Goal: Entertainment & Leisure: Consume media (video, audio)

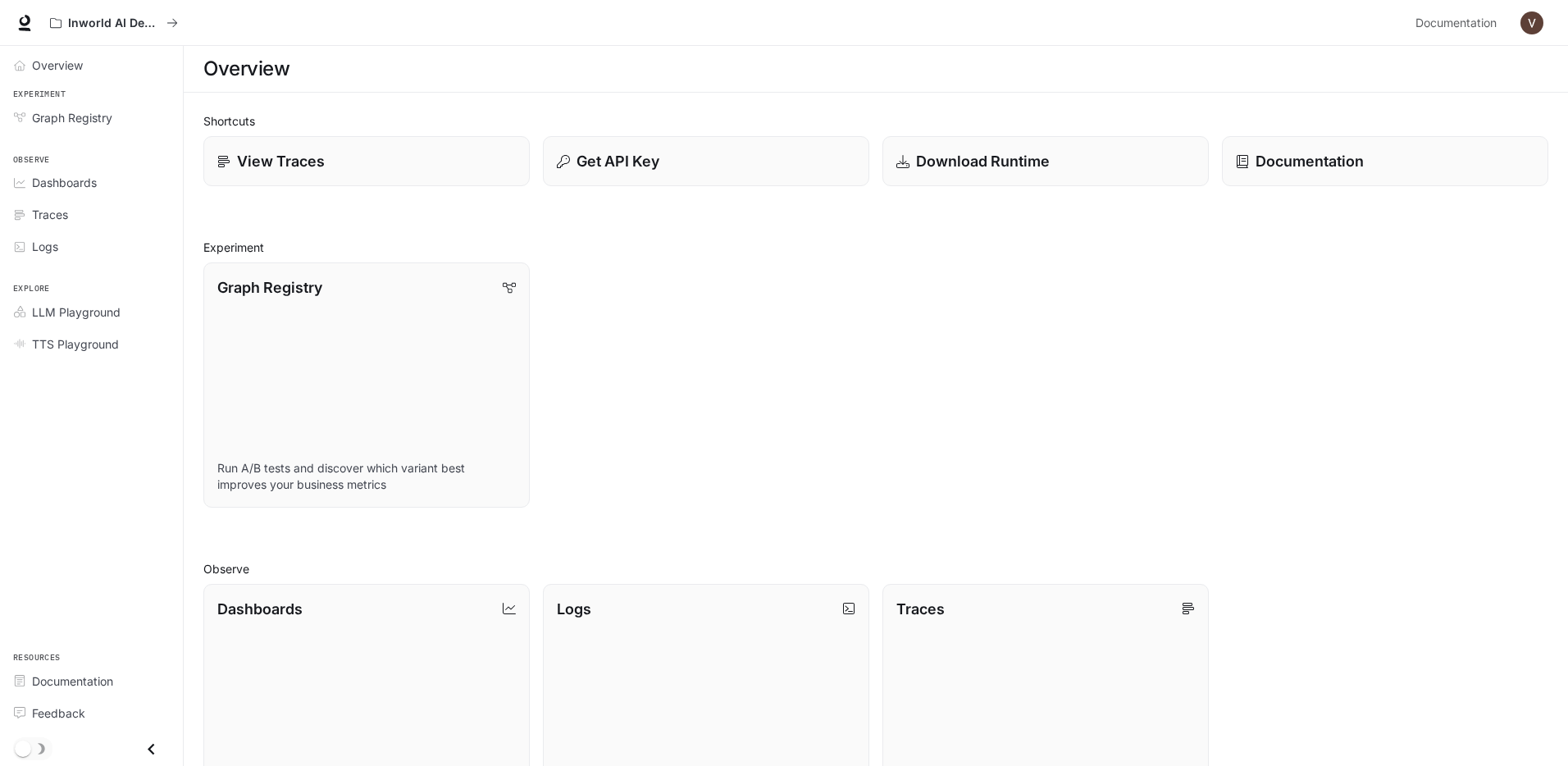
scroll to position [3, 0]
click at [393, 317] on link "Graph Registry Run A/B tests and discover which variant best improves your busi…" at bounding box center [366, 381] width 329 height 247
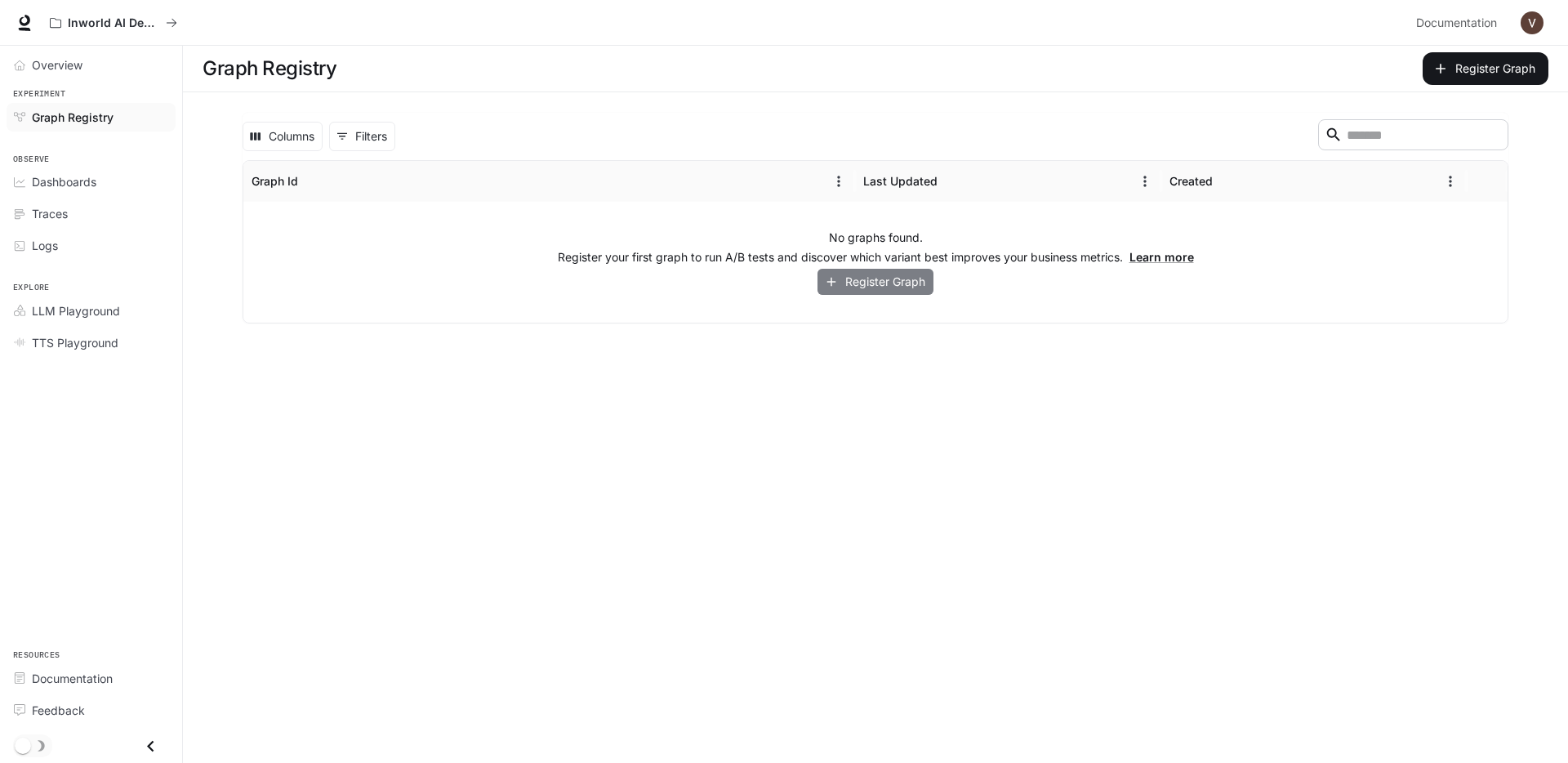
click at [930, 278] on button "Register Graph" at bounding box center [875, 282] width 116 height 27
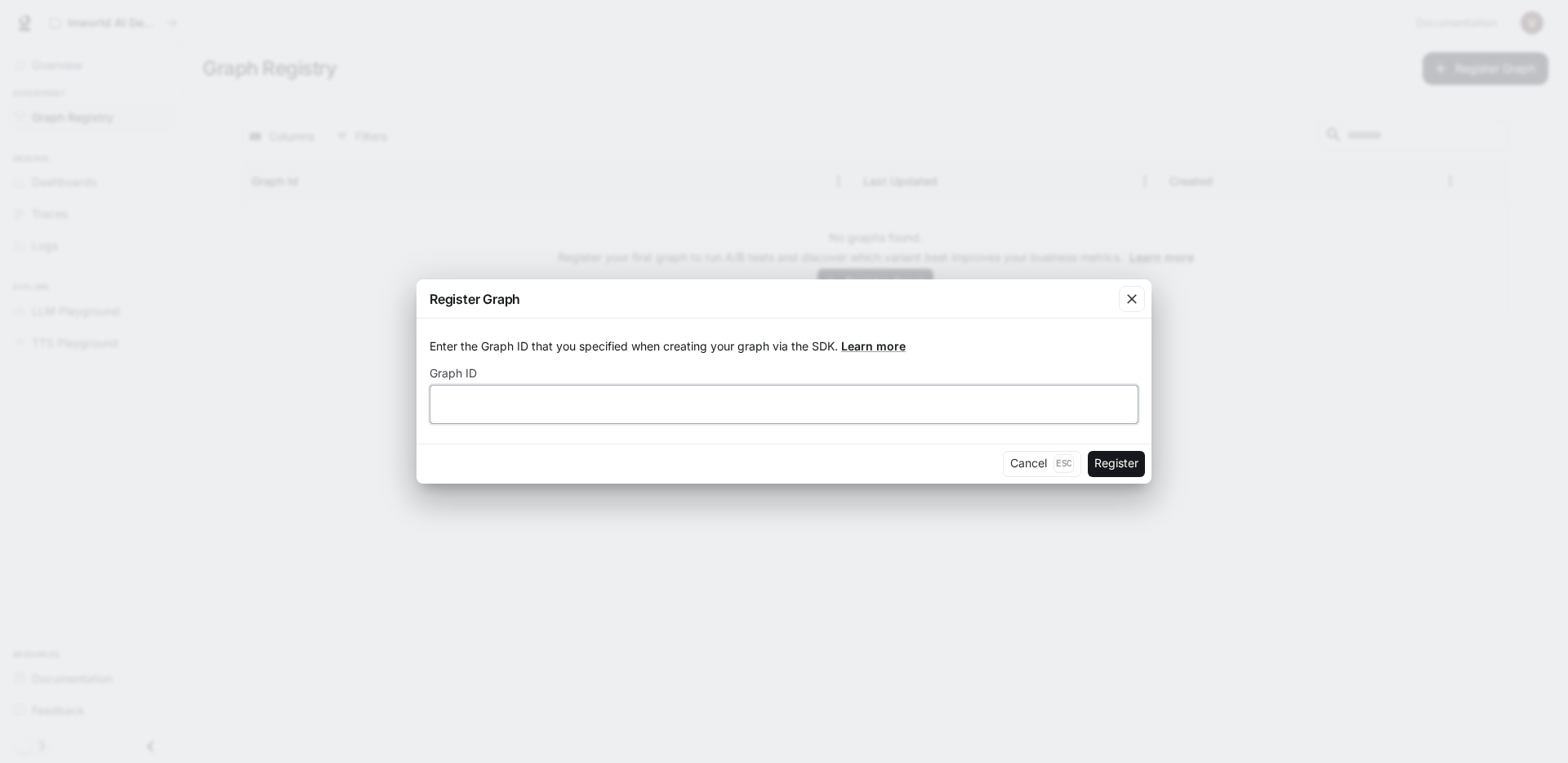
click at [673, 407] on input "text" at bounding box center [783, 403] width 707 height 17
click at [1136, 295] on icon "button" at bounding box center [1132, 299] width 17 height 17
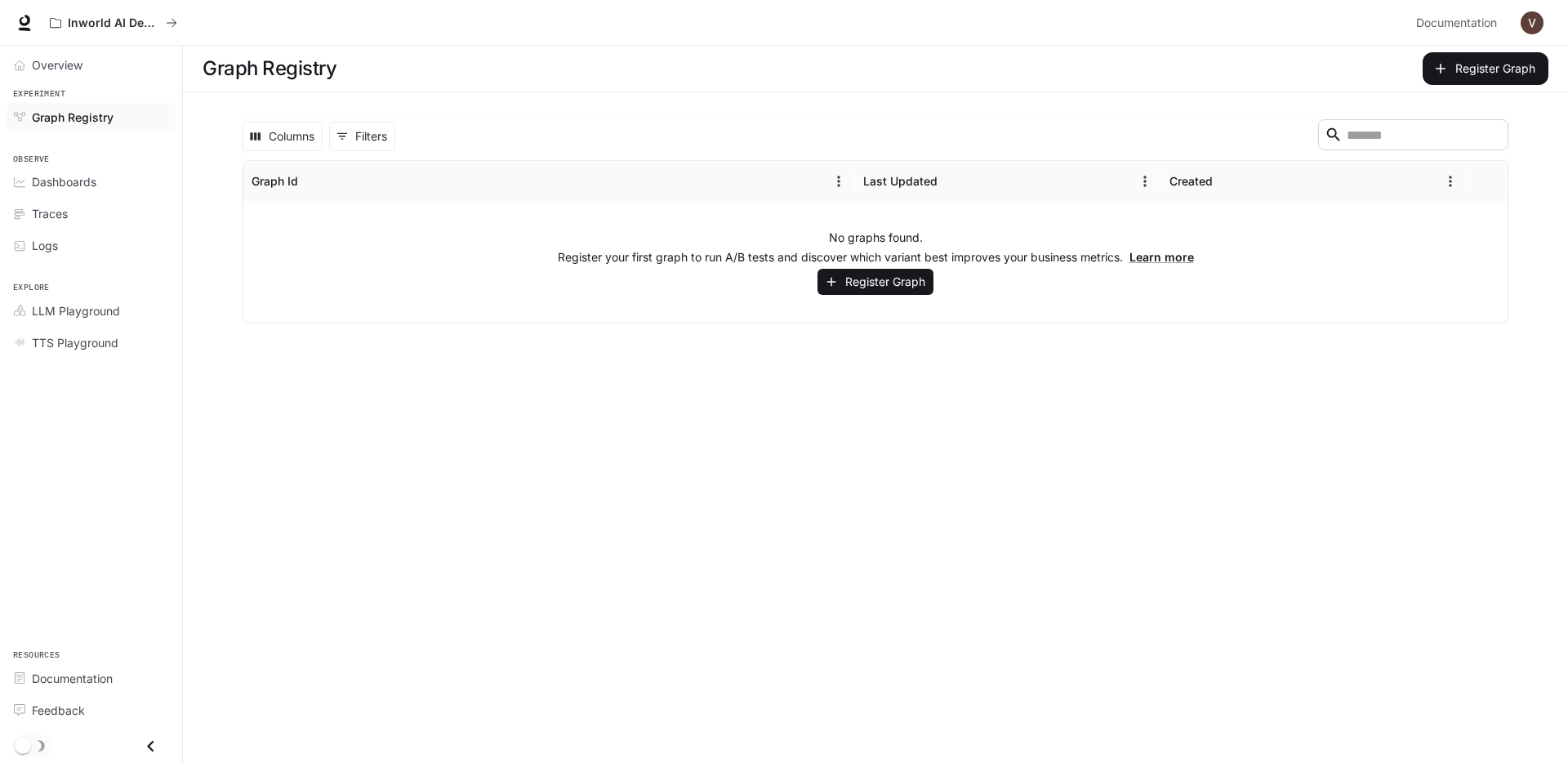
click at [436, 473] on main "Graph Registry Register Graph Columns 0 Filters ​ Graph Id Last Updated Created…" at bounding box center [875, 404] width 1385 height 717
click at [46, 219] on span "Traces" at bounding box center [49, 213] width 36 height 17
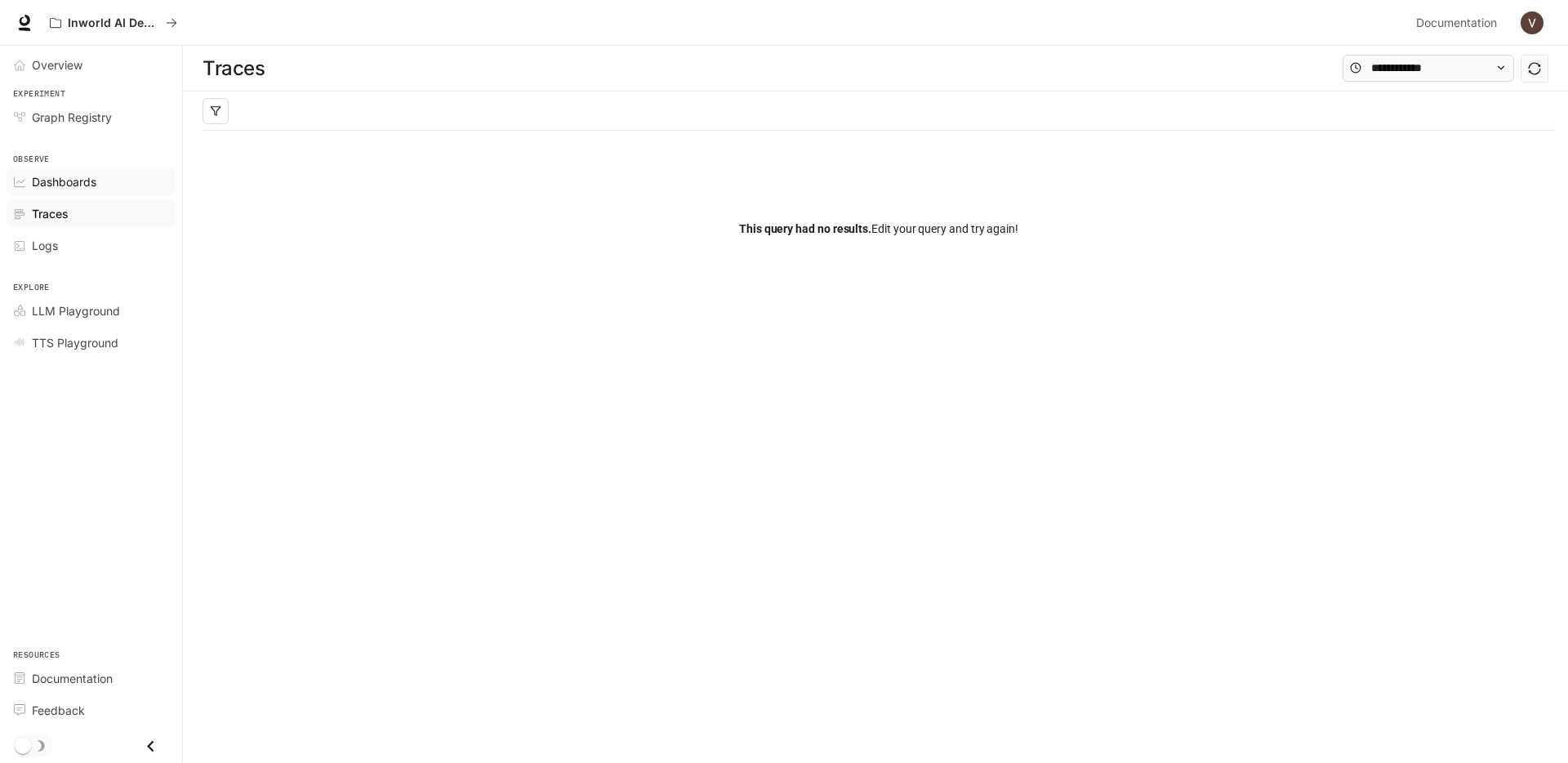
click at [60, 184] on span "Dashboards" at bounding box center [64, 182] width 64 height 17
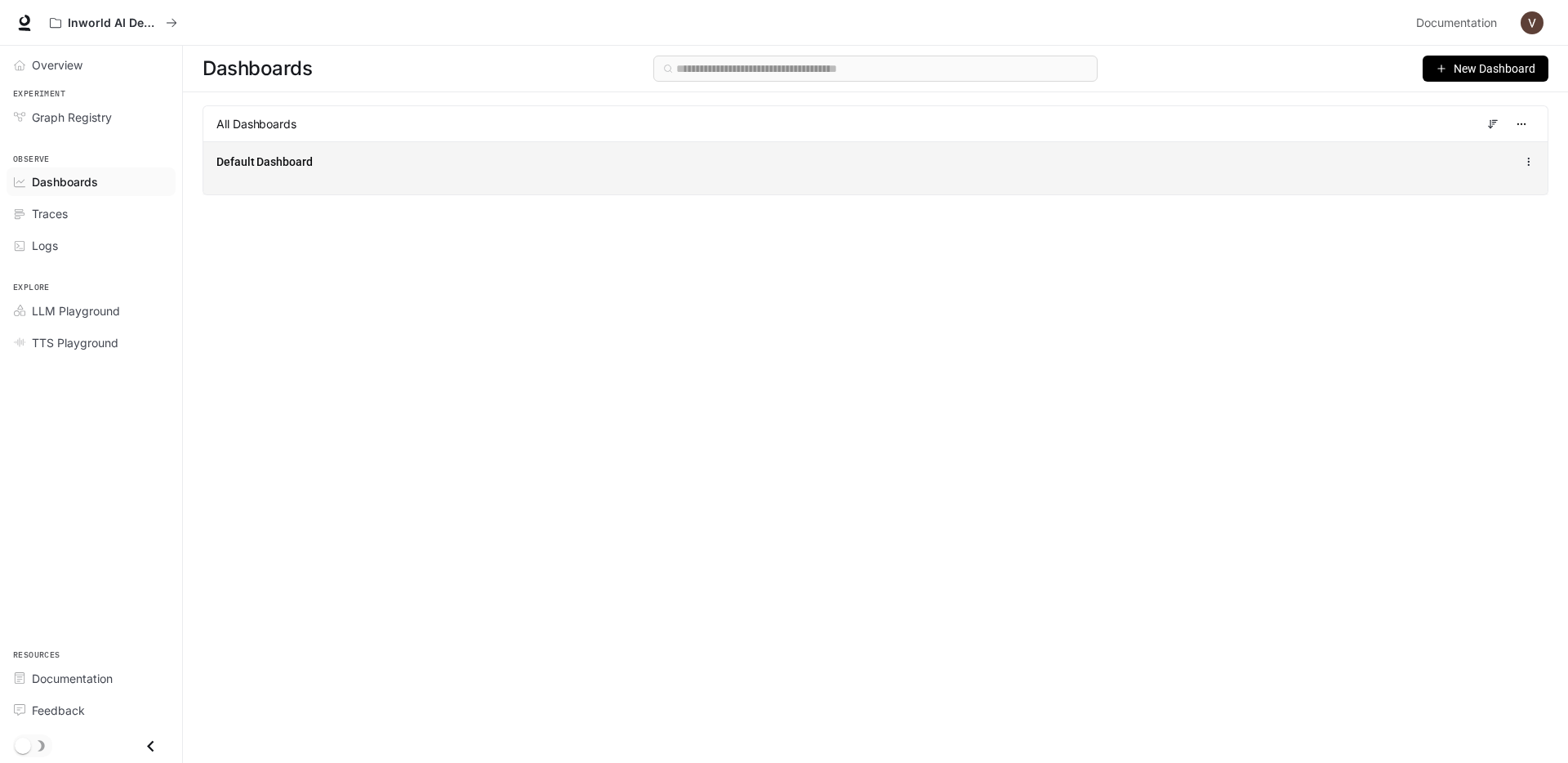
click at [459, 164] on div "Default Dashboard" at bounding box center [601, 161] width 768 height 17
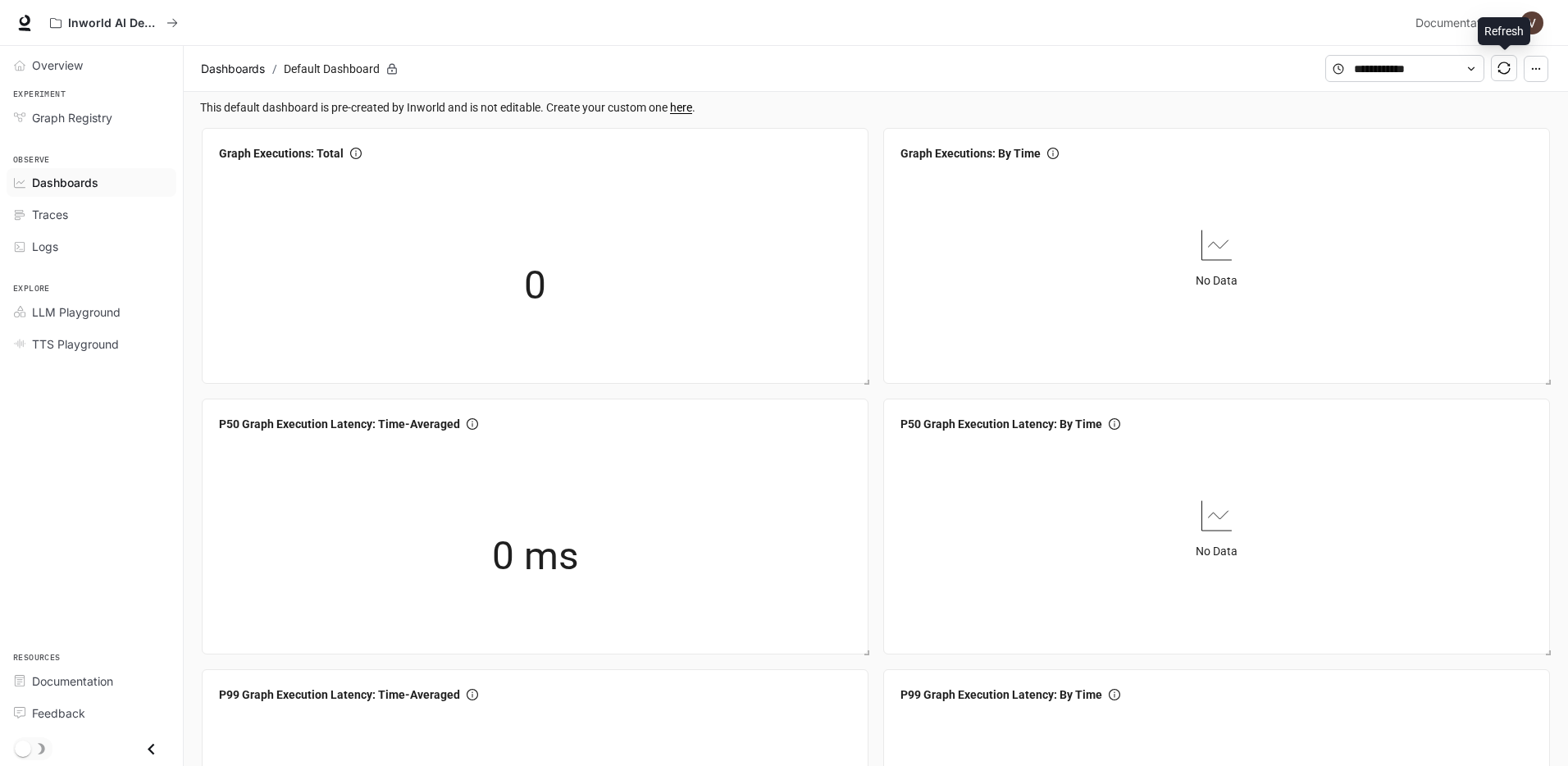
click at [1502, 73] on icon "sync" at bounding box center [1504, 68] width 13 height 13
click at [52, 244] on span "Logs" at bounding box center [45, 246] width 26 height 17
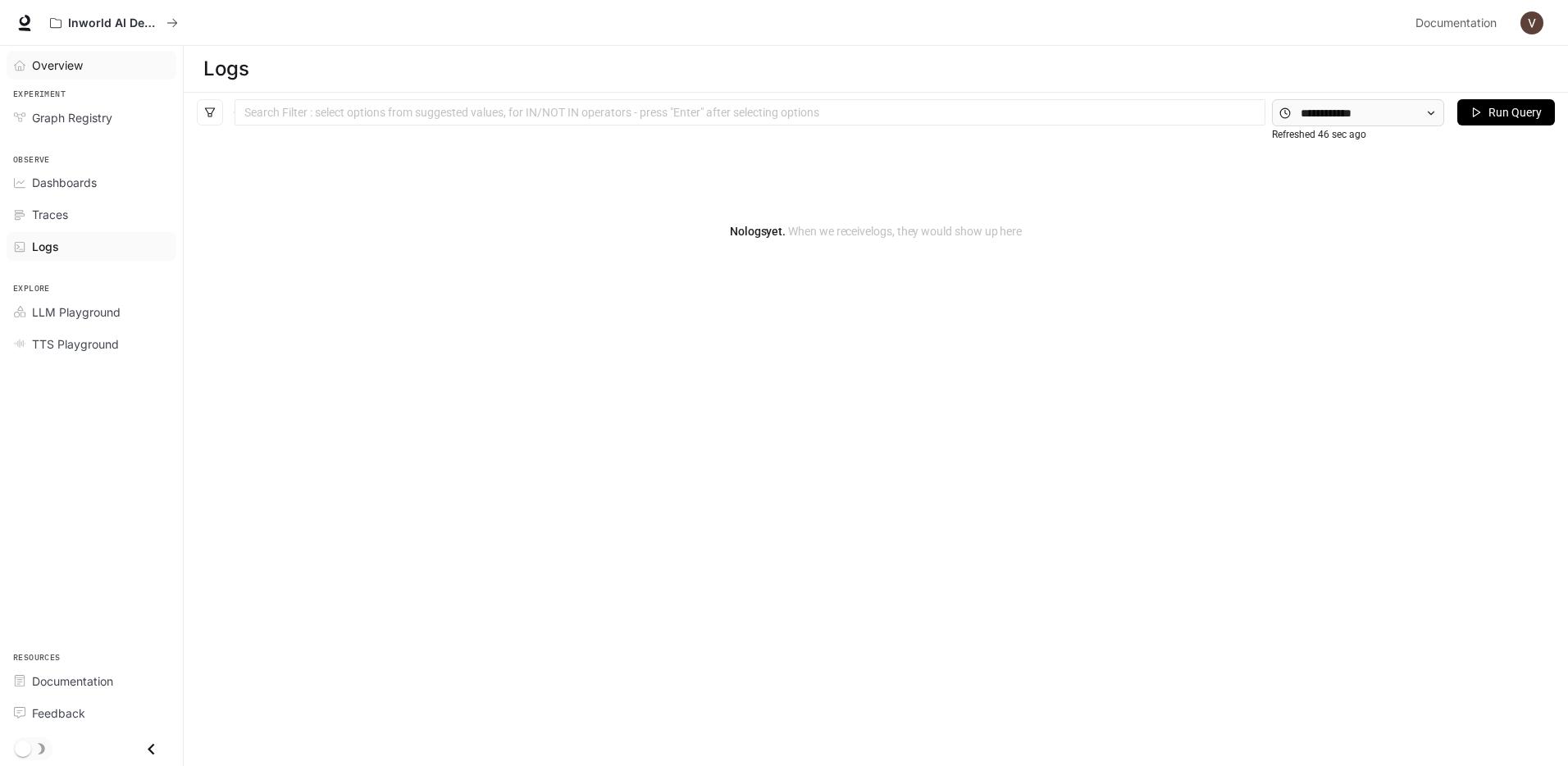
click at [66, 61] on span "Overview" at bounding box center [57, 65] width 51 height 17
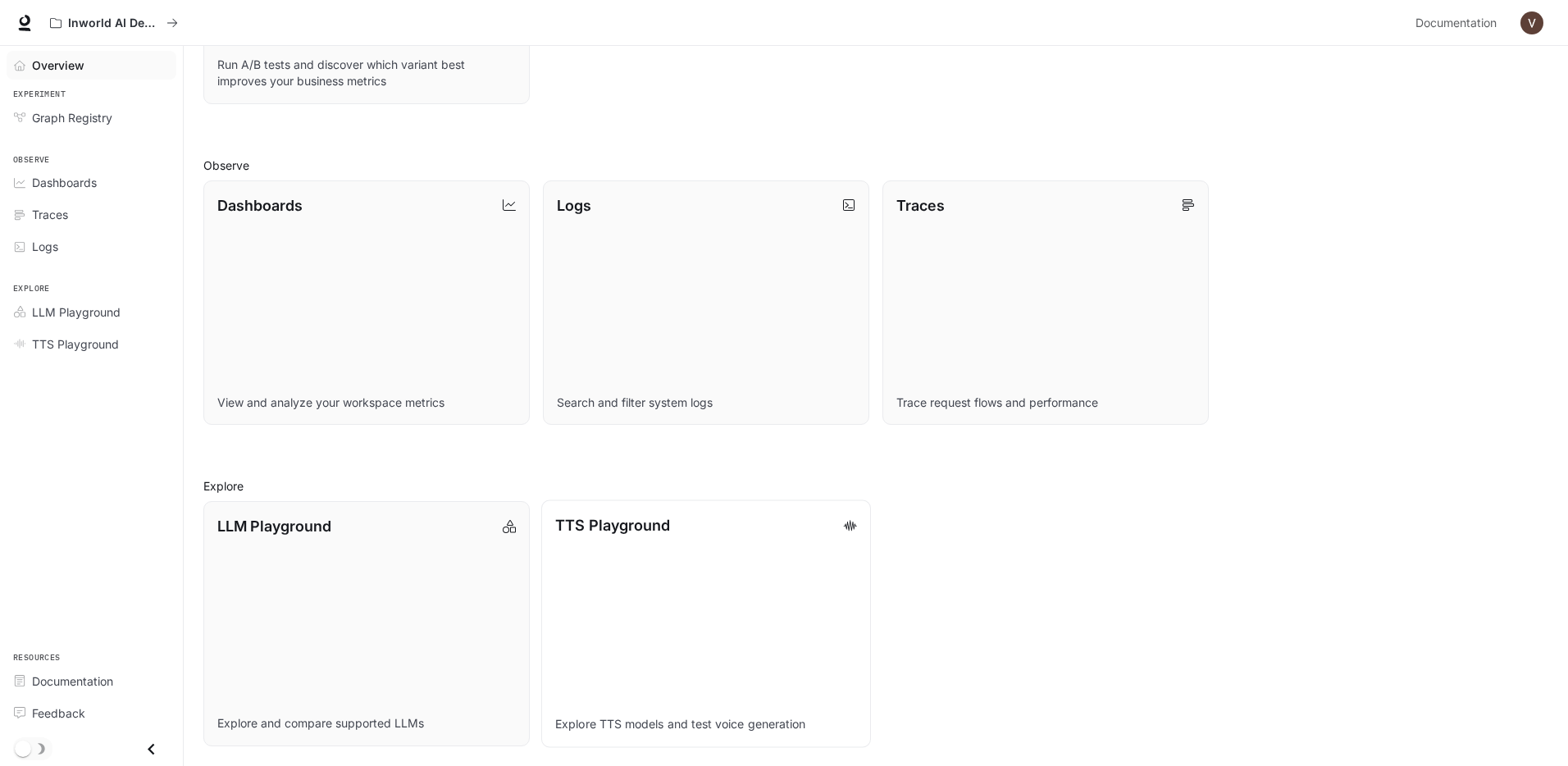
click at [723, 551] on link "TTS Playground Explore TTS models and test voice generation" at bounding box center [706, 623] width 329 height 247
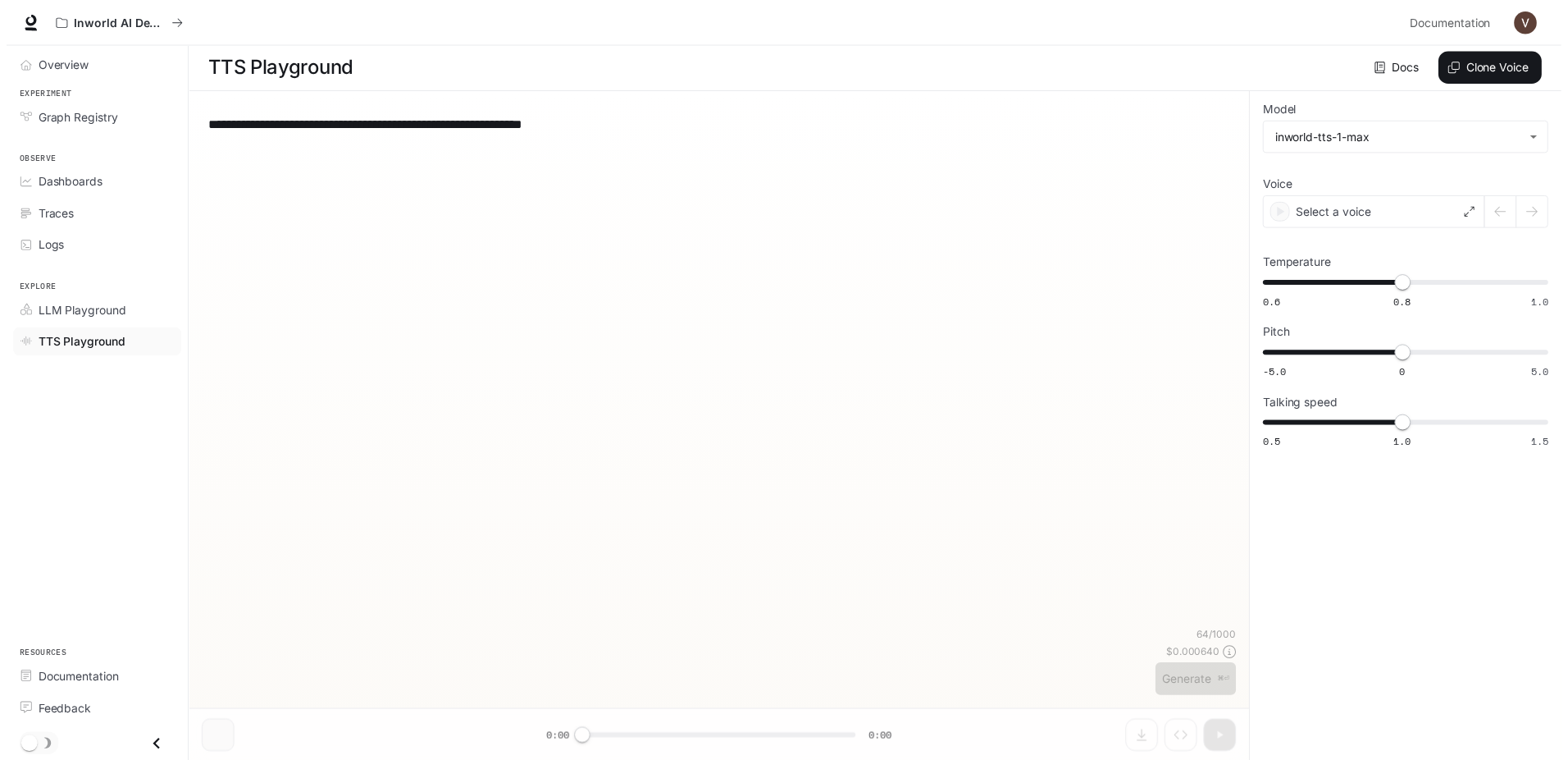
scroll to position [1, 0]
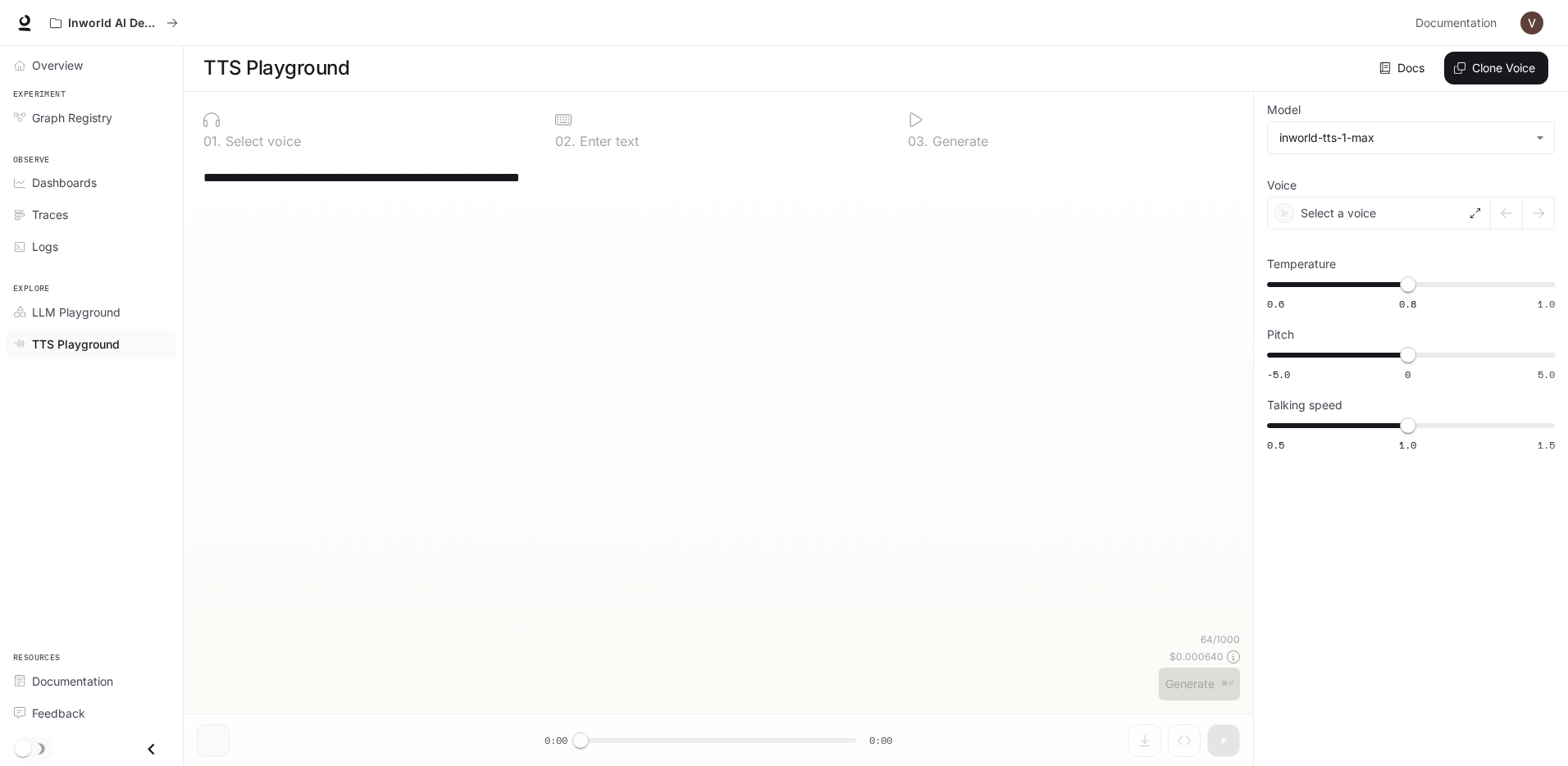
type textarea "**********"
type input "**********"
type input "***"
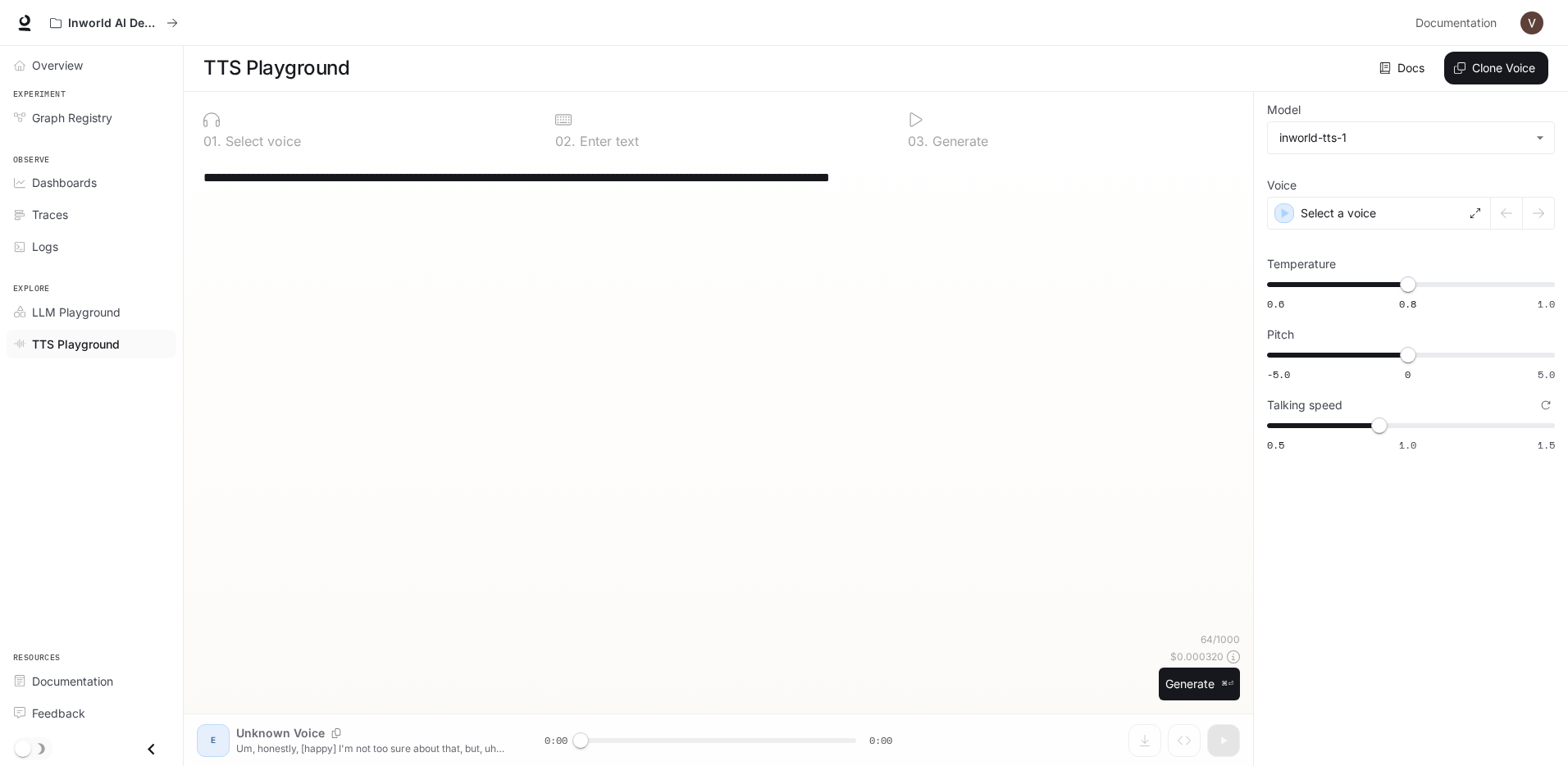
click at [593, 177] on textarea "**********" at bounding box center [718, 177] width 1030 height 18
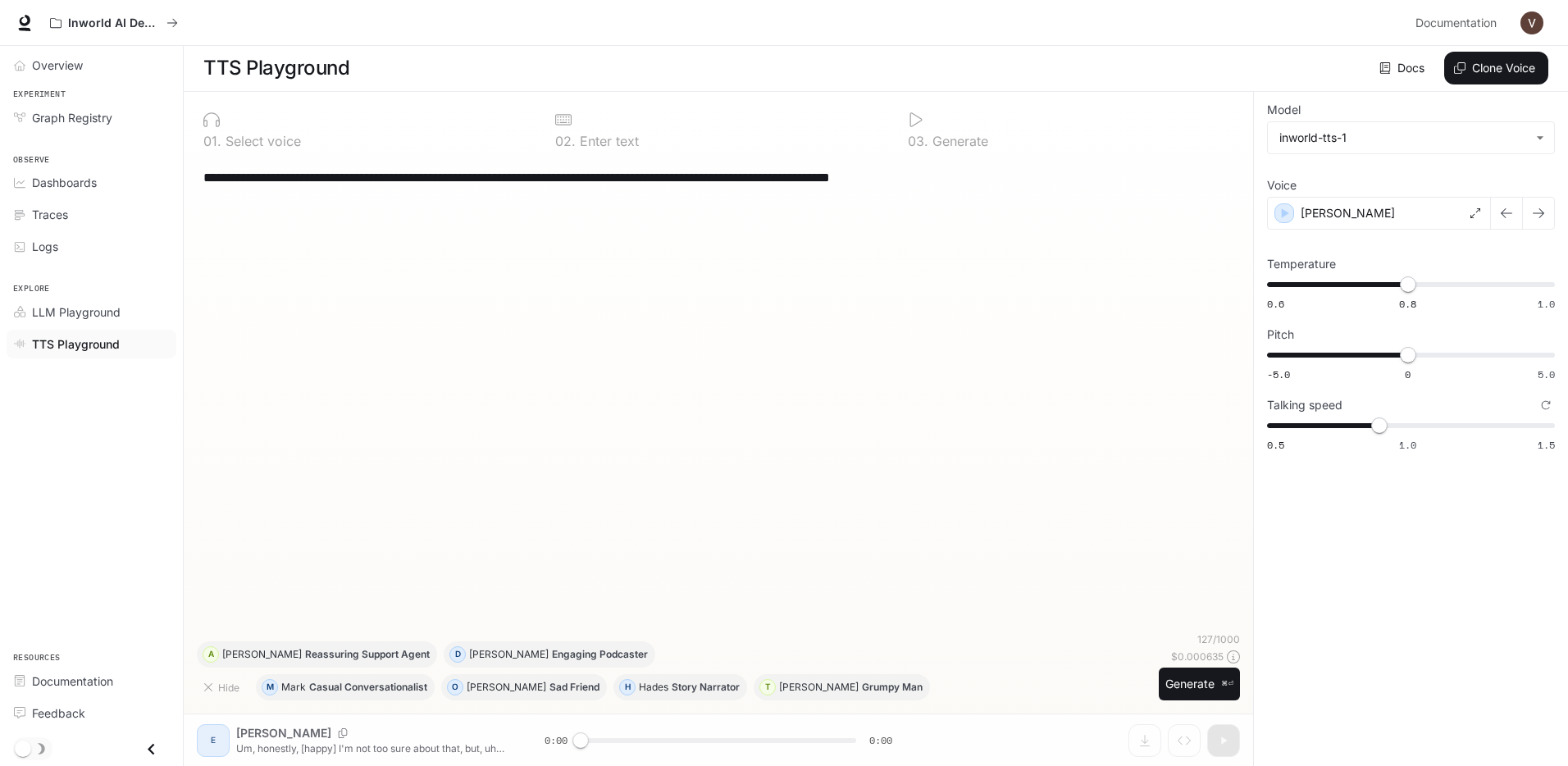
paste textarea
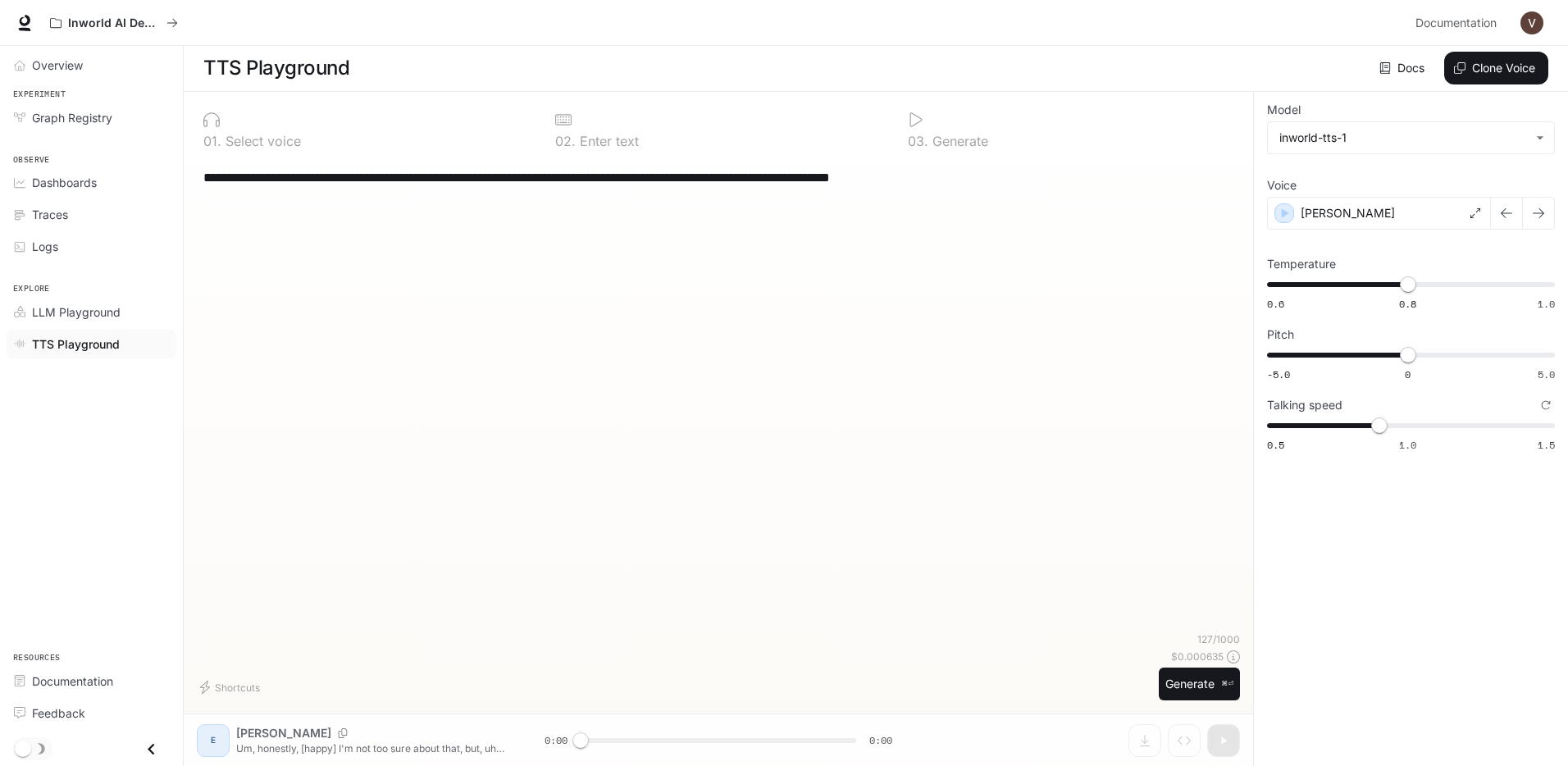
click at [1013, 180] on textarea "**********" at bounding box center [718, 177] width 1030 height 18
paste textarea
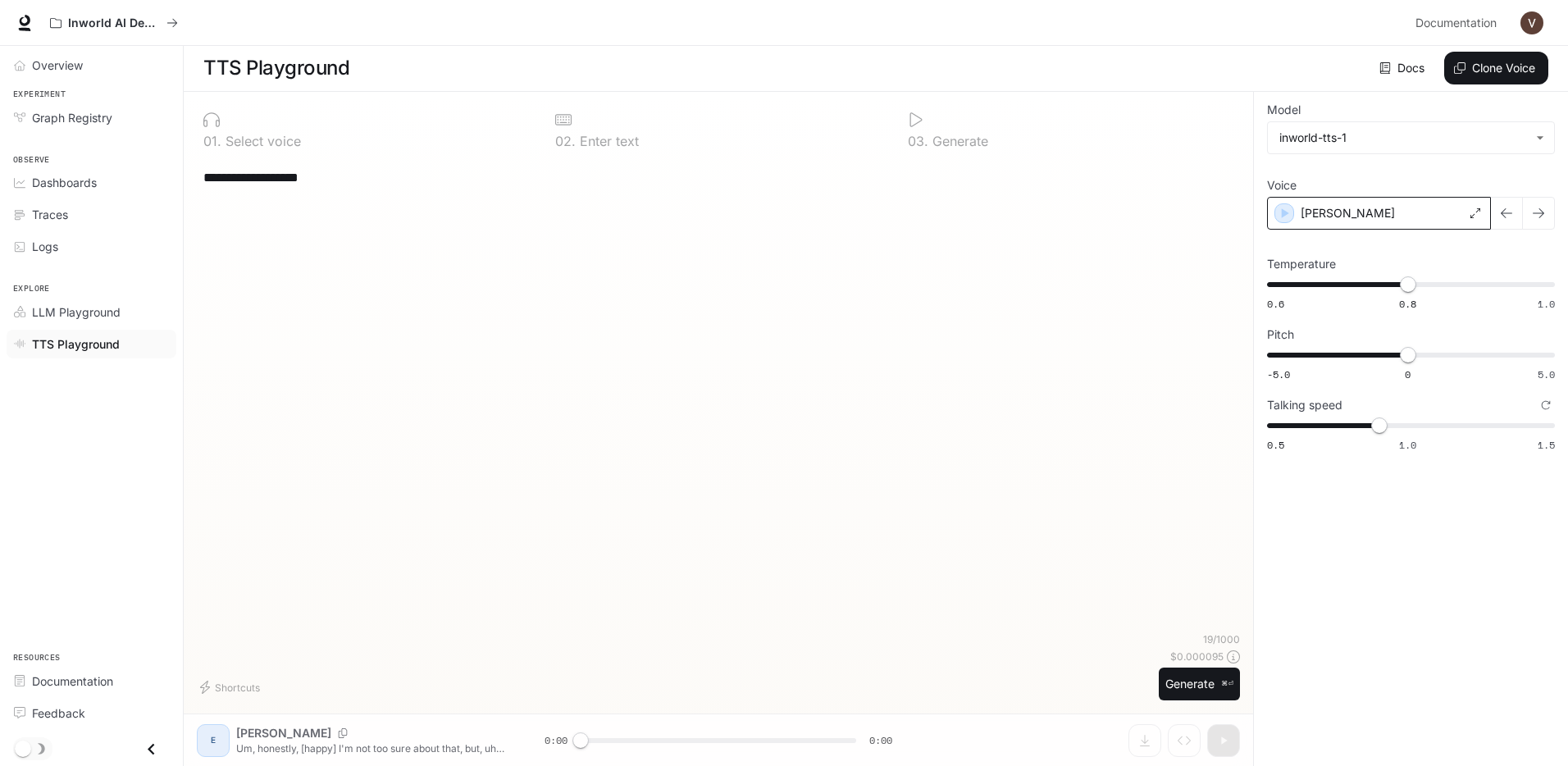
type textarea "**********"
click at [1397, 201] on div "Edward" at bounding box center [1379, 212] width 224 height 33
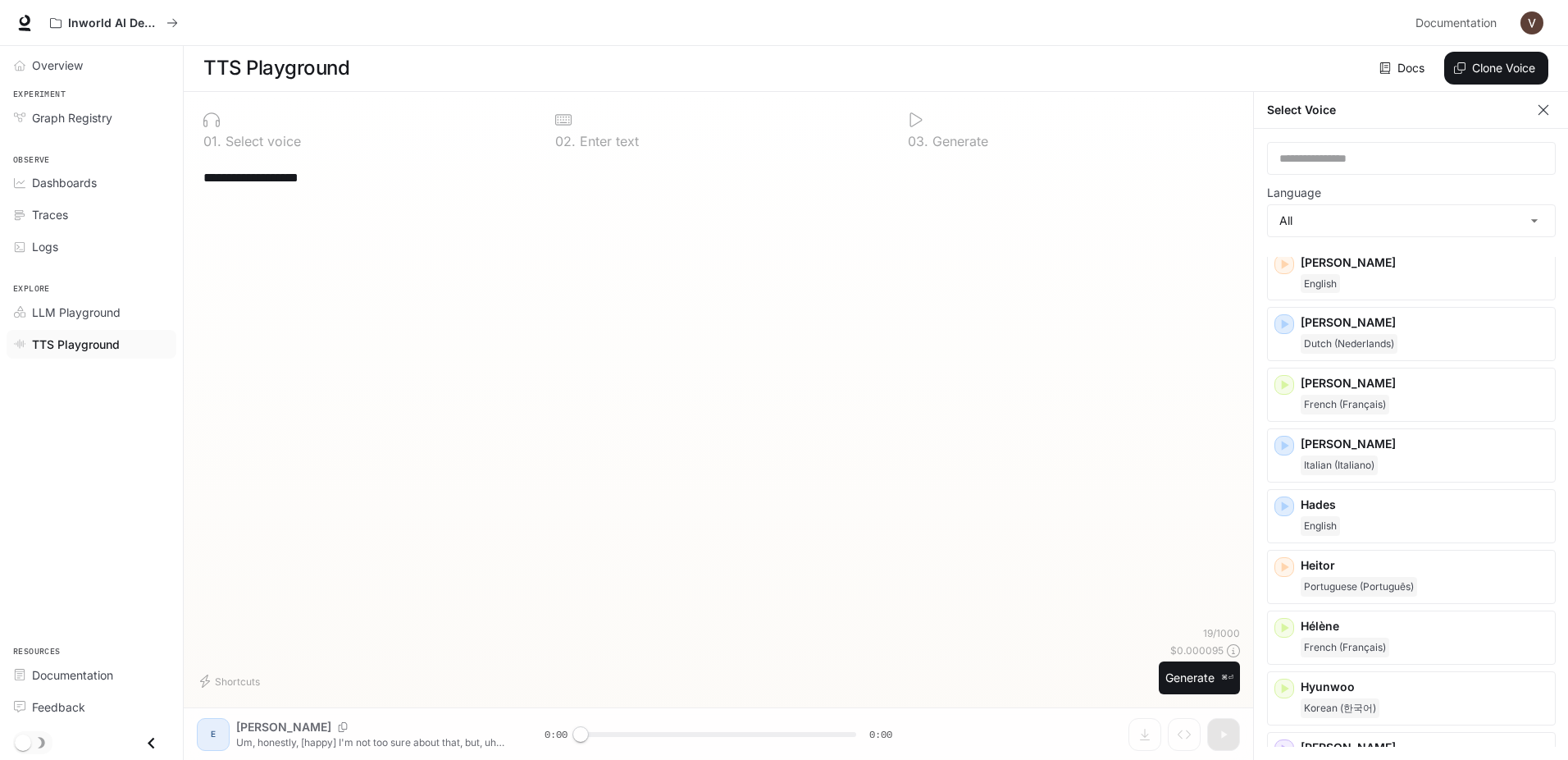
scroll to position [964, 0]
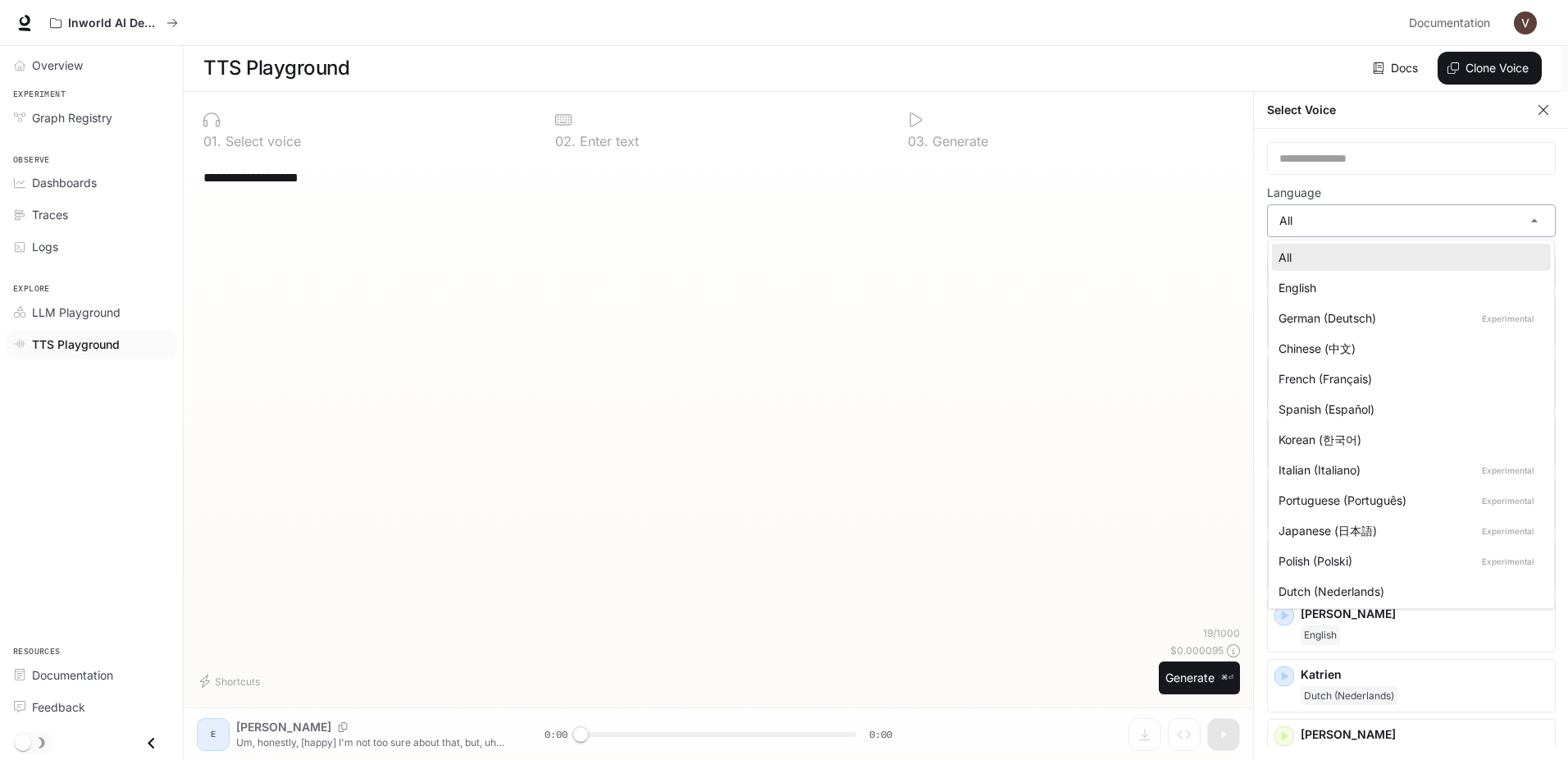
click at [1429, 210] on body "**********" at bounding box center [784, 379] width 1568 height 761
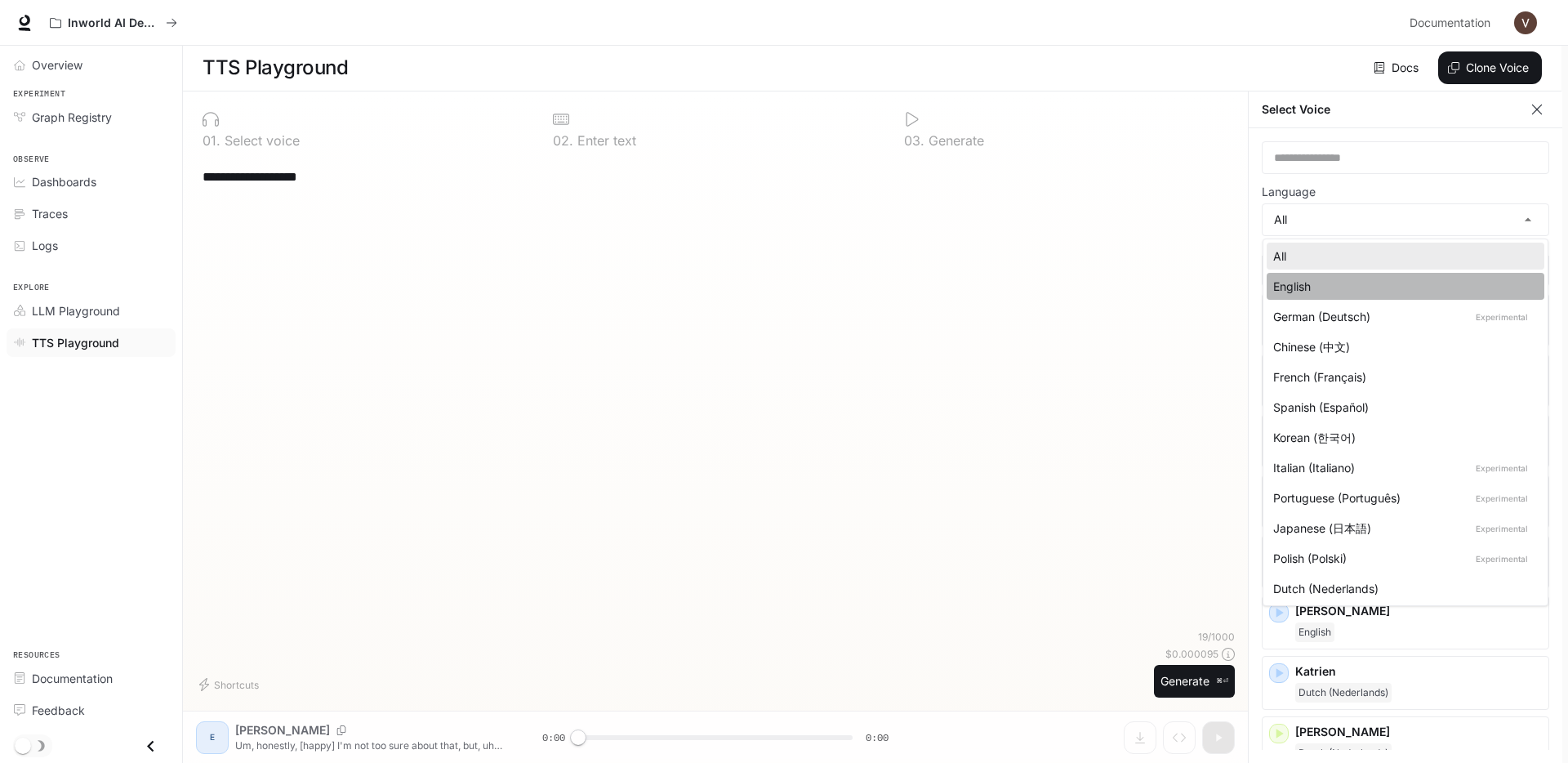
click at [1386, 289] on div "English" at bounding box center [1402, 286] width 258 height 17
type input "*****"
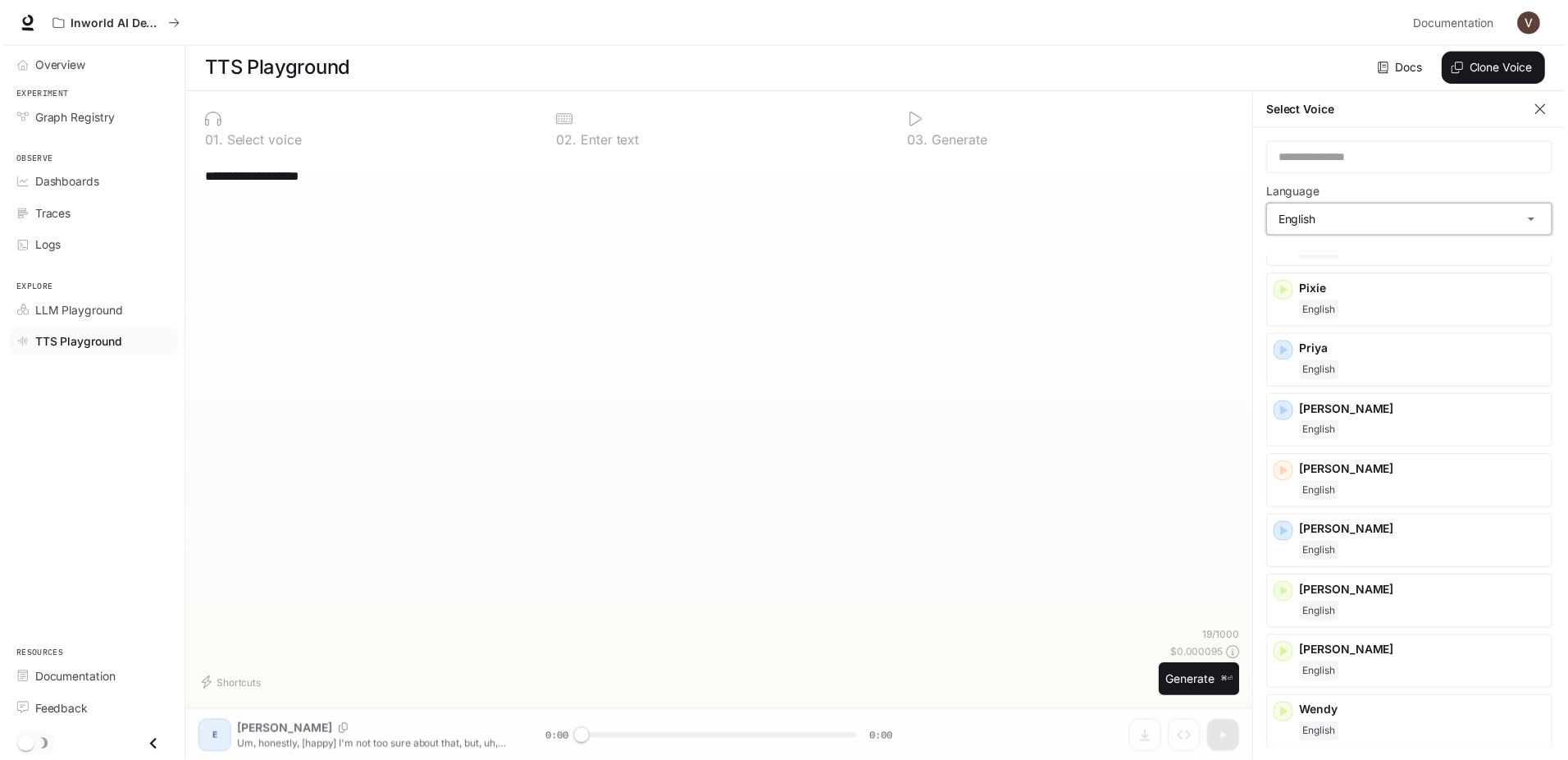
scroll to position [236, 0]
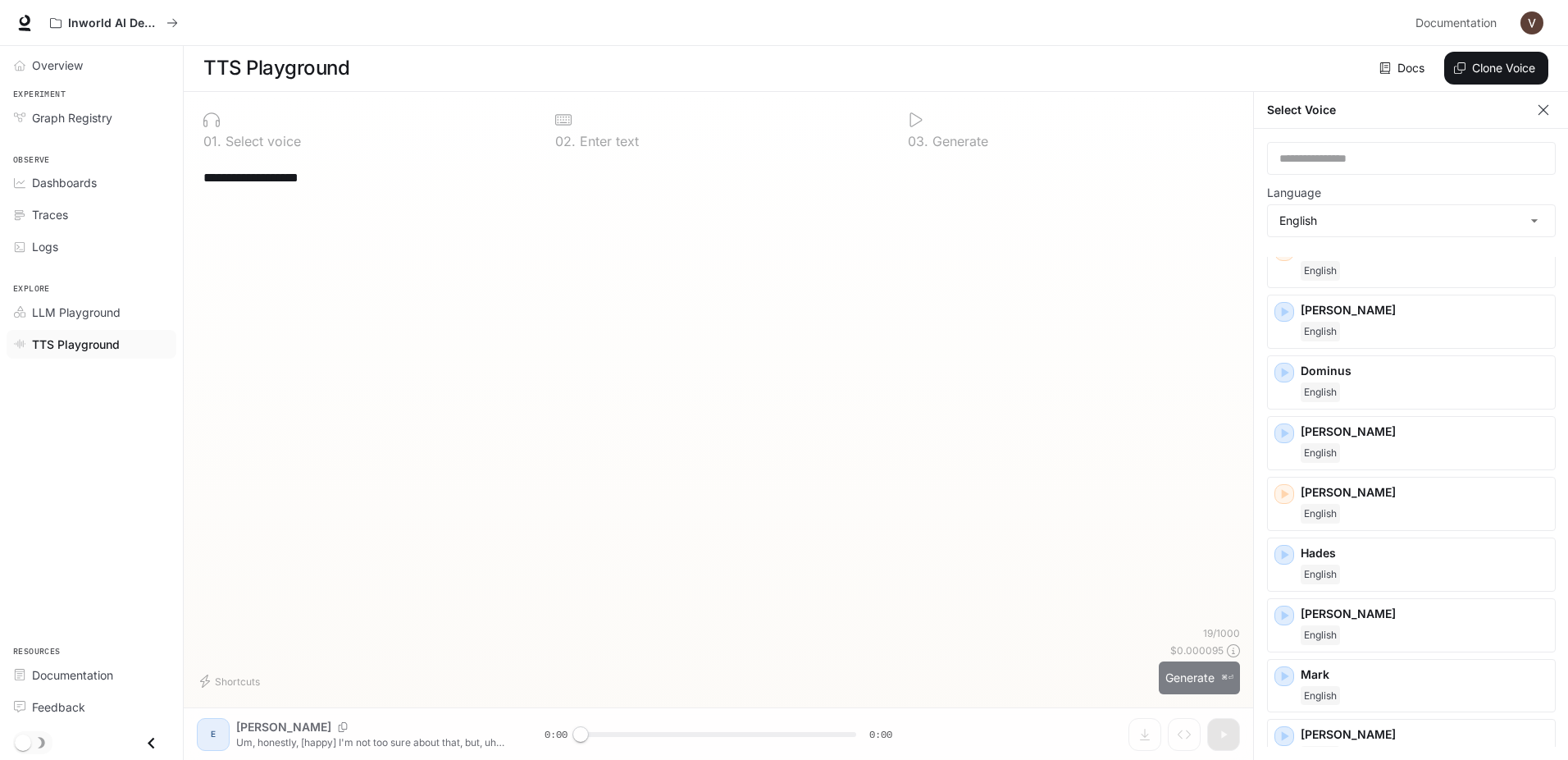
click at [1190, 682] on button "Generate ⌘⏎" at bounding box center [1199, 678] width 82 height 34
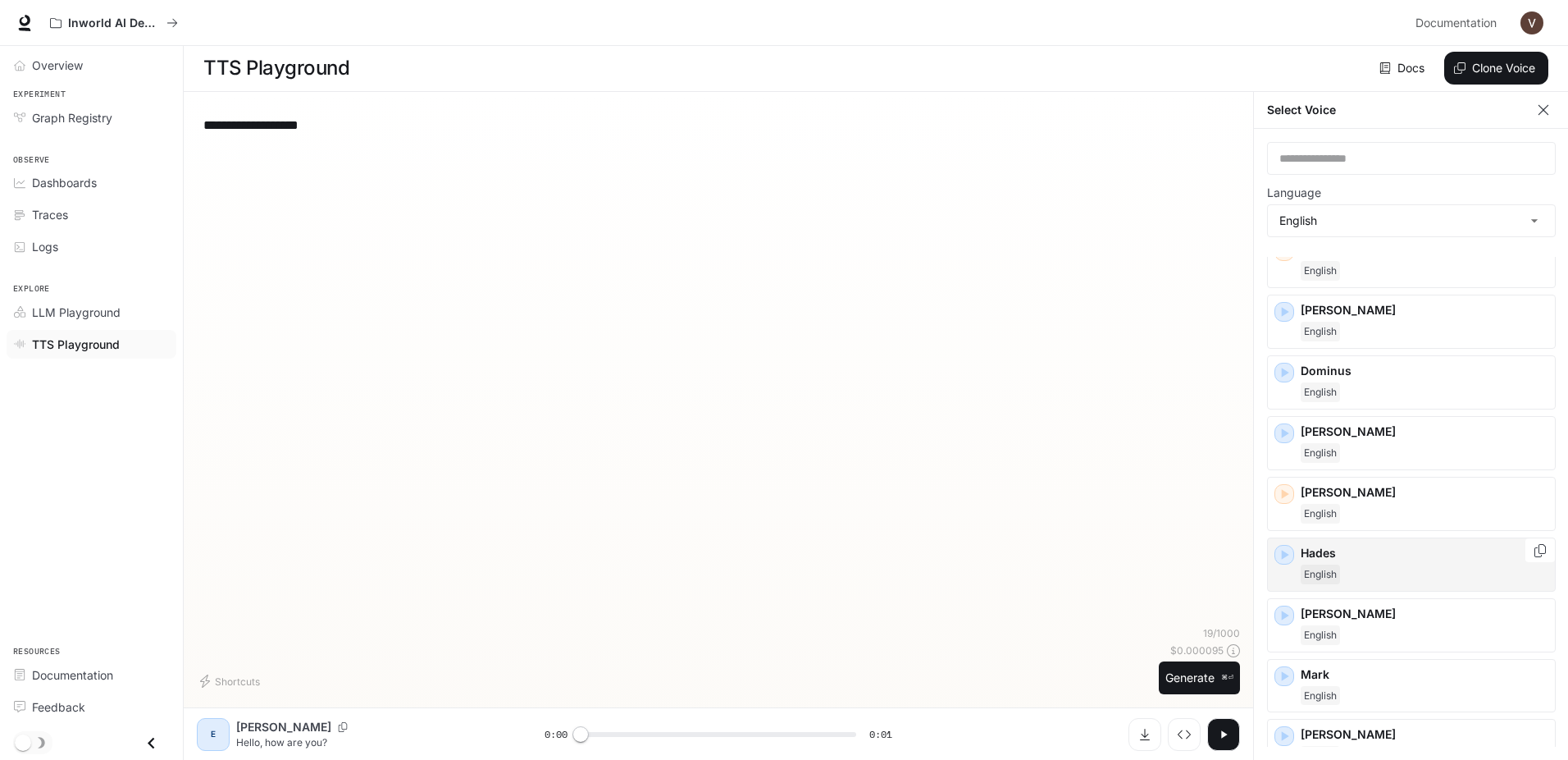
click at [1448, 572] on div "English" at bounding box center [1424, 573] width 248 height 19
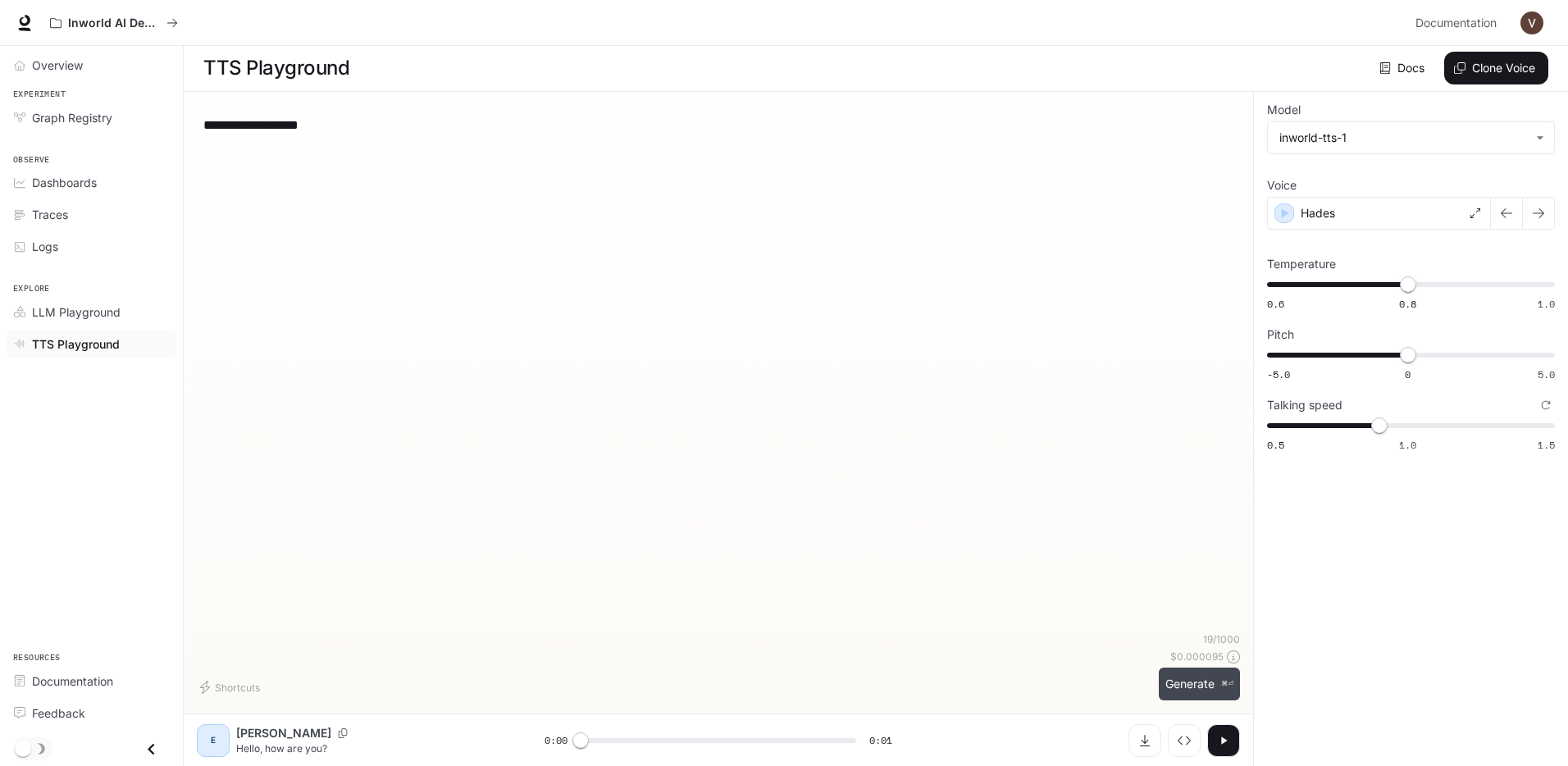
click at [1184, 681] on button "Generate ⌘⏎" at bounding box center [1199, 684] width 82 height 34
click at [1356, 215] on div "Hades" at bounding box center [1379, 212] width 224 height 33
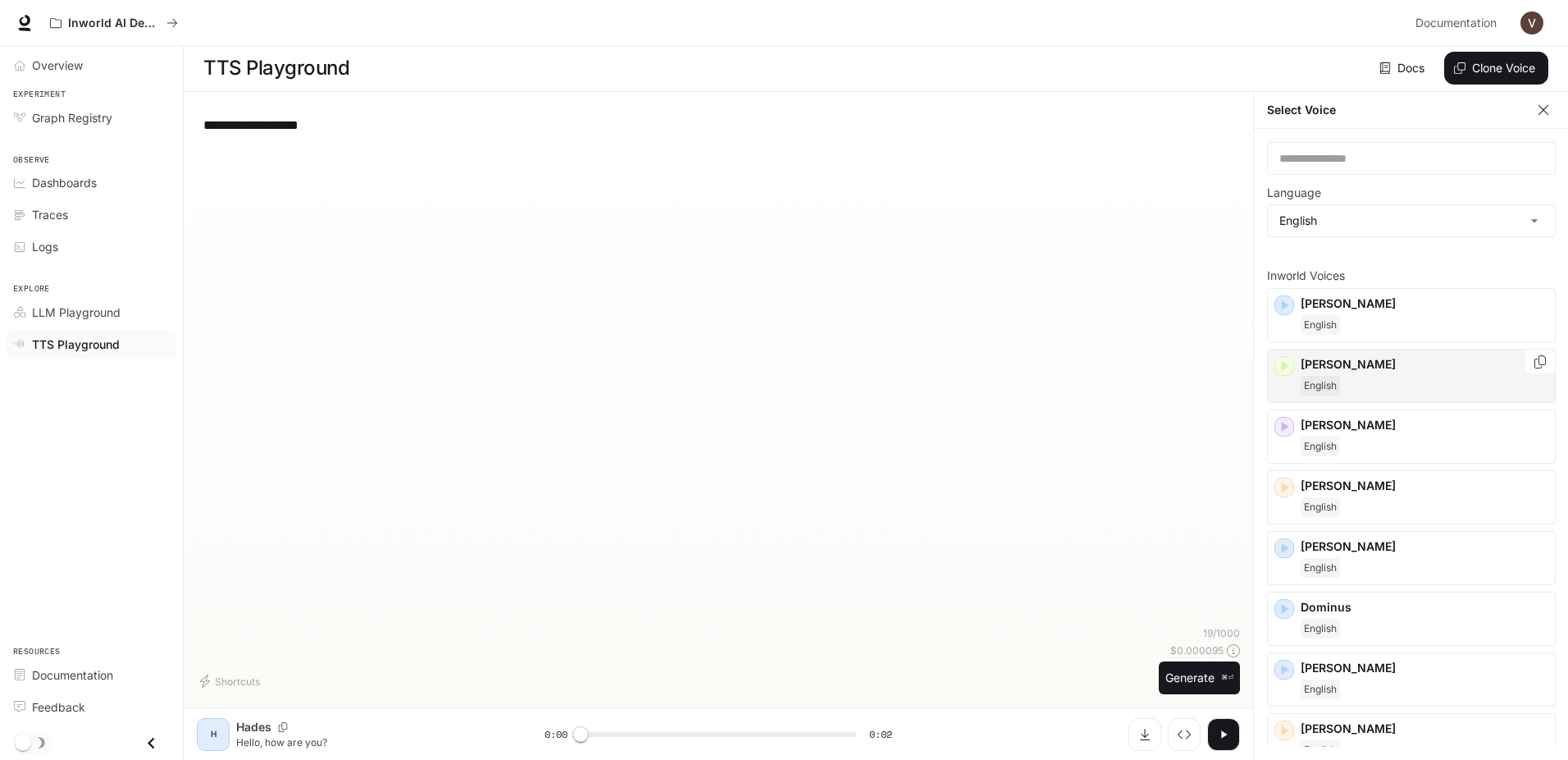
click at [1402, 383] on div "English" at bounding box center [1424, 385] width 248 height 19
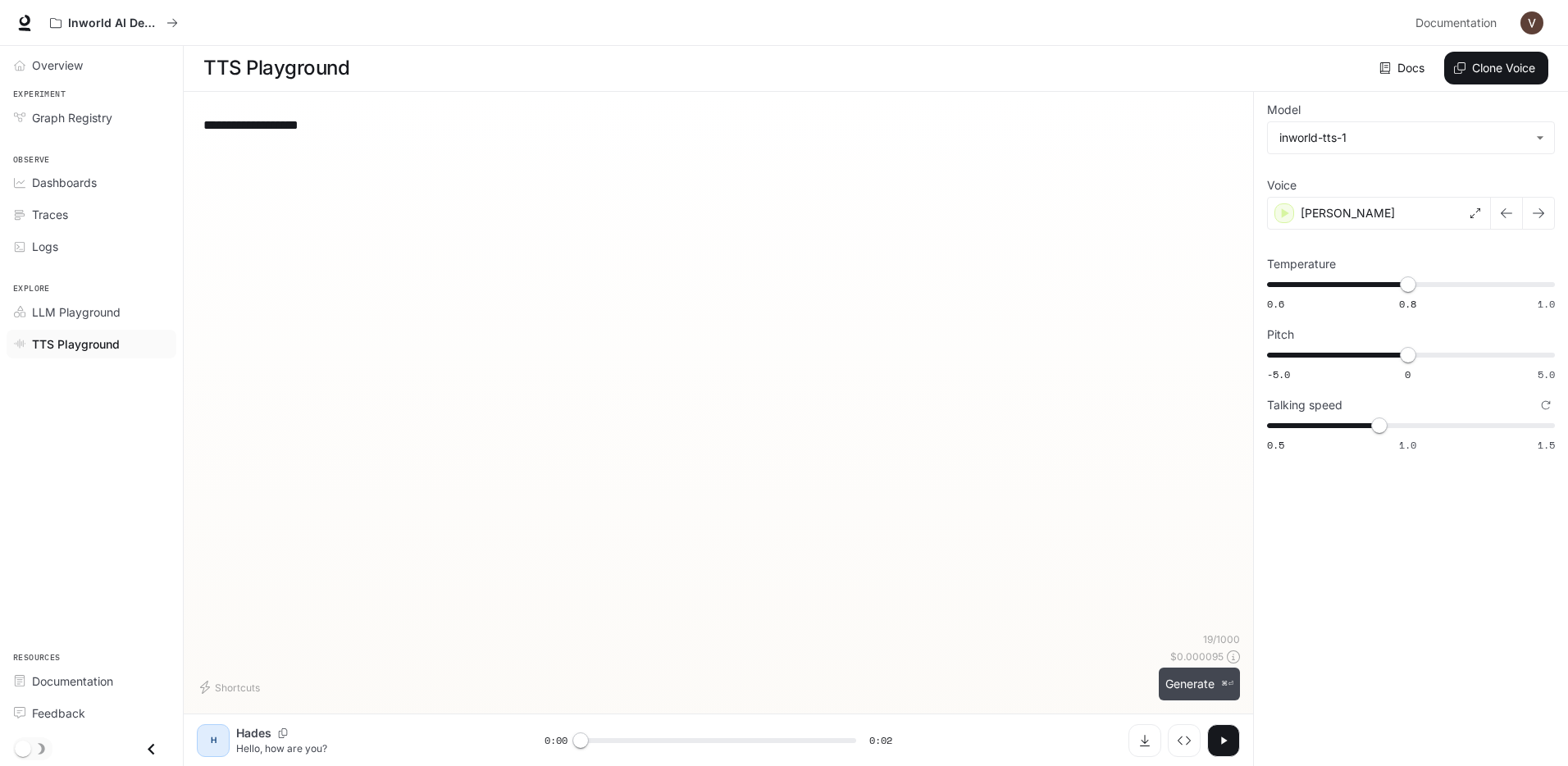
click at [1203, 692] on button "Generate ⌘⏎" at bounding box center [1199, 684] width 82 height 34
click at [1403, 212] on div "Ashley" at bounding box center [1379, 212] width 224 height 33
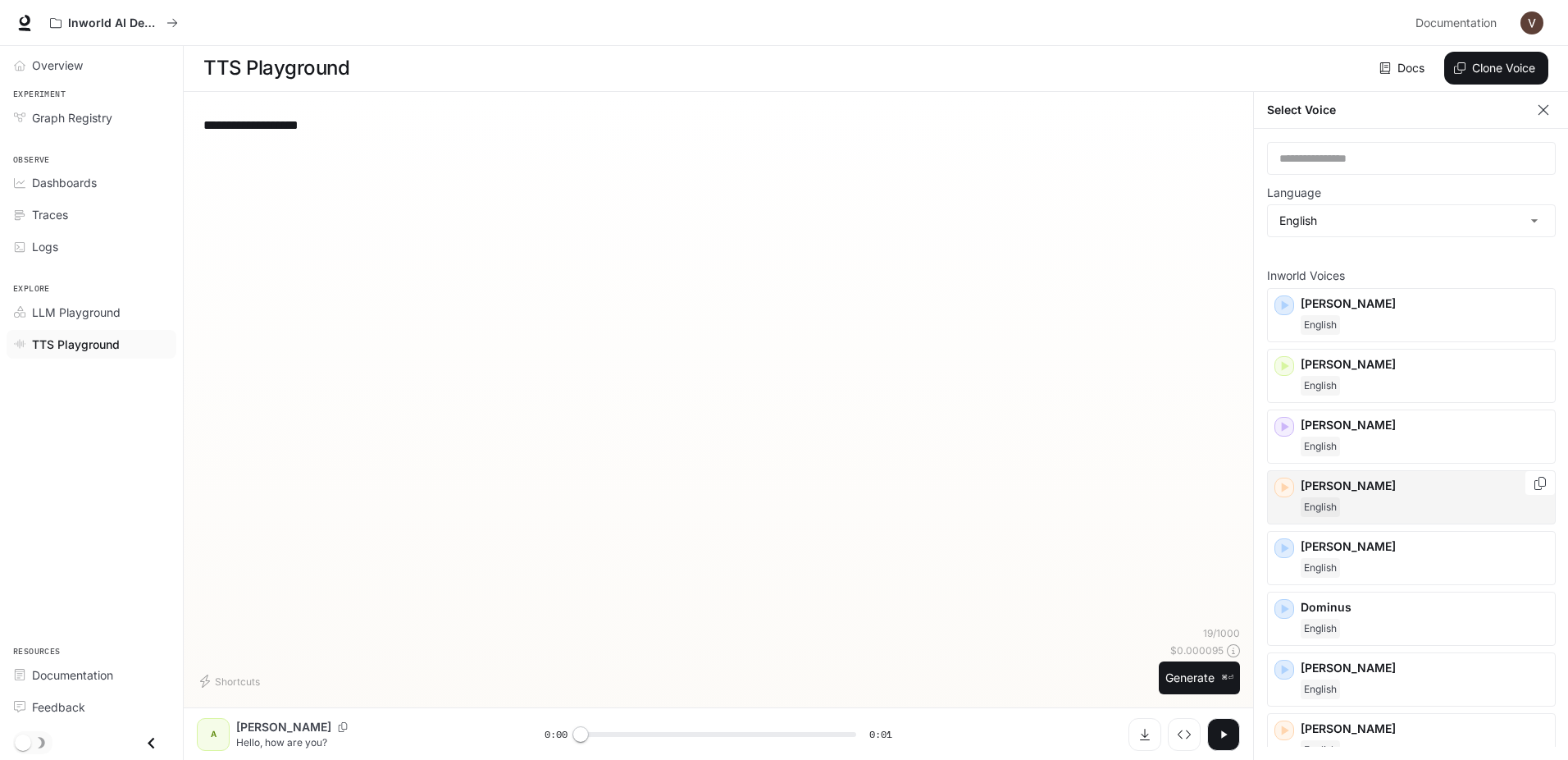
click at [1398, 504] on div "English" at bounding box center [1424, 506] width 248 height 19
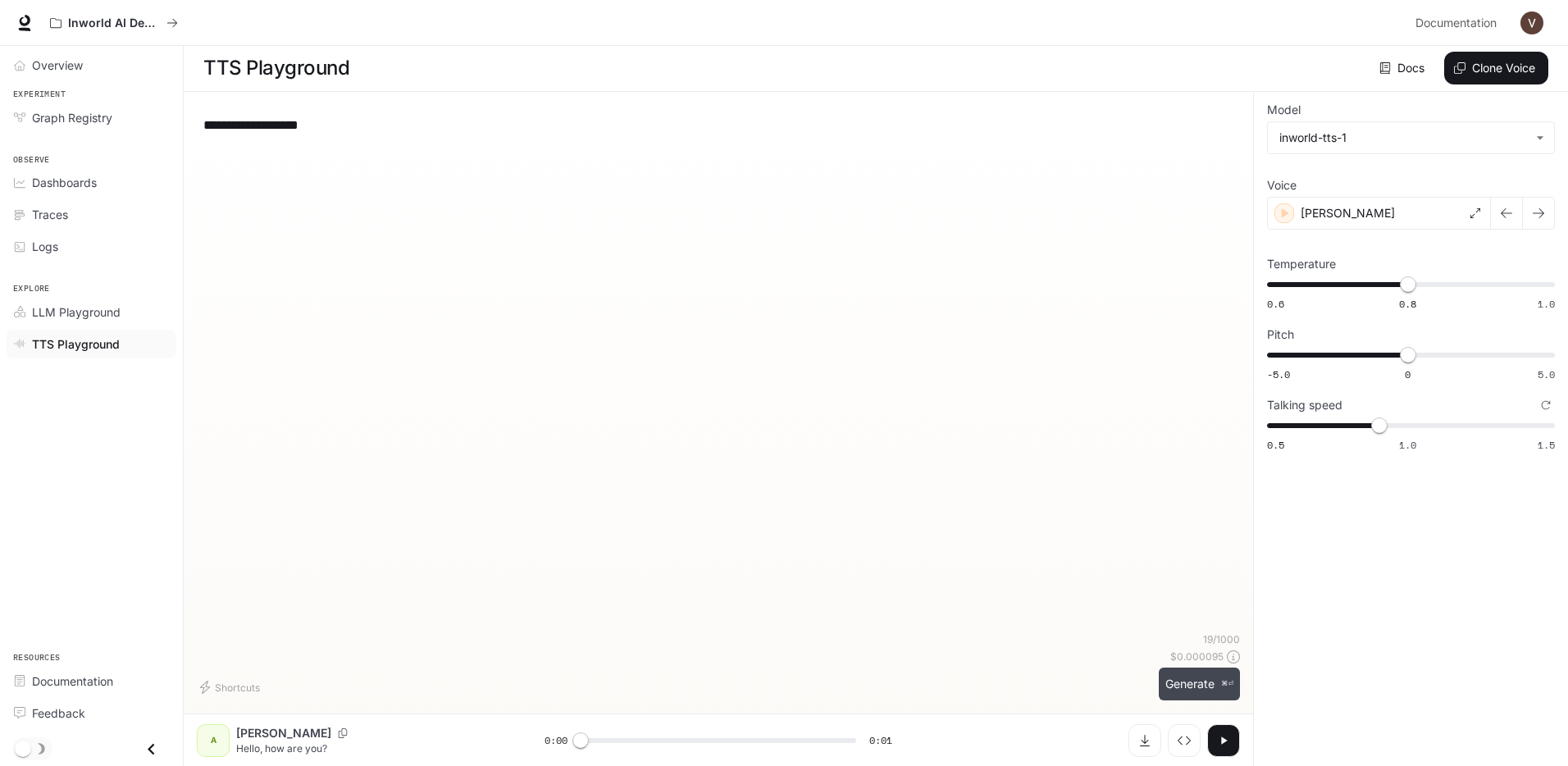
click at [1192, 687] on button "Generate ⌘⏎" at bounding box center [1199, 684] width 82 height 34
click at [1391, 213] on div "Deborah" at bounding box center [1379, 212] width 224 height 33
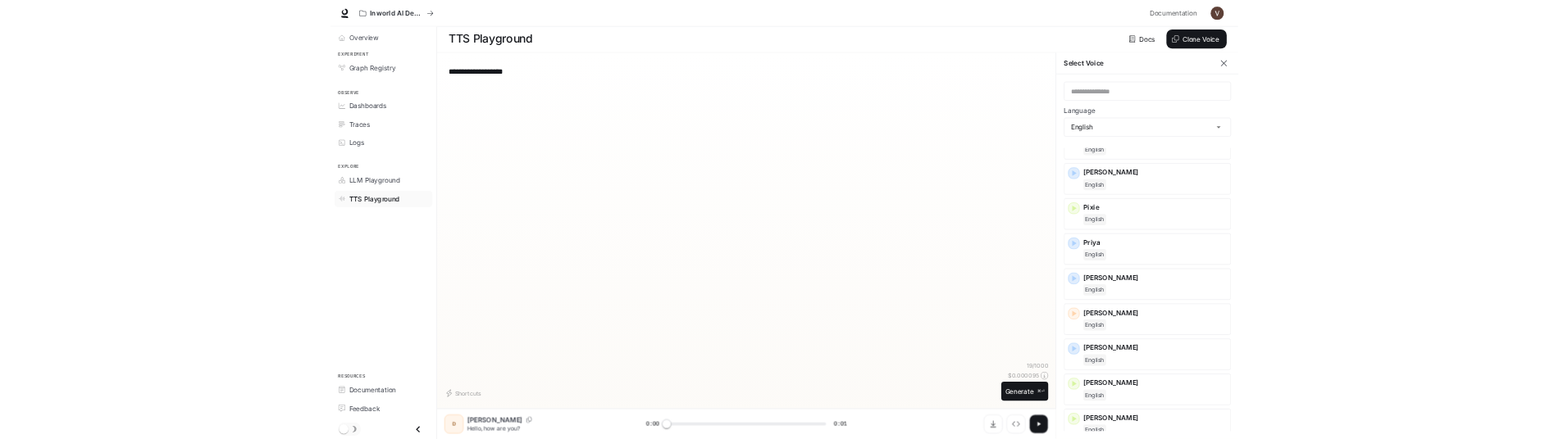
scroll to position [740, 0]
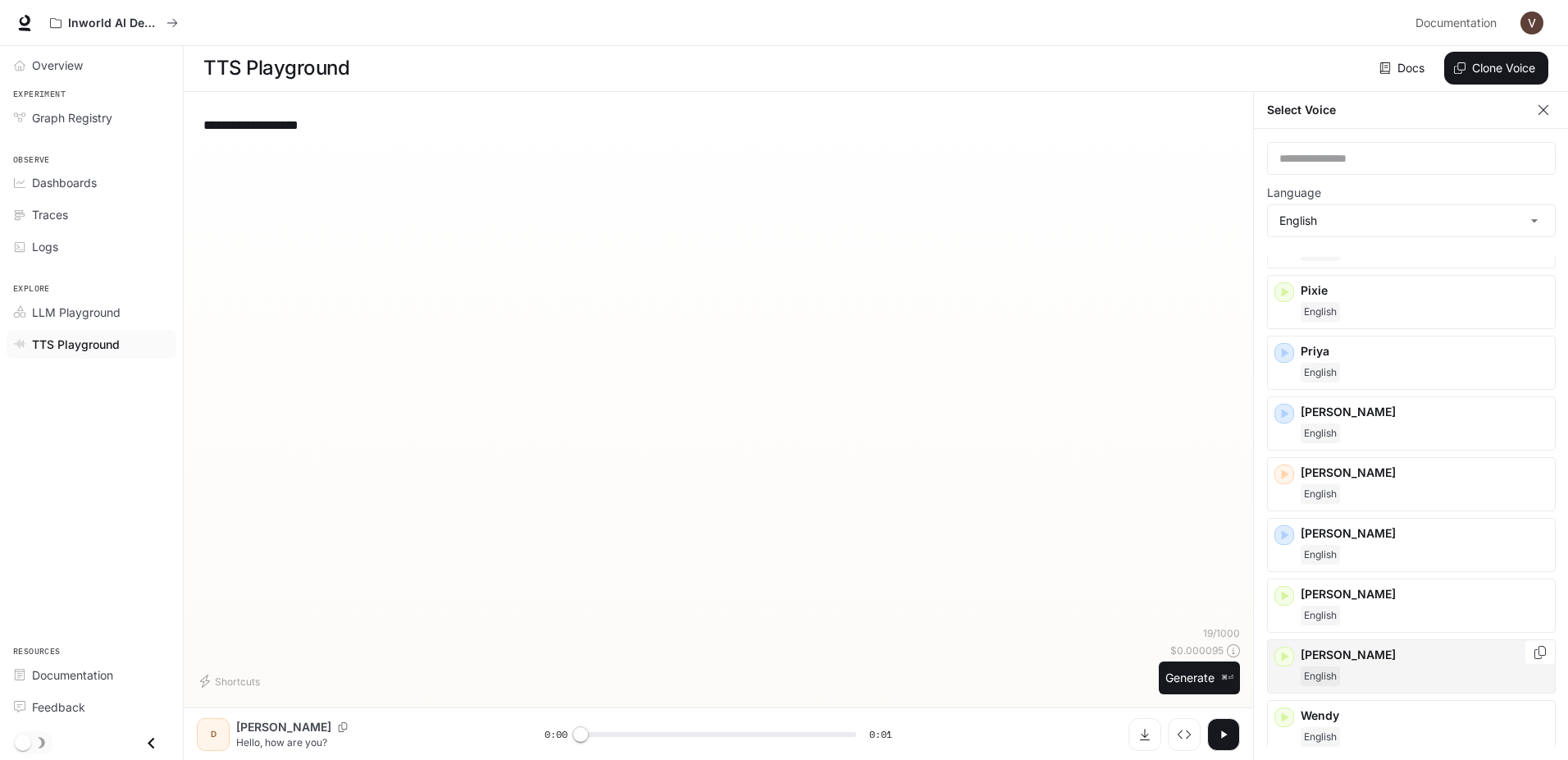
click at [1396, 667] on div "English" at bounding box center [1424, 676] width 248 height 19
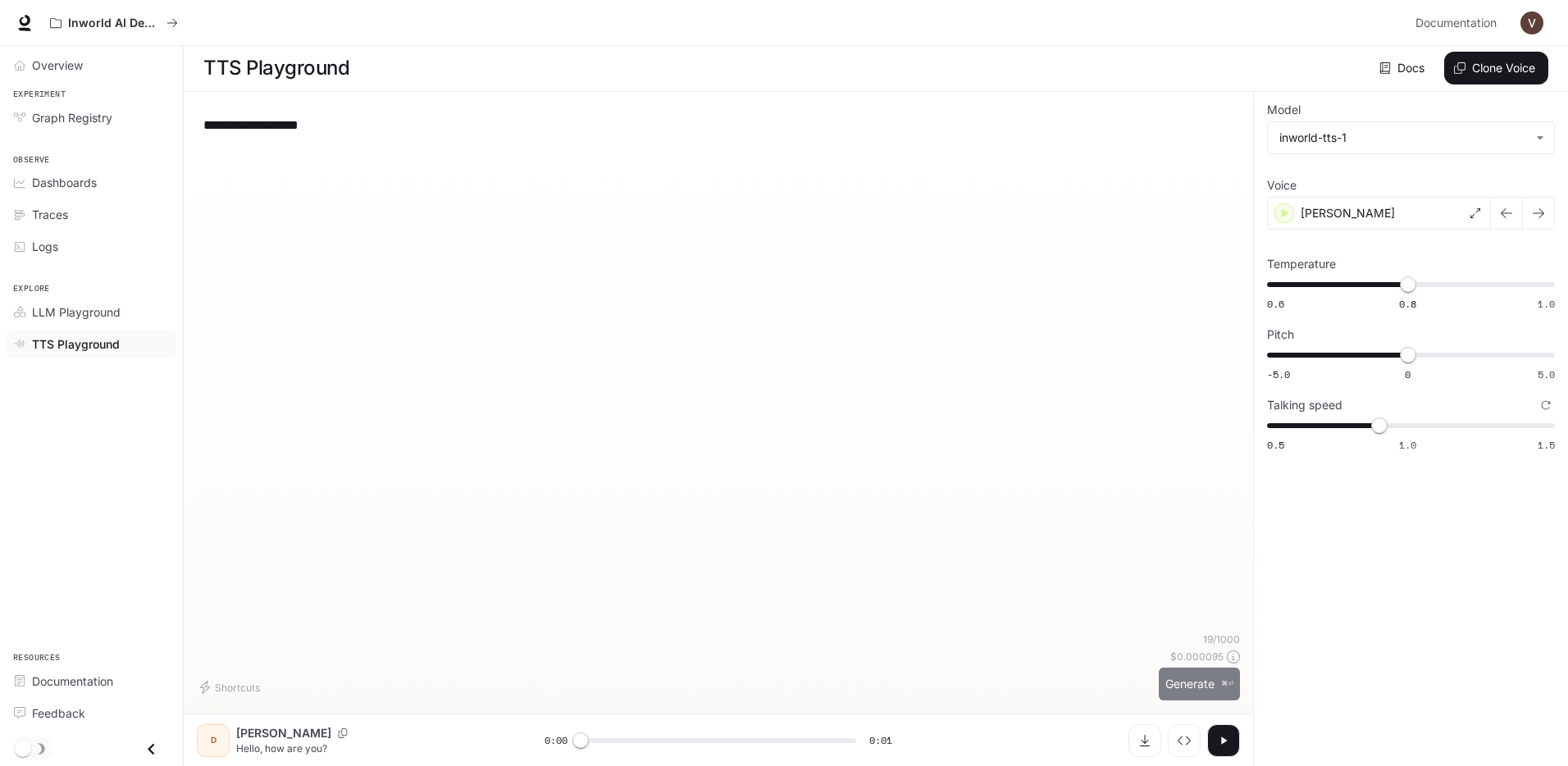
click at [1183, 681] on button "Generate ⌘⏎" at bounding box center [1199, 684] width 82 height 34
type input "*"
click at [75, 681] on span "Documentation" at bounding box center [72, 680] width 82 height 17
click at [509, 170] on div "**********" at bounding box center [718, 369] width 1043 height 527
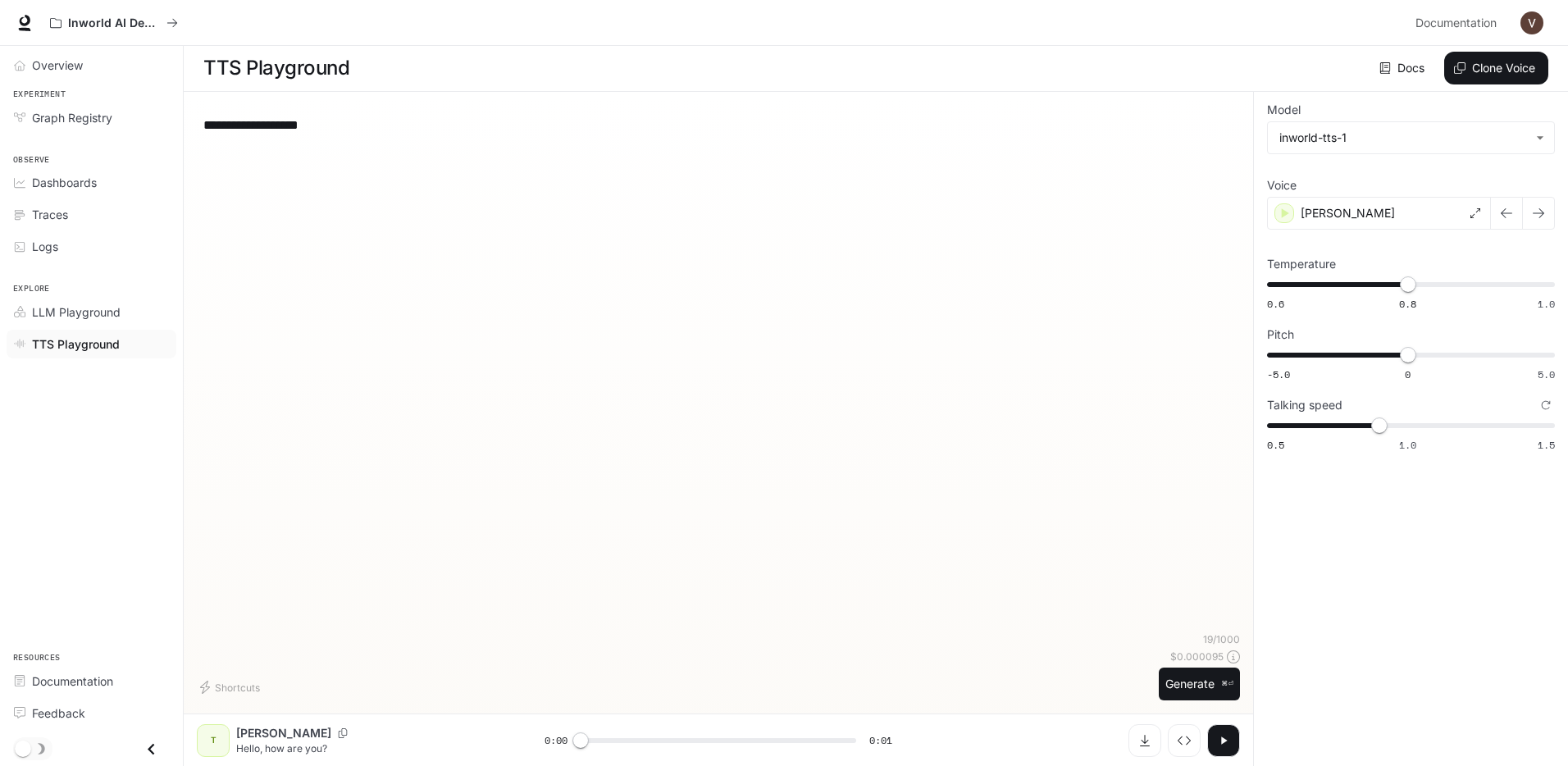
click at [502, 138] on div "**********" at bounding box center [718, 124] width 1030 height 39
type textarea "*"
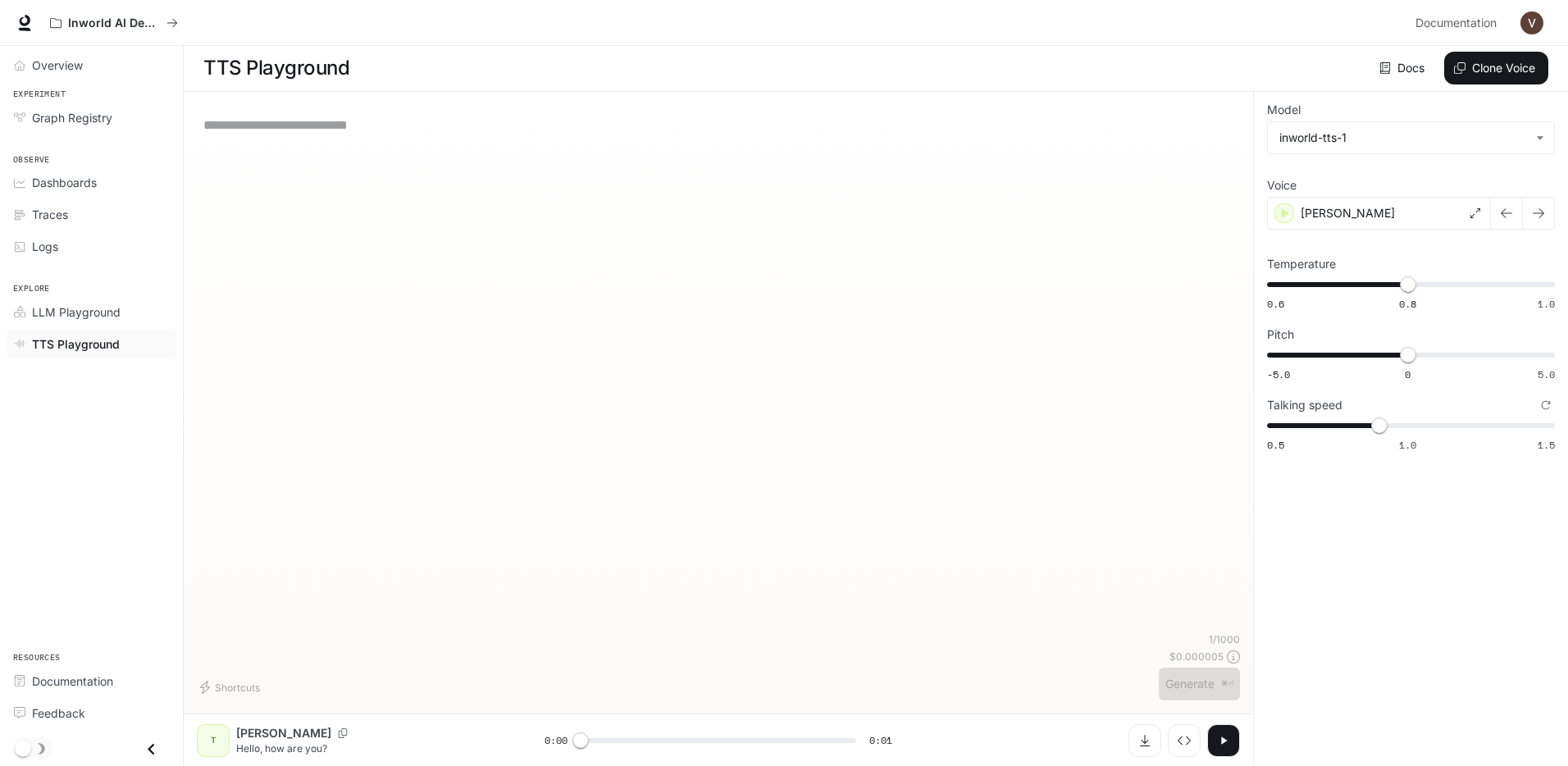
paste textarea "**********"
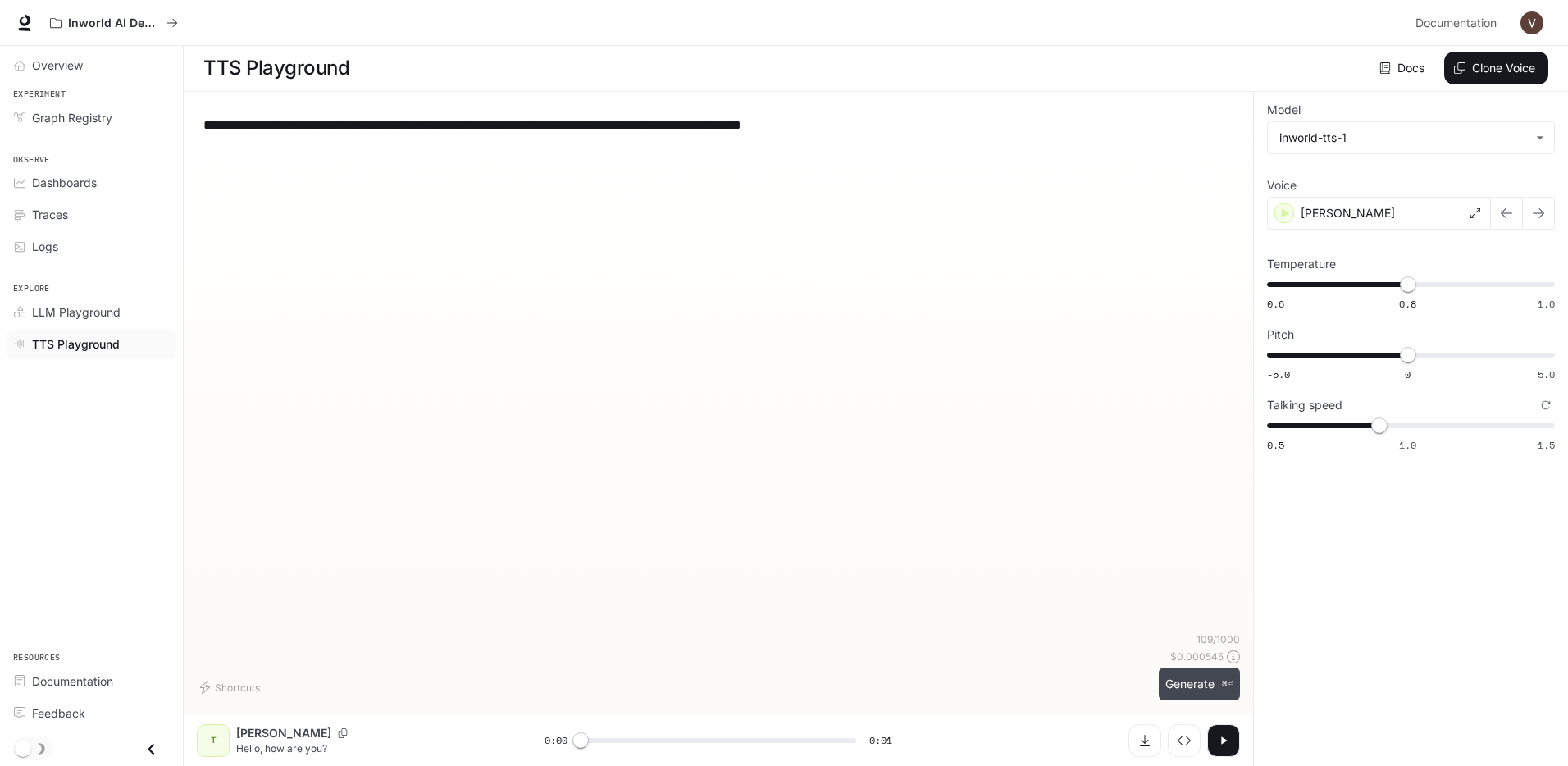
type textarea "**********"
click at [1195, 674] on button "Generate ⌘⏎" at bounding box center [1199, 684] width 82 height 34
drag, startPoint x: 1365, startPoint y: 256, endPoint x: 1337, endPoint y: 258, distance: 28.1
click at [1337, 258] on label "Temperature" at bounding box center [1411, 265] width 288 height 17
copy p "Temperature"
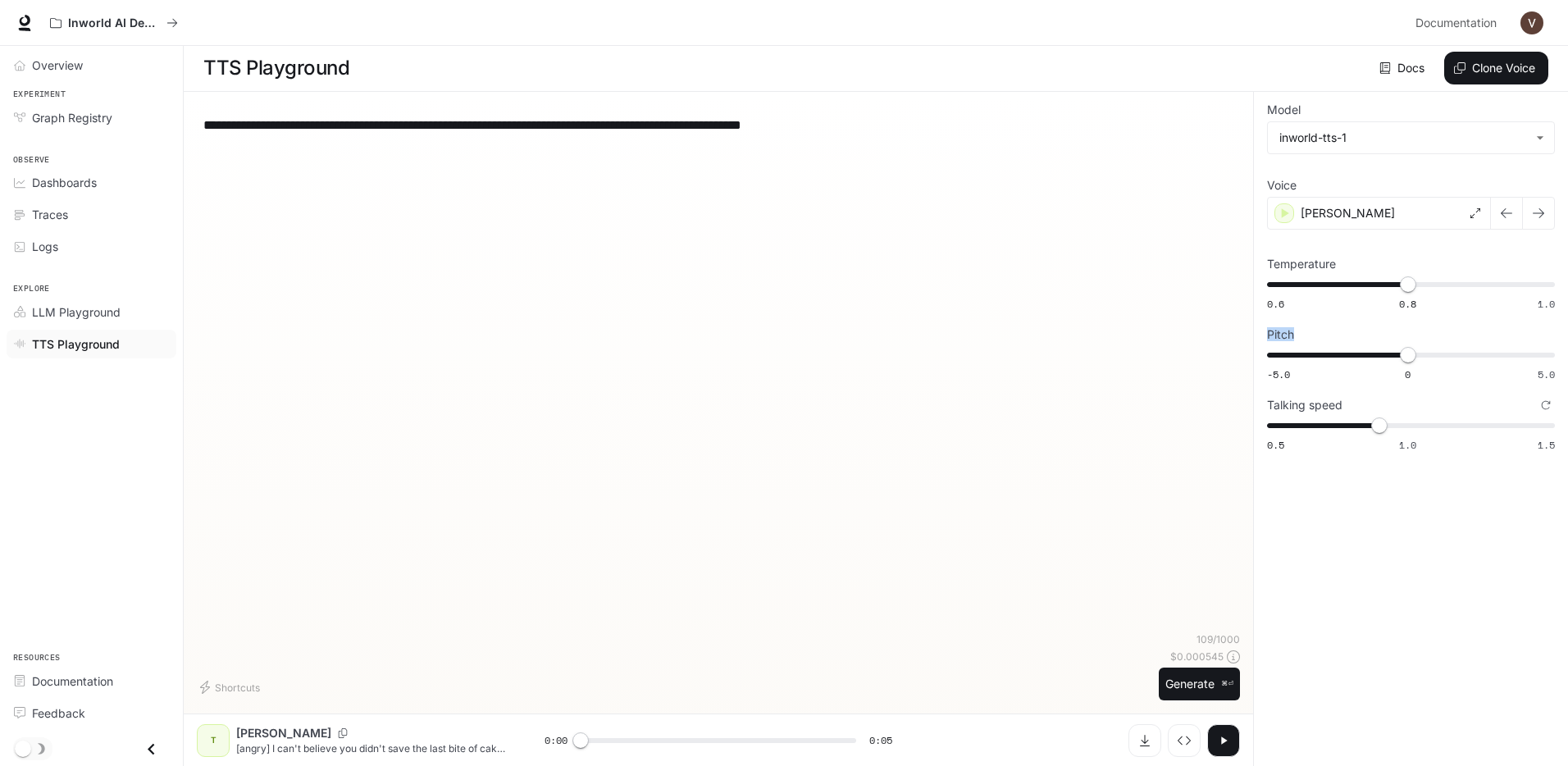
drag, startPoint x: 1266, startPoint y: 335, endPoint x: 1304, endPoint y: 334, distance: 38.0
click at [1304, 334] on label "Pitch" at bounding box center [1411, 334] width 288 height 17
copy p "Pitch"
drag, startPoint x: 1266, startPoint y: 404, endPoint x: 1358, endPoint y: 404, distance: 92.0
click at [1358, 404] on label "Talking speed" at bounding box center [1411, 405] width 288 height 17
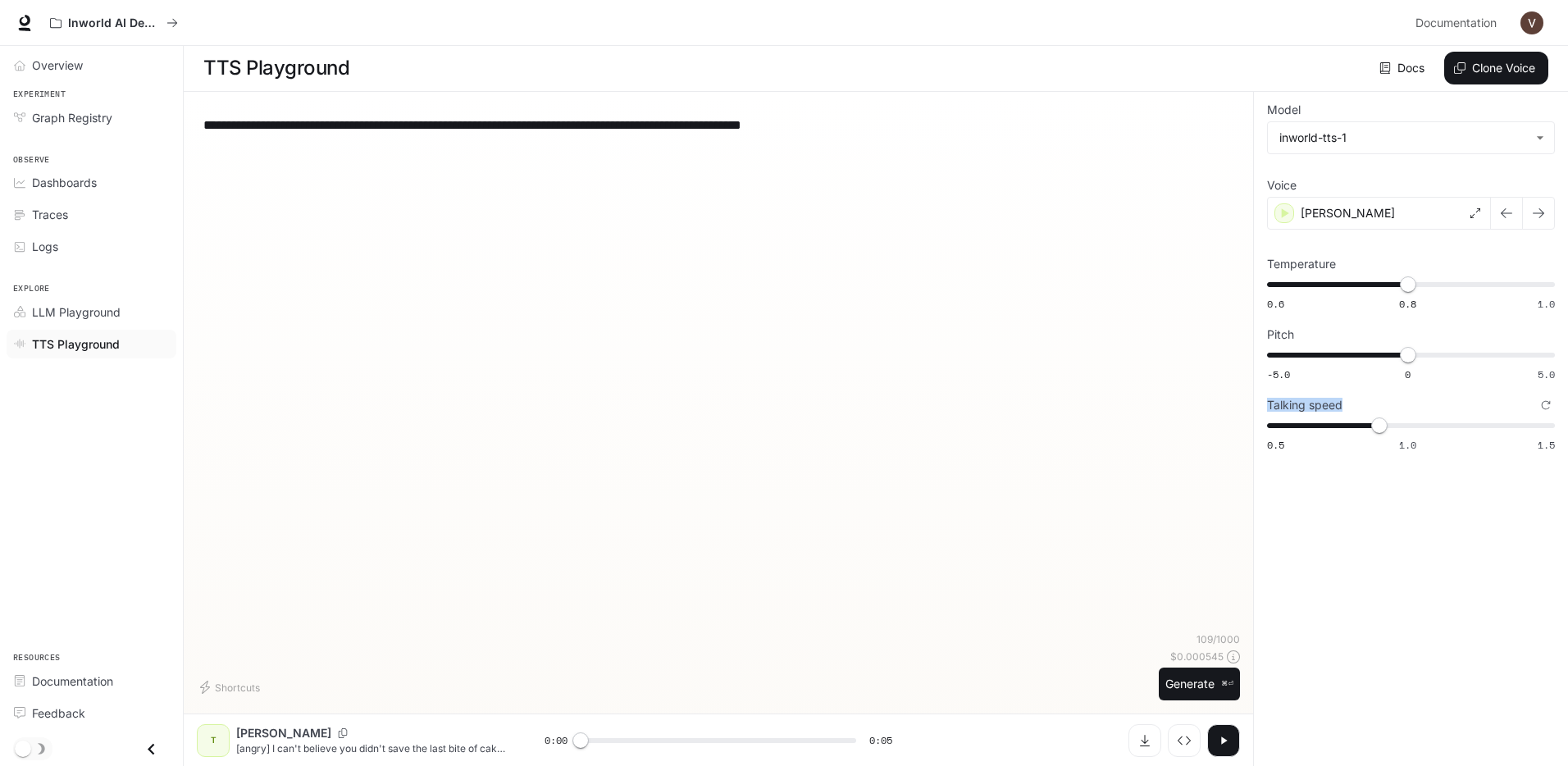
copy p "Talking speed"
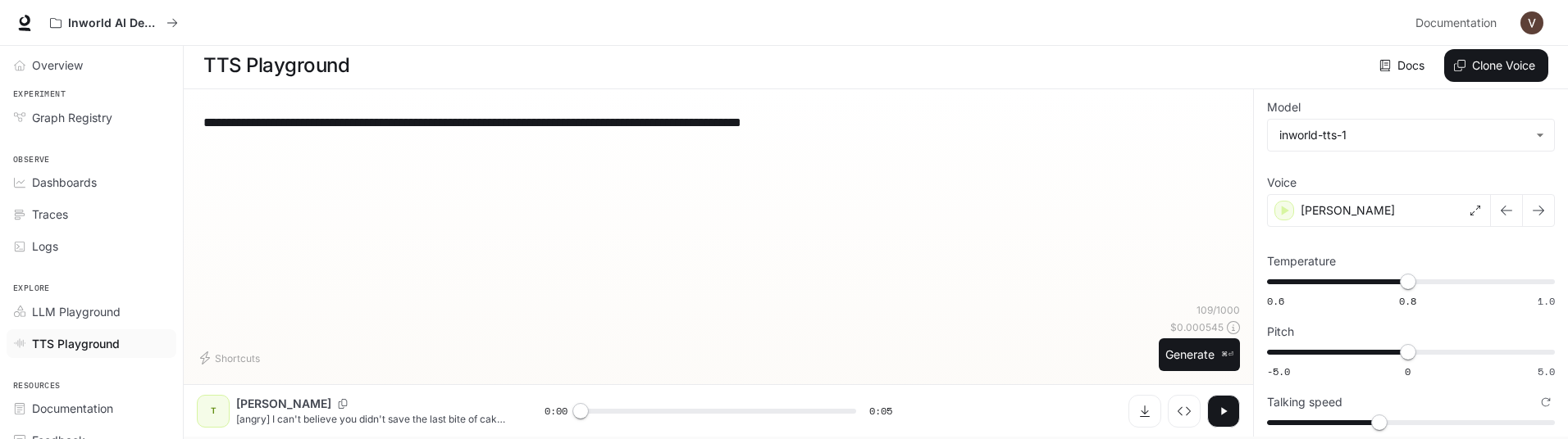
scroll to position [4, 0]
click at [1177, 349] on button "Generate ⌘⏎" at bounding box center [1199, 354] width 82 height 34
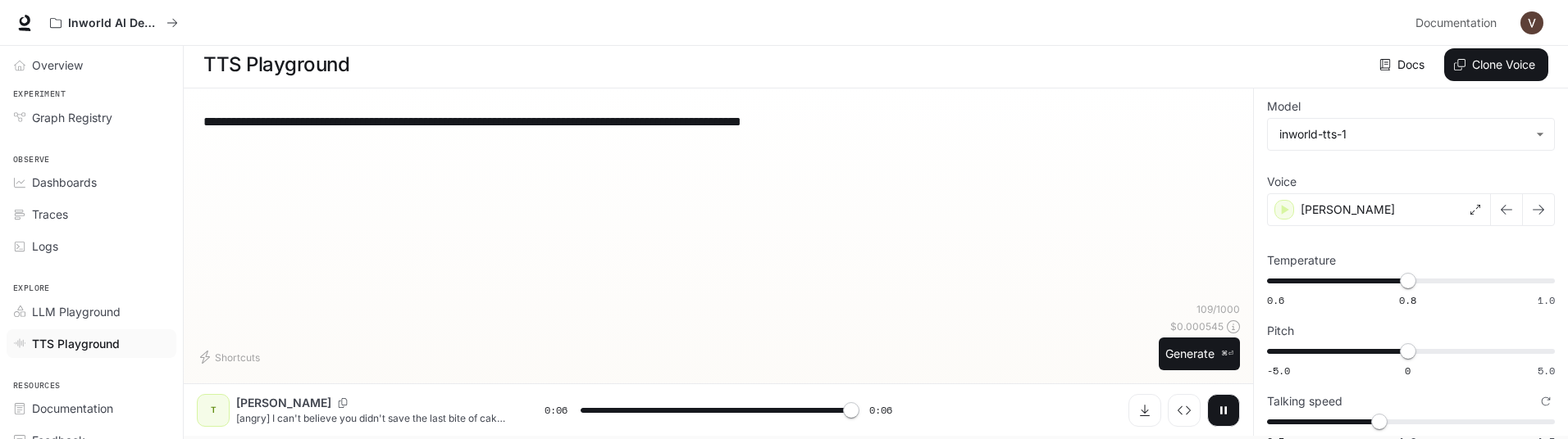
type input "*"
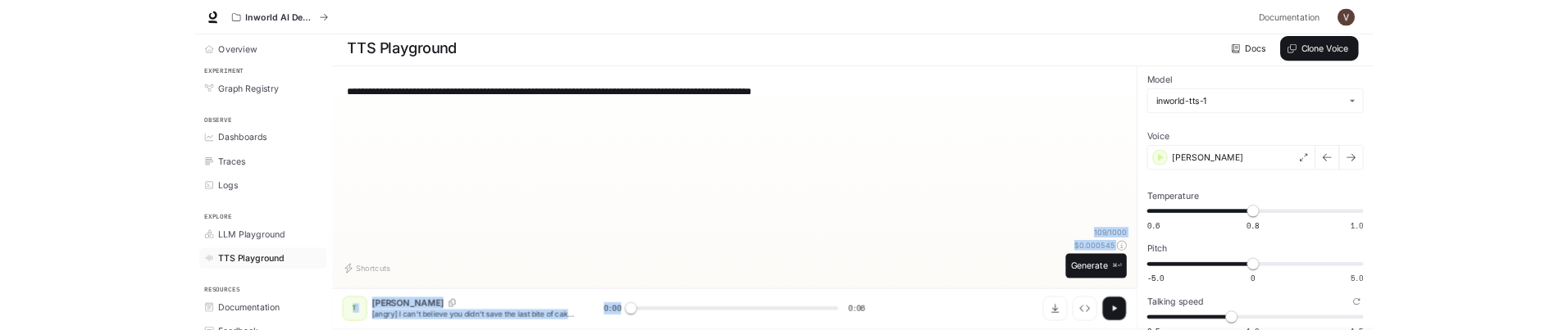
scroll to position [15, 0]
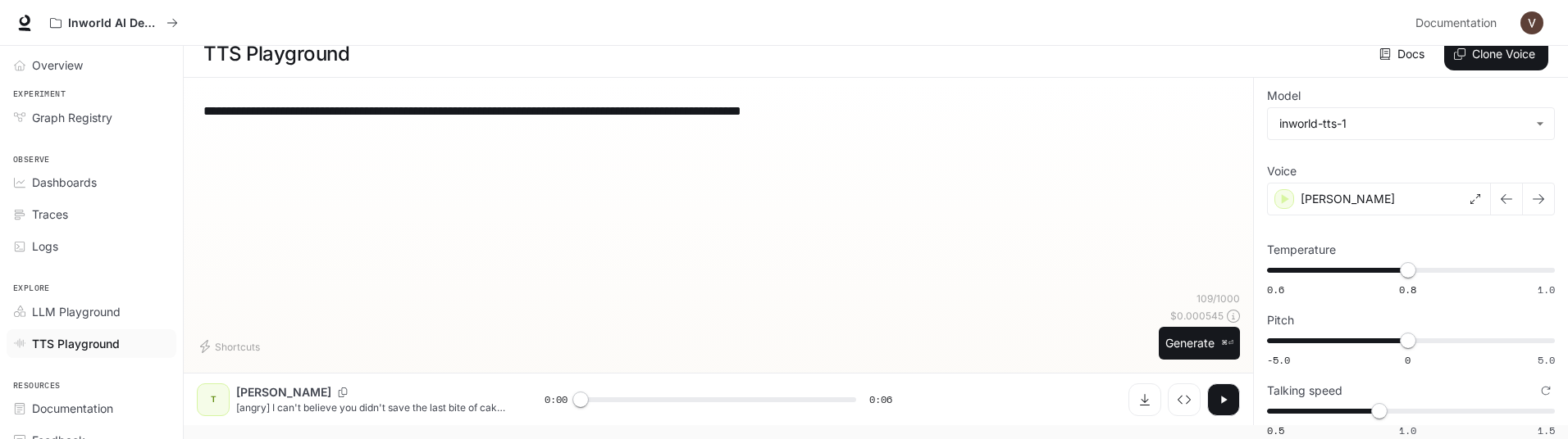
drag, startPoint x: 858, startPoint y: 436, endPoint x: 860, endPoint y: 358, distance: 78.0
click at [860, 358] on html "**********" at bounding box center [784, 205] width 1568 height 440
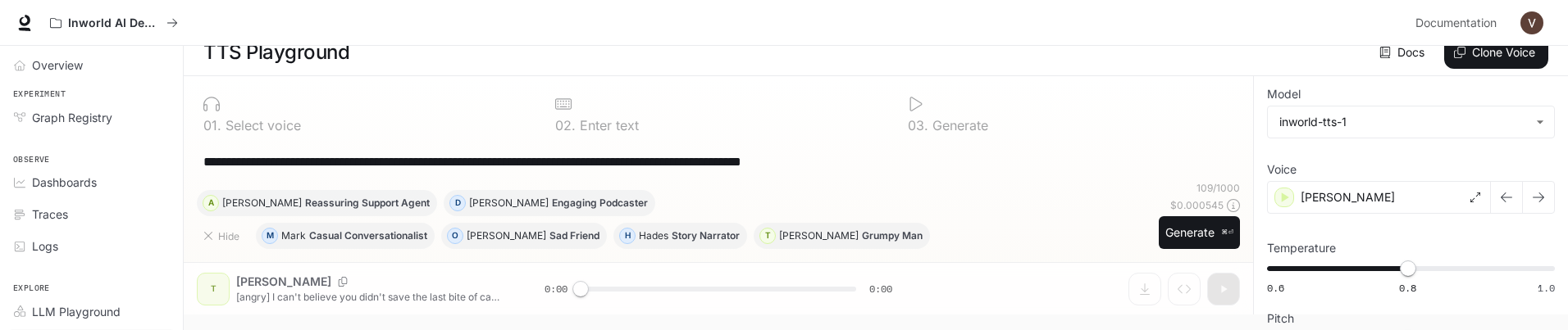
scroll to position [18, 0]
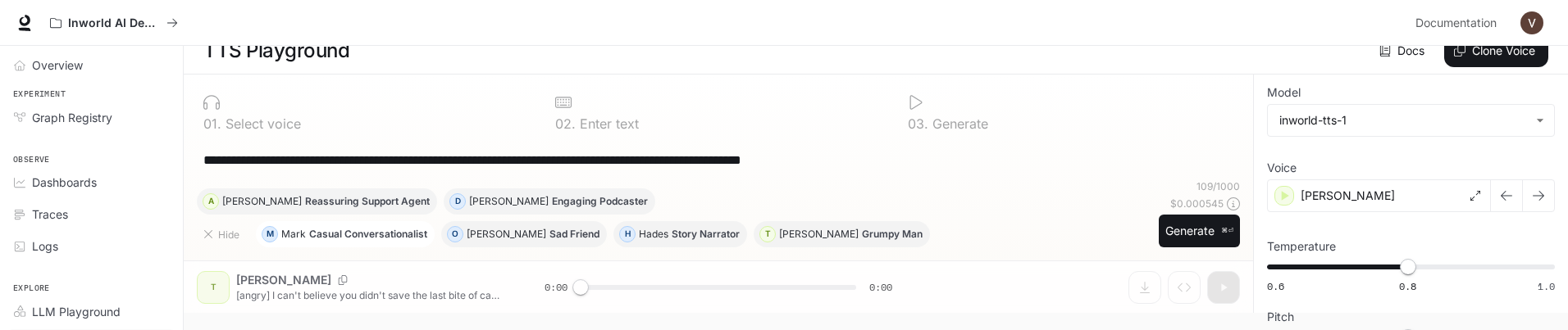
click at [352, 238] on p "Casual Conversationalist" at bounding box center [368, 234] width 118 height 10
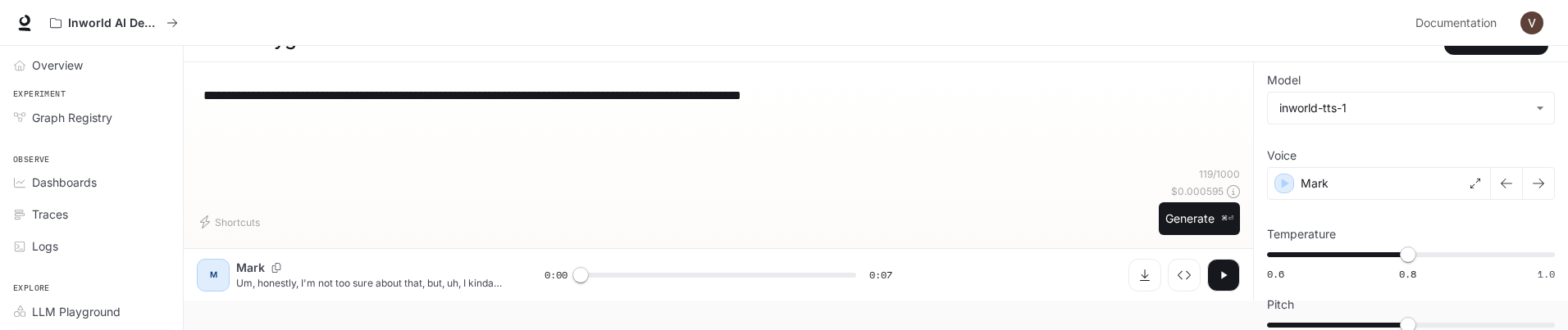
scroll to position [32, 0]
drag, startPoint x: 1219, startPoint y: 278, endPoint x: 1073, endPoint y: 326, distance: 153.7
click at [1073, 299] on html "**********" at bounding box center [784, 134] width 1568 height 331
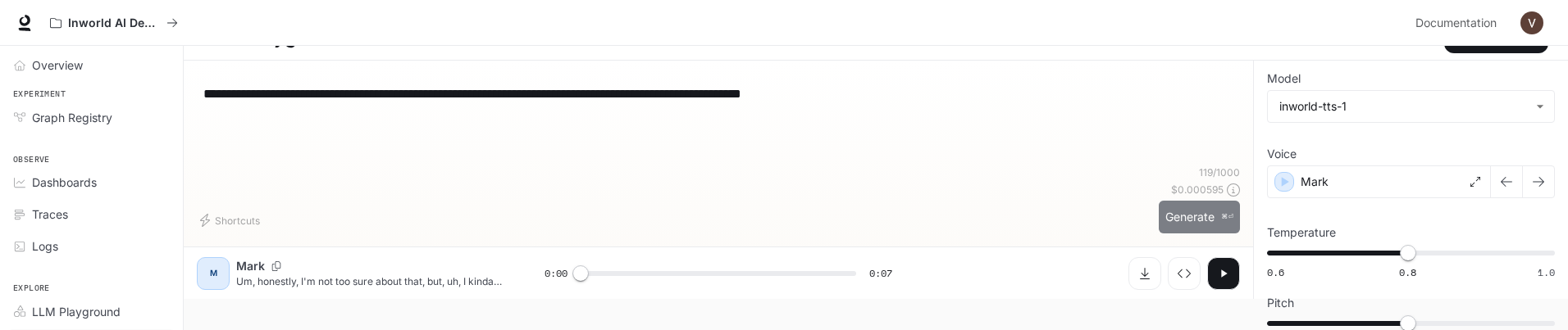
click at [1190, 225] on button "Generate ⌘⏎" at bounding box center [1199, 217] width 82 height 34
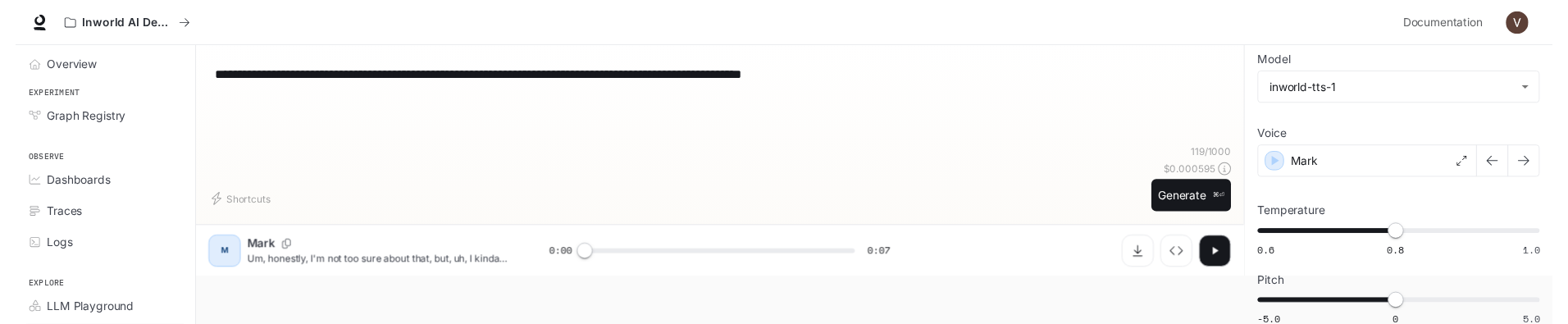
scroll to position [64, 0]
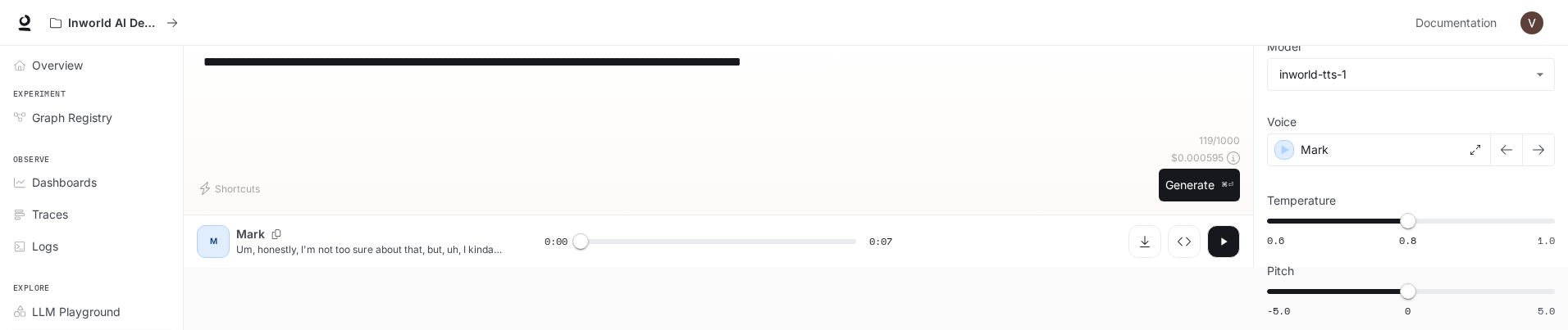
drag, startPoint x: 1215, startPoint y: 243, endPoint x: 1031, endPoint y: 280, distance: 187.7
click at [1215, 243] on button "button" at bounding box center [1223, 241] width 33 height 33
type input "***"
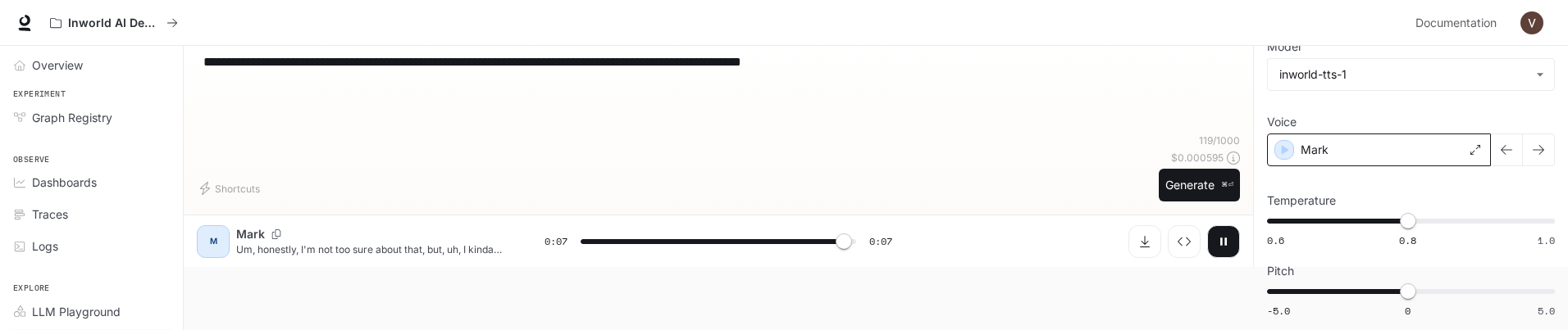
type input "*"
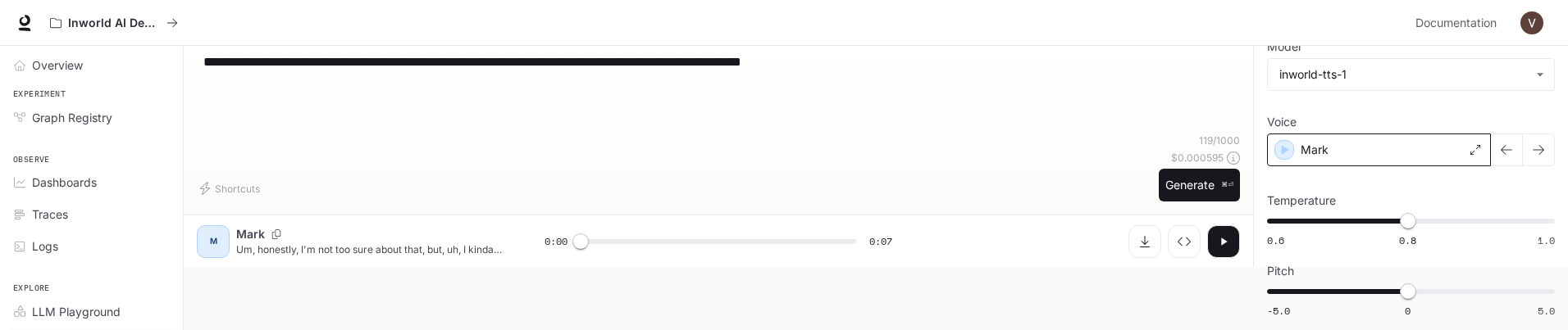
click at [1382, 149] on div "Mark" at bounding box center [1379, 149] width 224 height 33
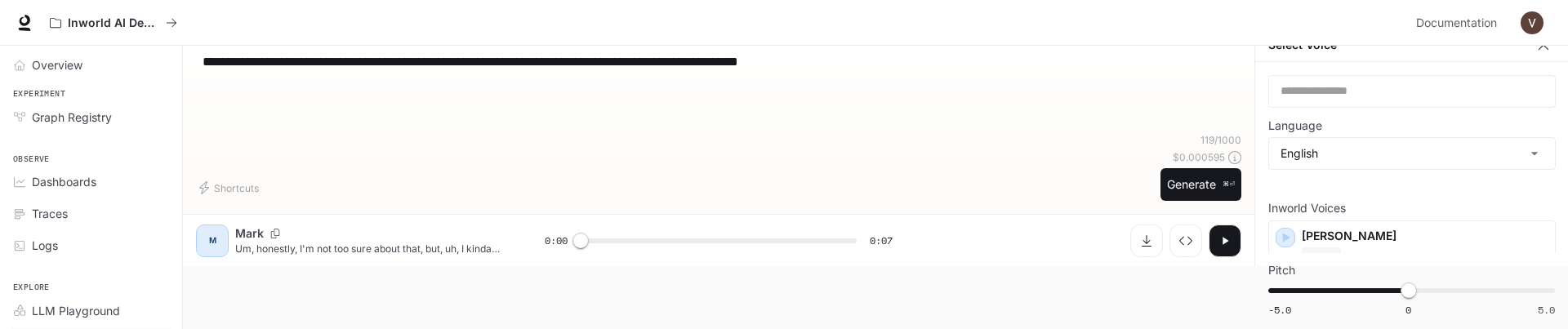
click at [1376, 149] on body "**********" at bounding box center [784, 101] width 1568 height 330
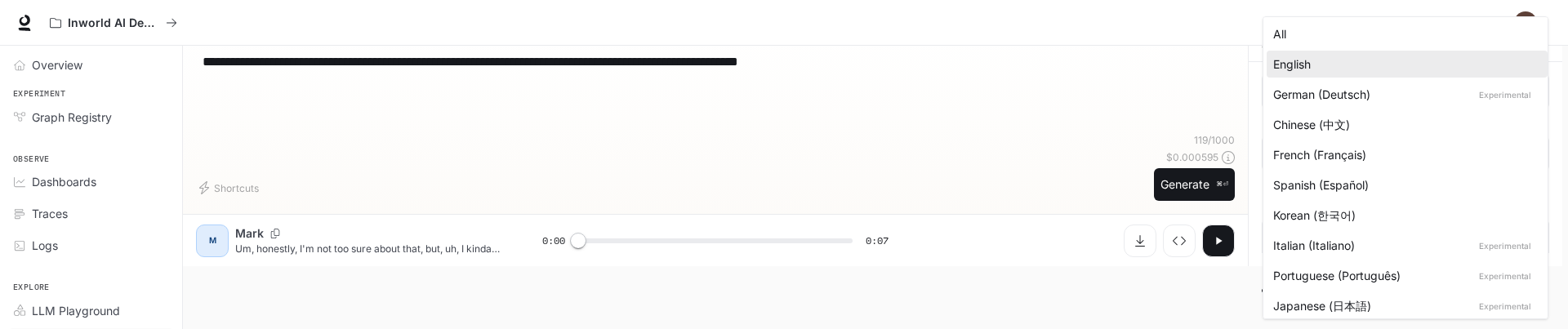
click at [1024, 306] on div at bounding box center [784, 164] width 1568 height 329
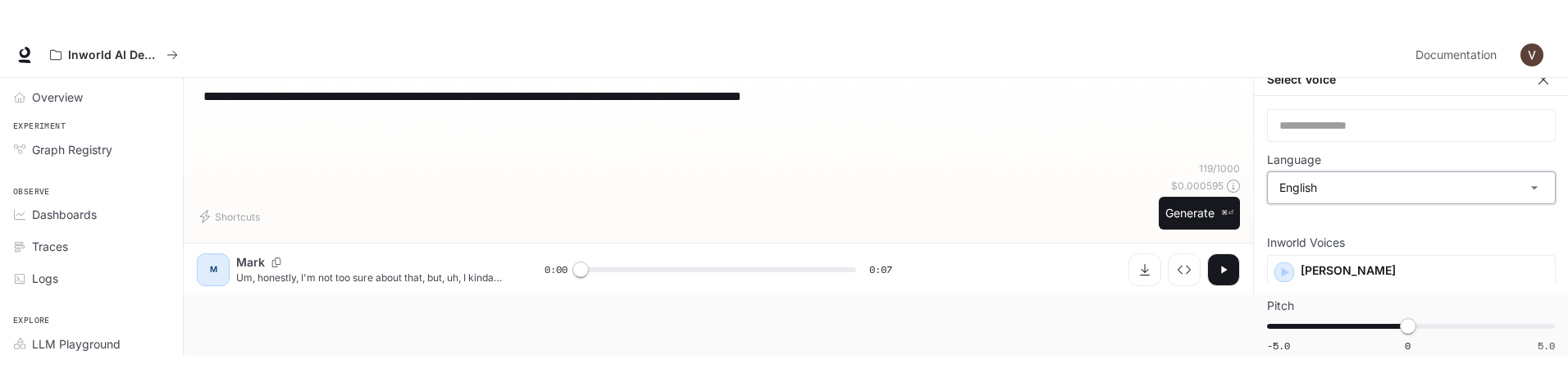
scroll to position [60, 0]
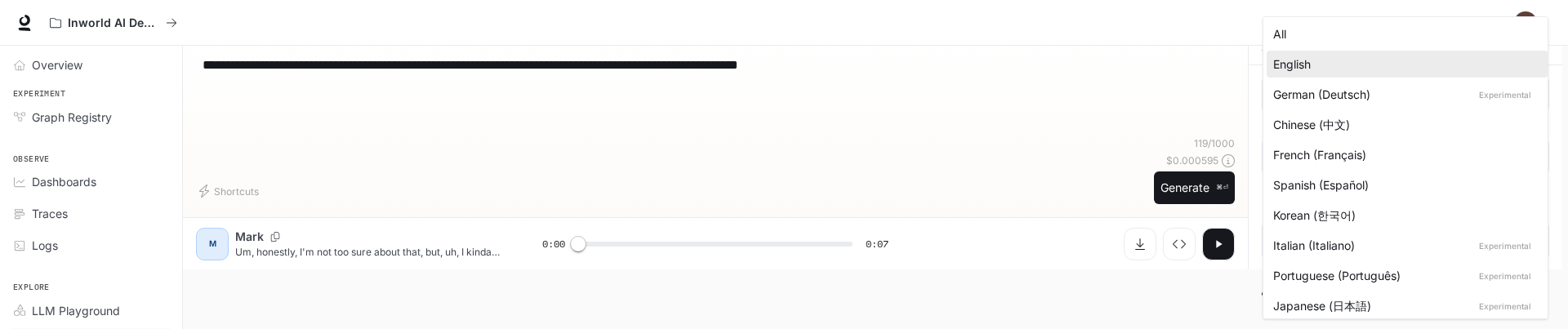
click at [1367, 155] on body "**********" at bounding box center [784, 105] width 1568 height 330
click at [1338, 182] on div "Spanish (Español)" at bounding box center [1404, 185] width 261 height 17
type input "*****"
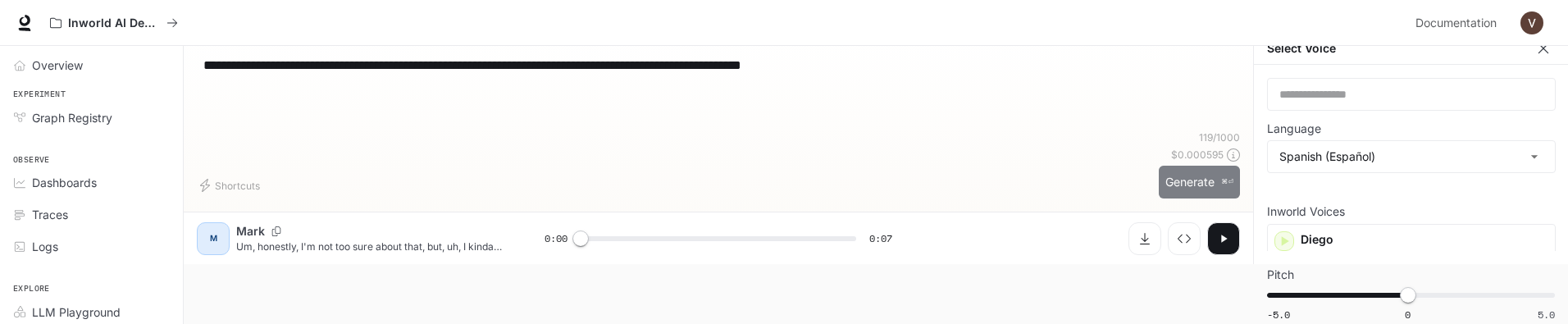
click at [1209, 183] on button "Generate ⌘⏎" at bounding box center [1199, 182] width 82 height 34
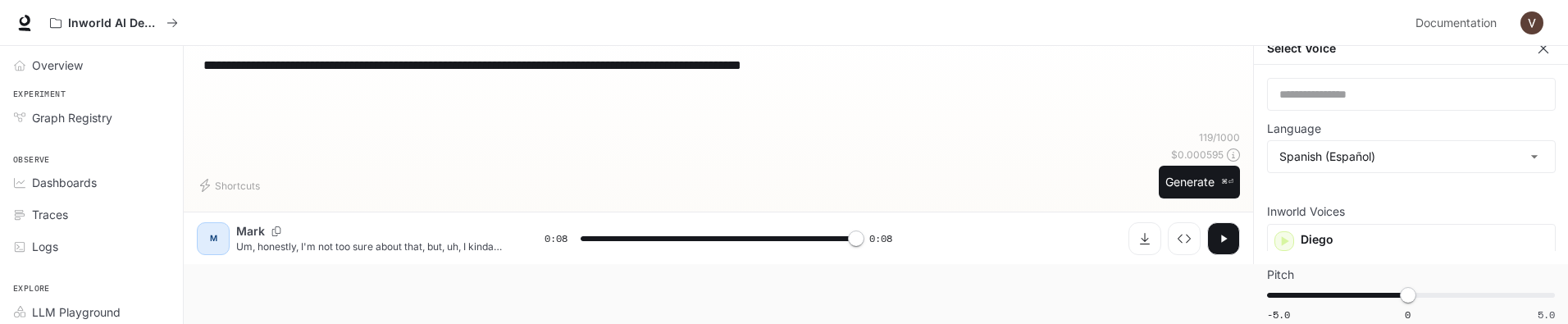
type input "*"
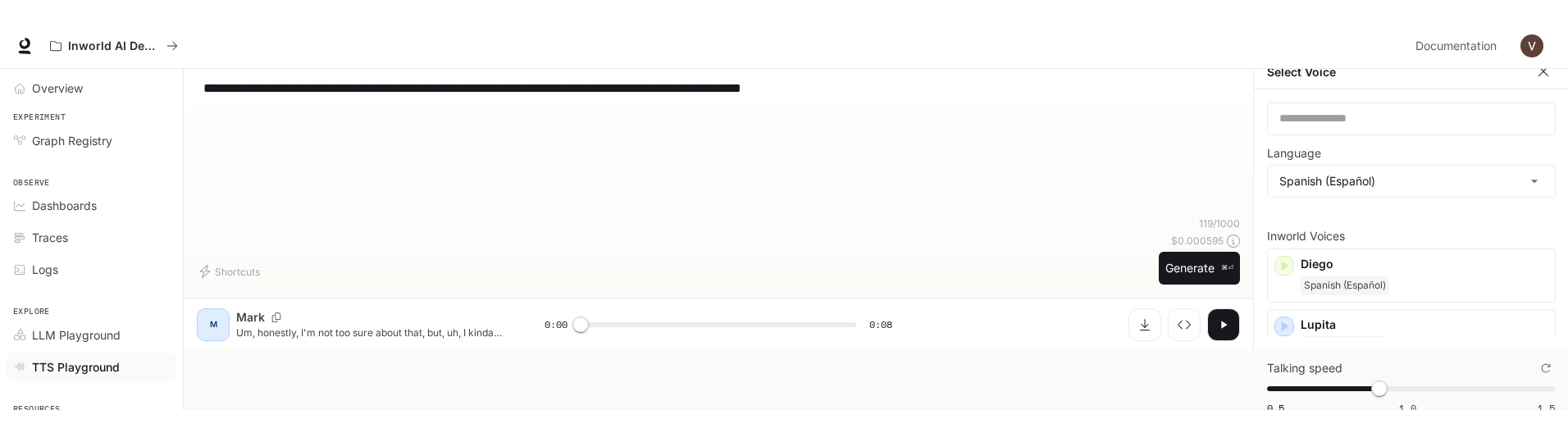
scroll to position [22, 0]
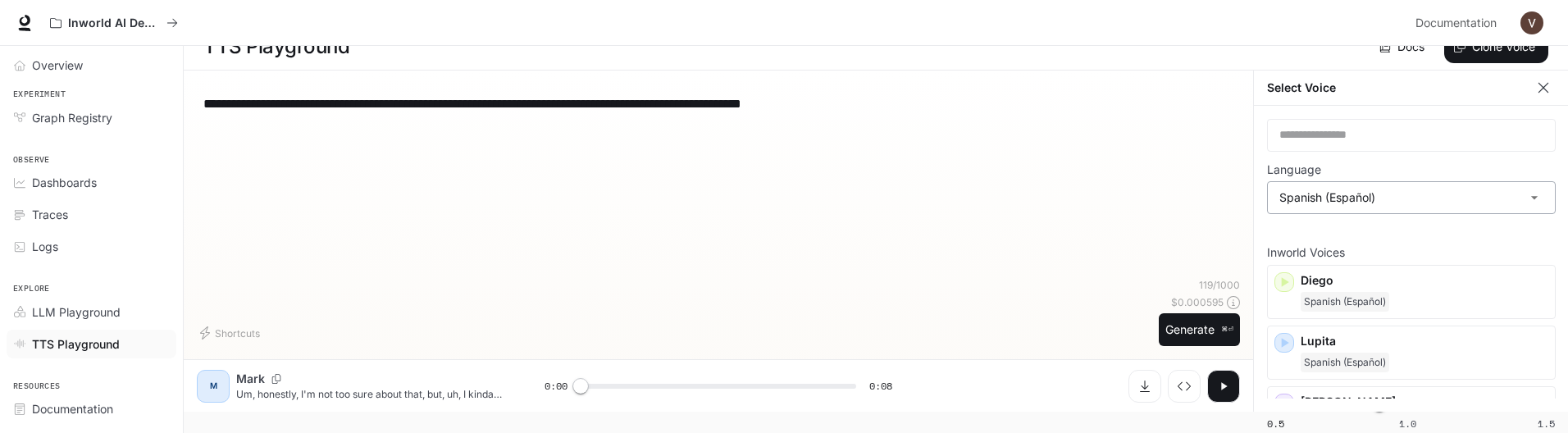
click at [1350, 197] on body "**********" at bounding box center [784, 195] width 1568 height 434
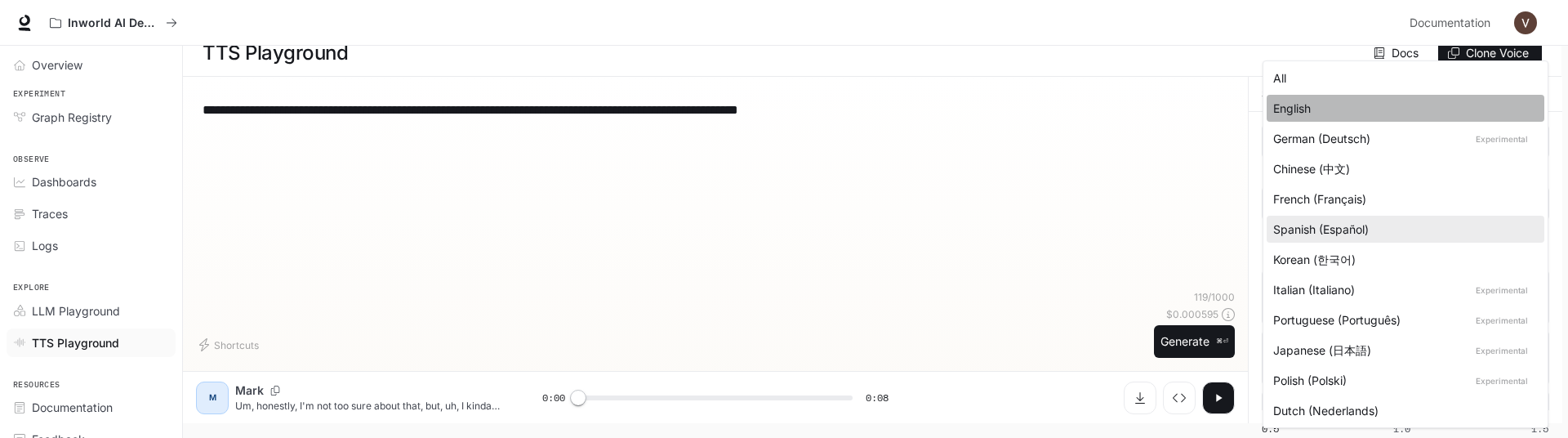
click at [1314, 110] on div "English" at bounding box center [1402, 108] width 258 height 17
type input "*****"
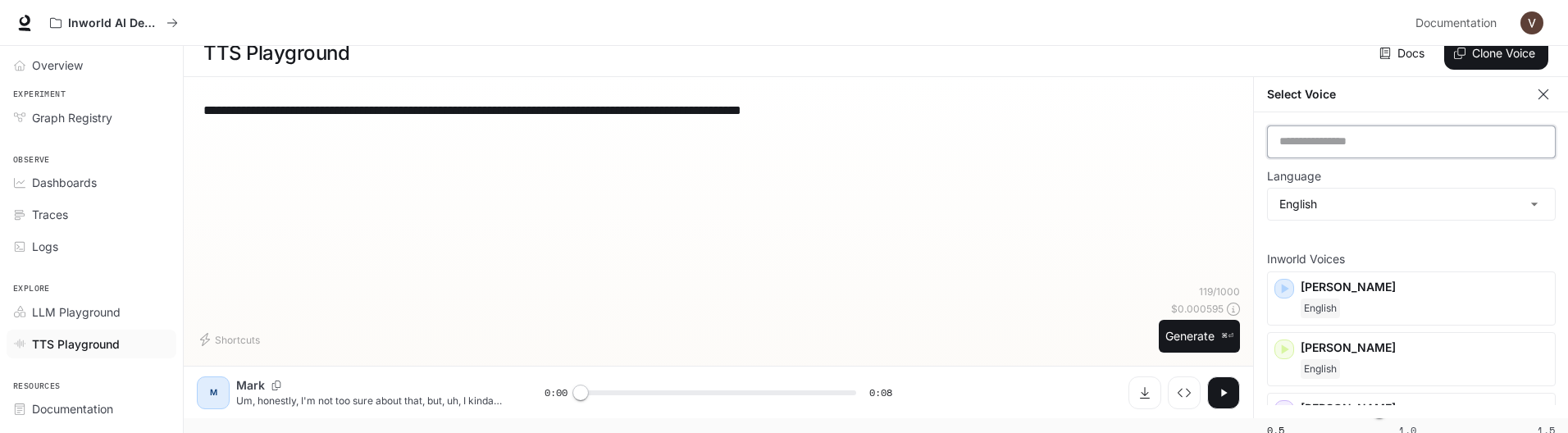
click at [1385, 135] on input "text" at bounding box center [1412, 142] width 287 height 17
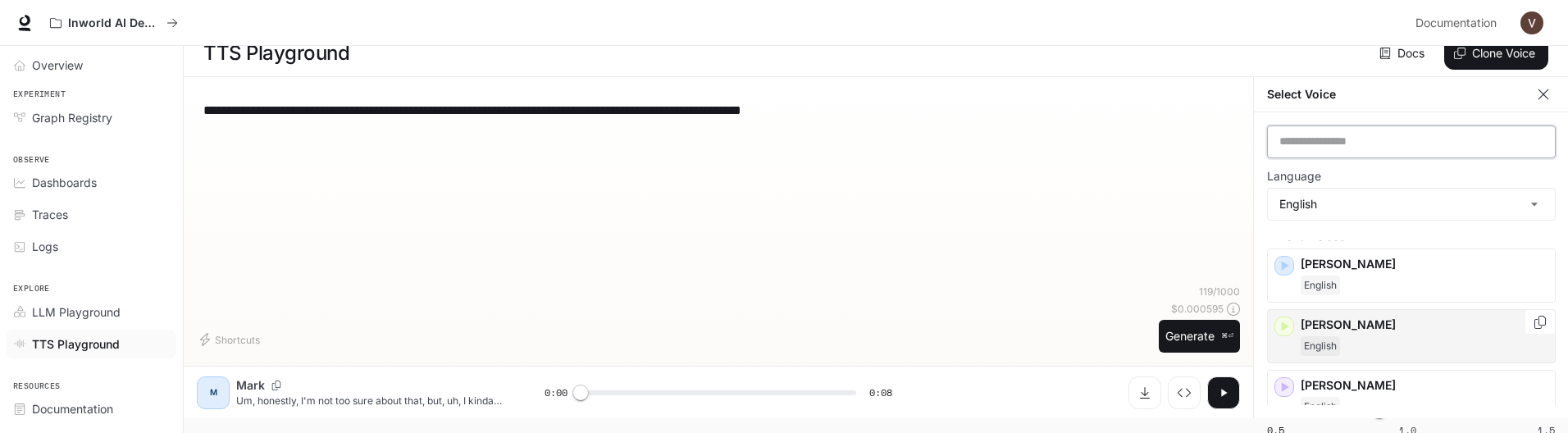
scroll to position [54, 0]
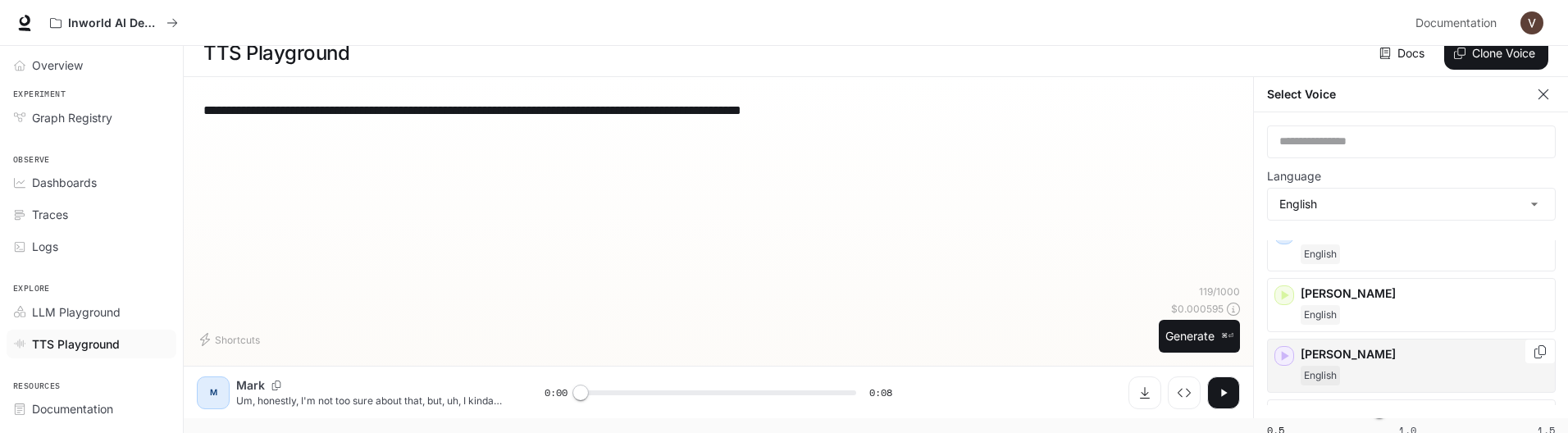
click at [1397, 330] on p "Craig" at bounding box center [1424, 355] width 248 height 17
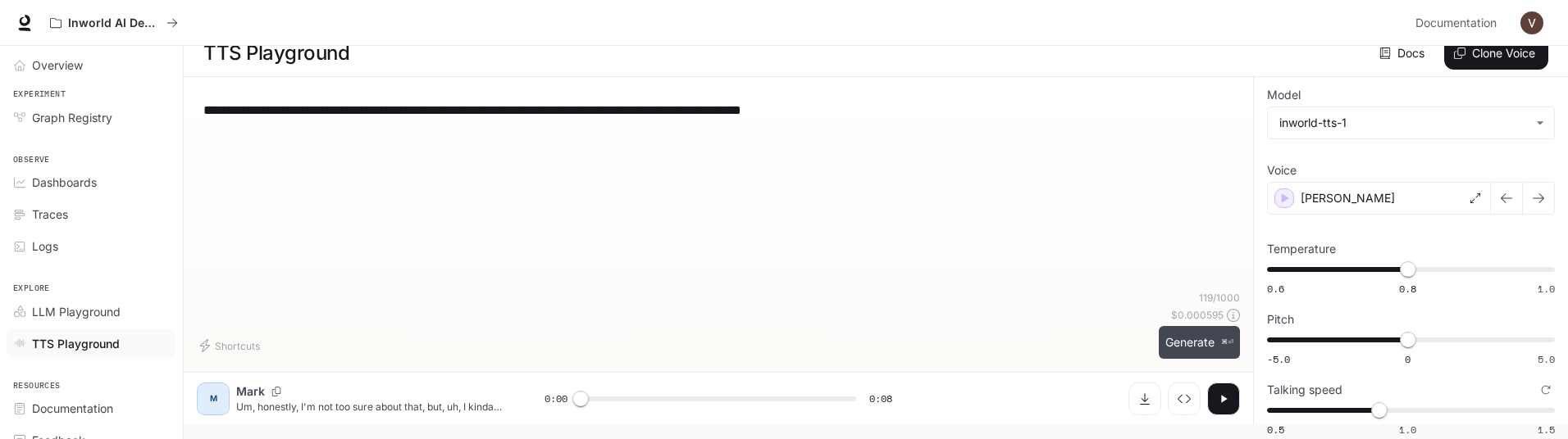
click at [1188, 329] on button "Generate ⌘⏎" at bounding box center [1199, 342] width 82 height 34
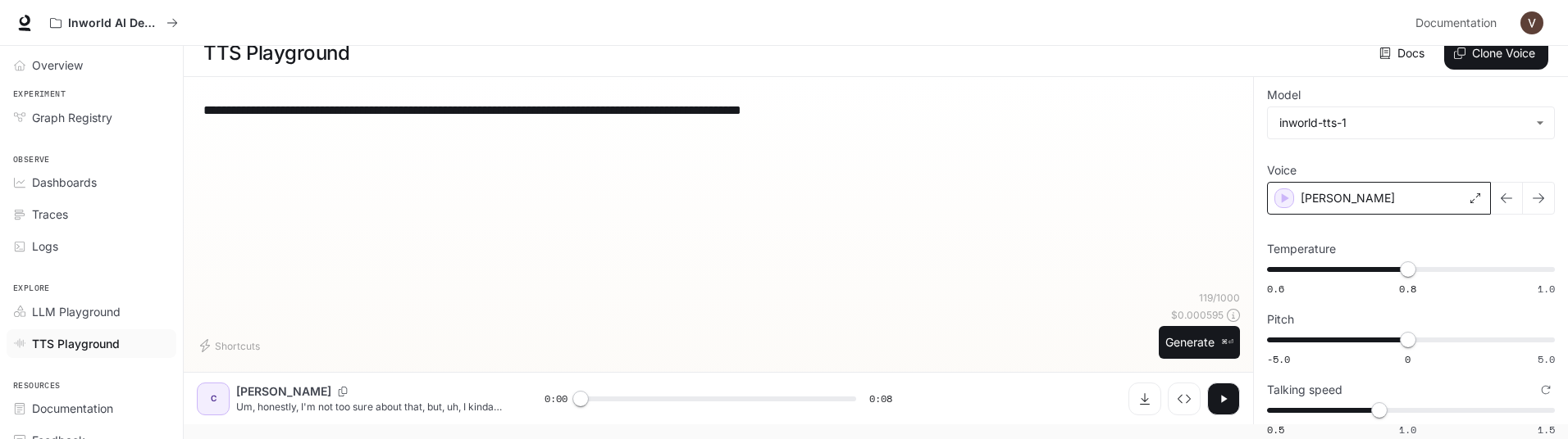
click at [1375, 198] on div "Craig" at bounding box center [1379, 198] width 224 height 33
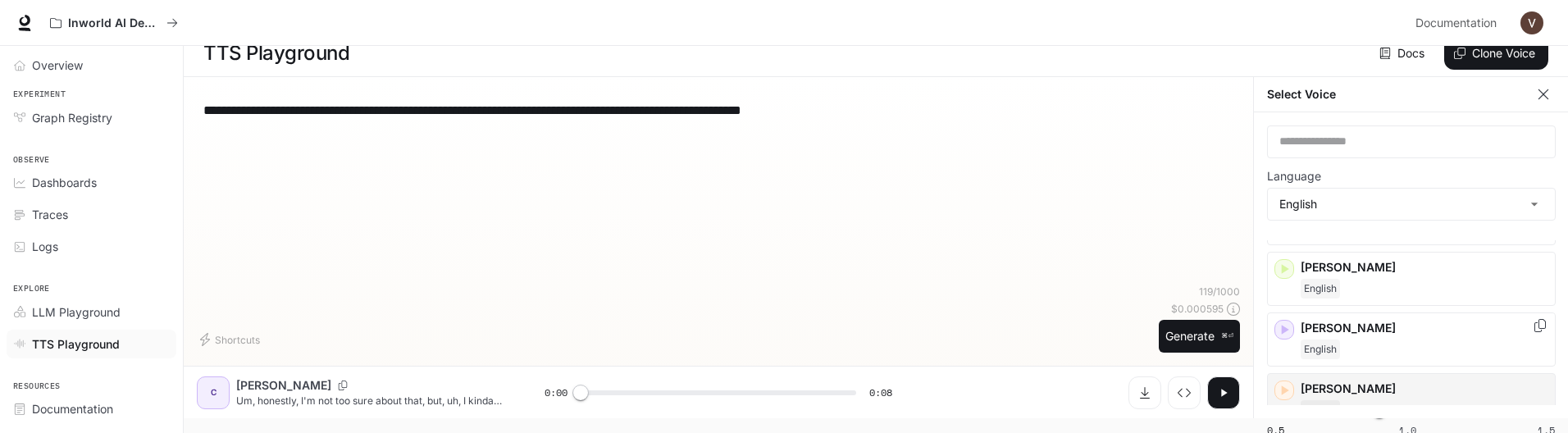
scroll to position [83, 0]
click at [1369, 330] on div "Deborah English" at bounding box center [1424, 398] width 248 height 40
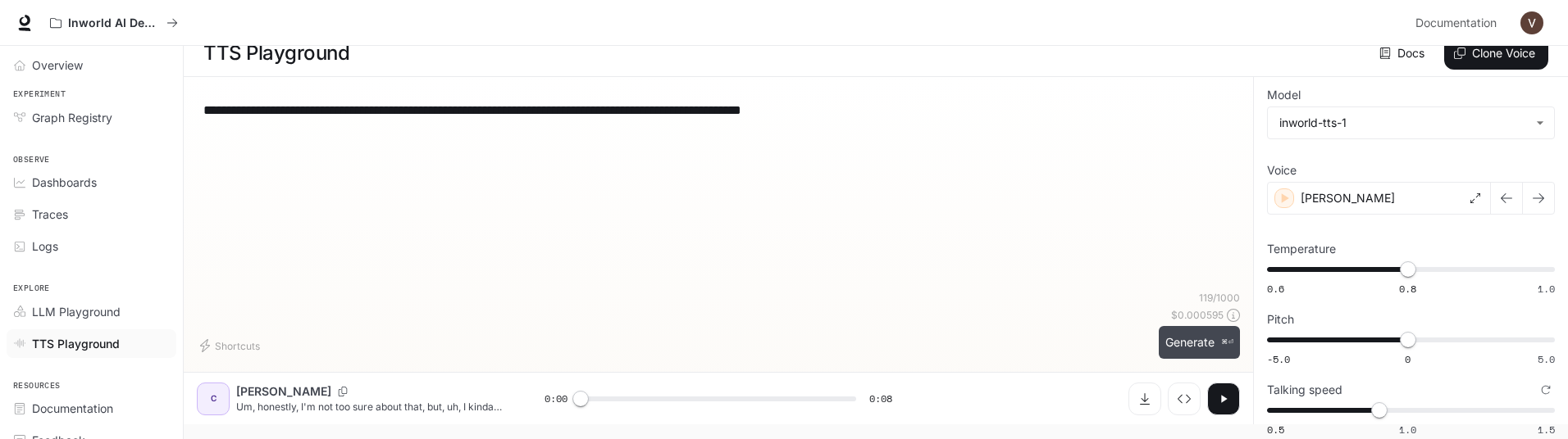
click at [1175, 329] on button "Generate ⌘⏎" at bounding box center [1199, 342] width 82 height 34
click at [1389, 195] on div "Deborah" at bounding box center [1379, 198] width 224 height 33
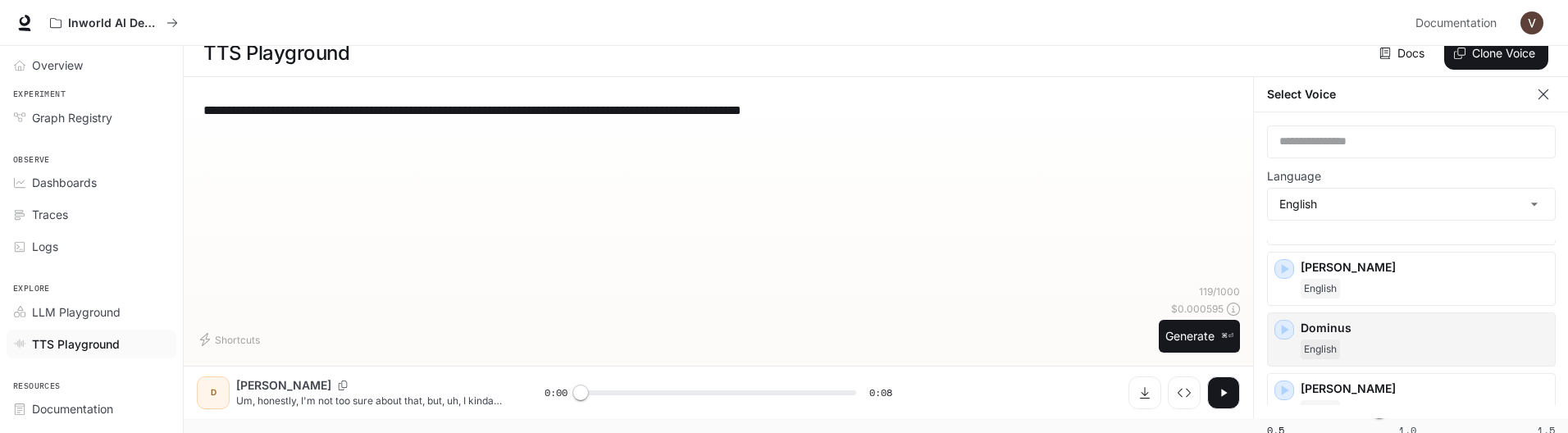
scroll to position [265, 0]
click at [1368, 328] on p "Dominus" at bounding box center [1424, 325] width 248 height 17
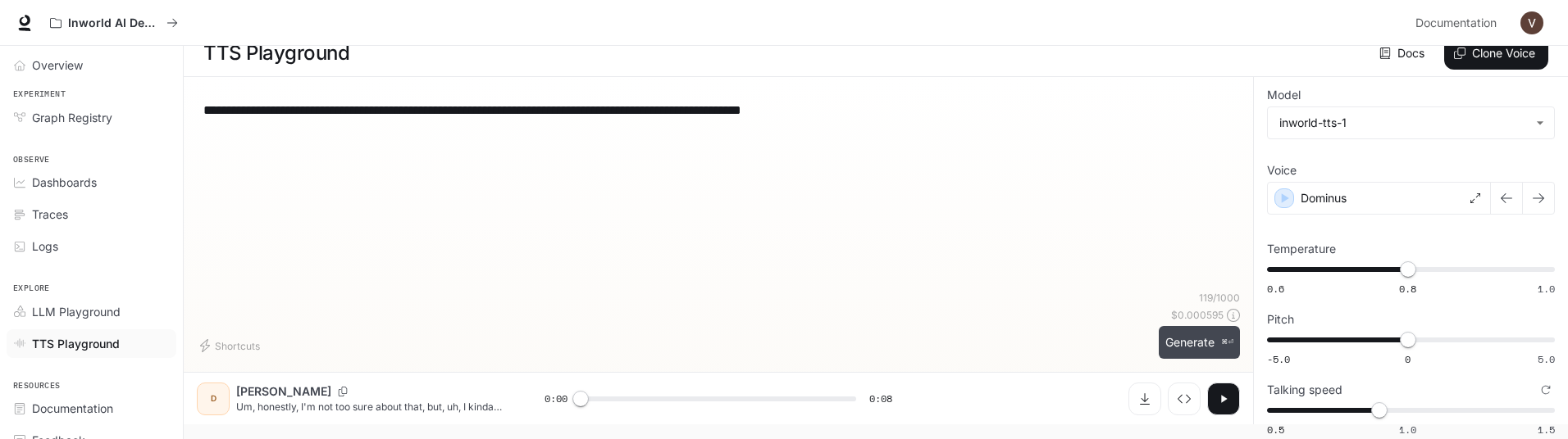
click at [1191, 329] on button "Generate ⌘⏎" at bounding box center [1199, 342] width 82 height 34
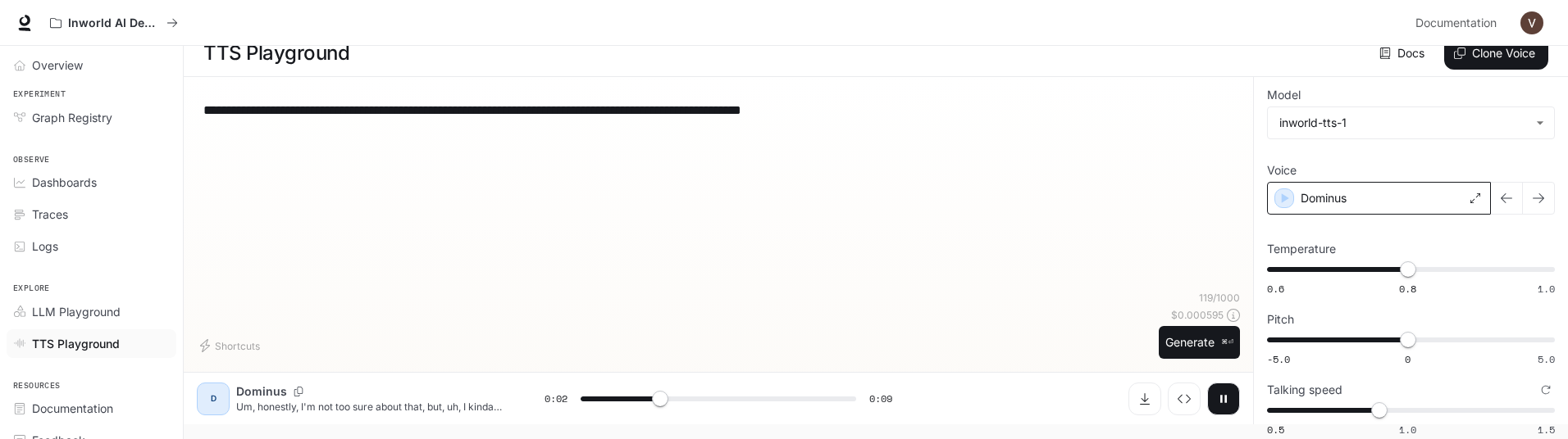
click at [1386, 191] on div "Dominus" at bounding box center [1379, 198] width 224 height 33
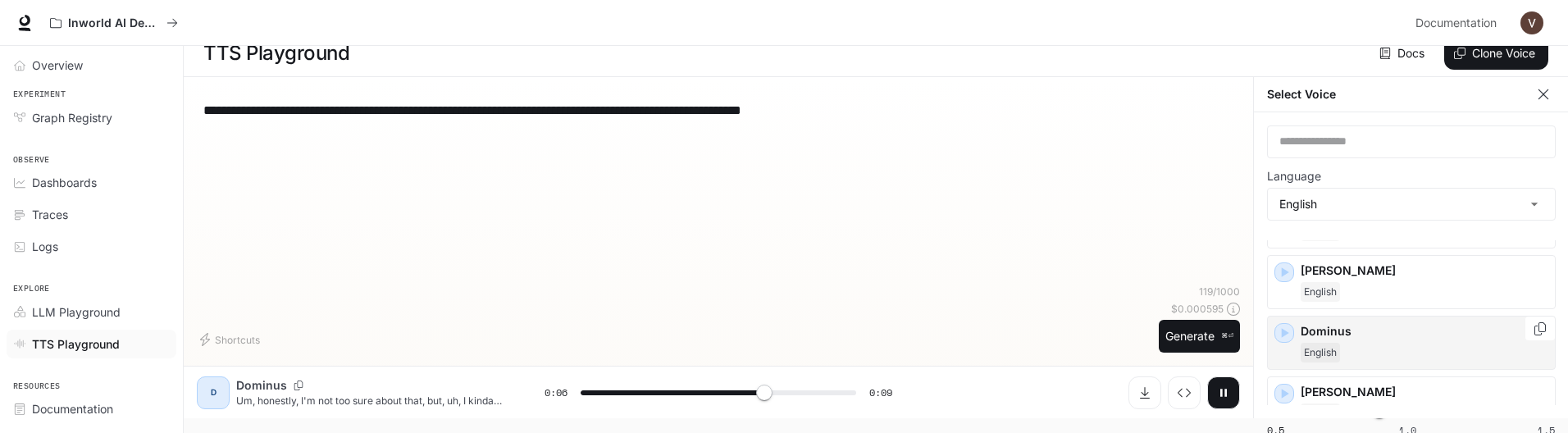
scroll to position [281, 0]
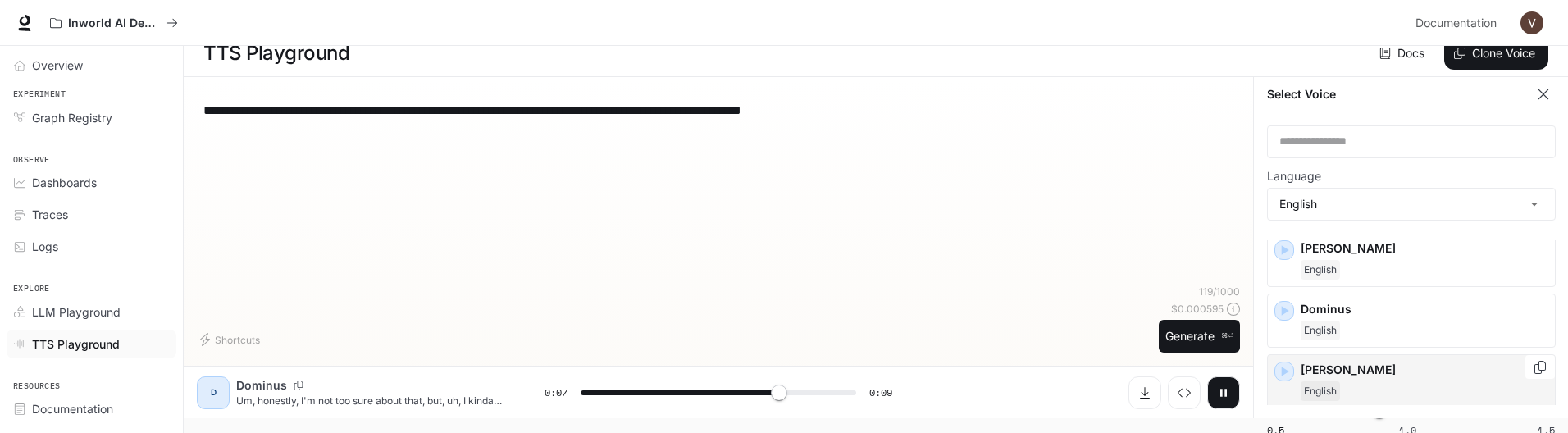
click at [1385, 330] on p "Edward" at bounding box center [1424, 370] width 248 height 17
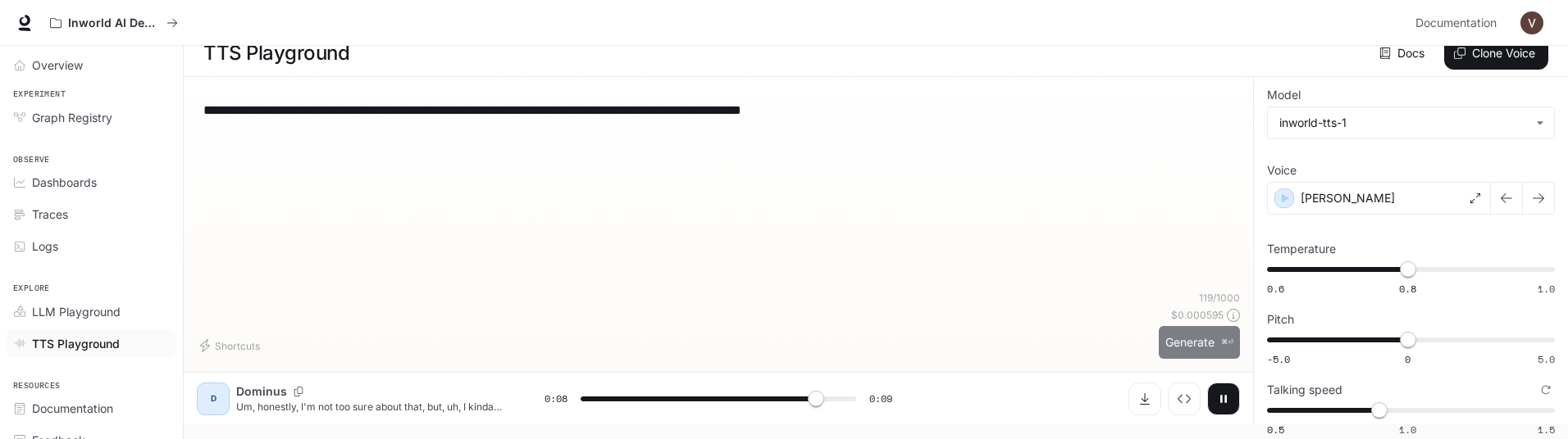
click at [1183, 329] on button "Generate ⌘⏎" at bounding box center [1199, 342] width 82 height 34
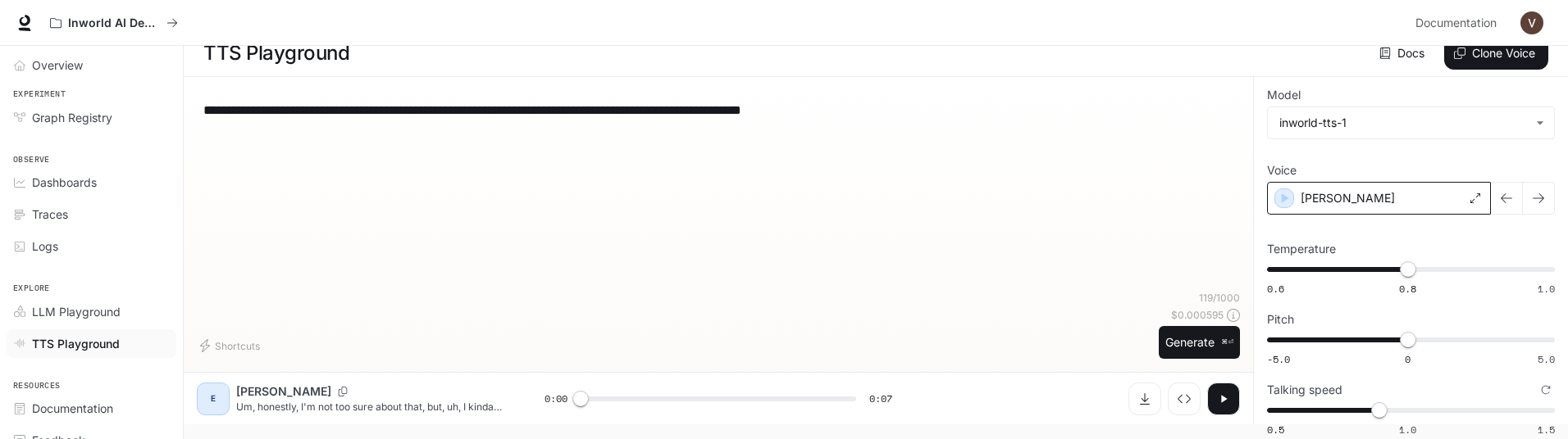
click at [1371, 193] on div "Edward" at bounding box center [1379, 198] width 224 height 33
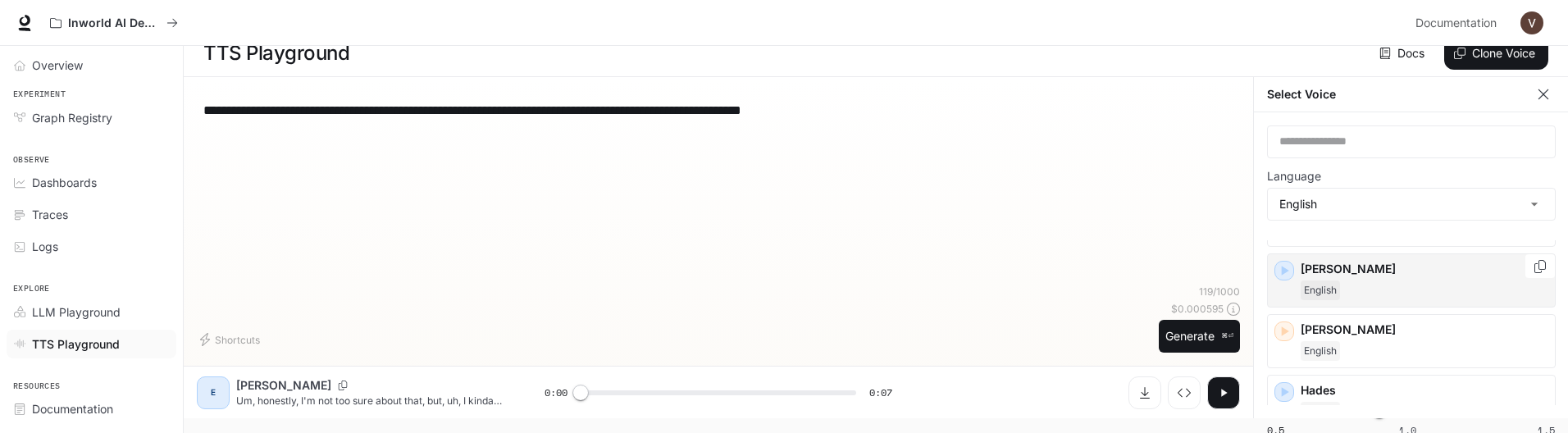
scroll to position [461, 0]
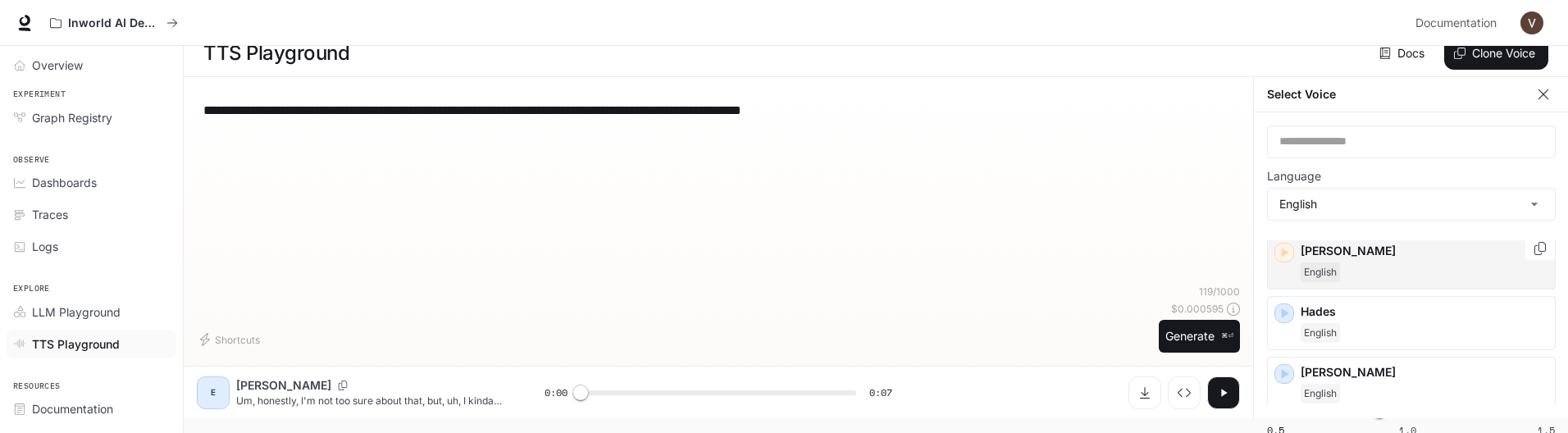
click at [1371, 258] on p "Elizabeth" at bounding box center [1424, 251] width 248 height 17
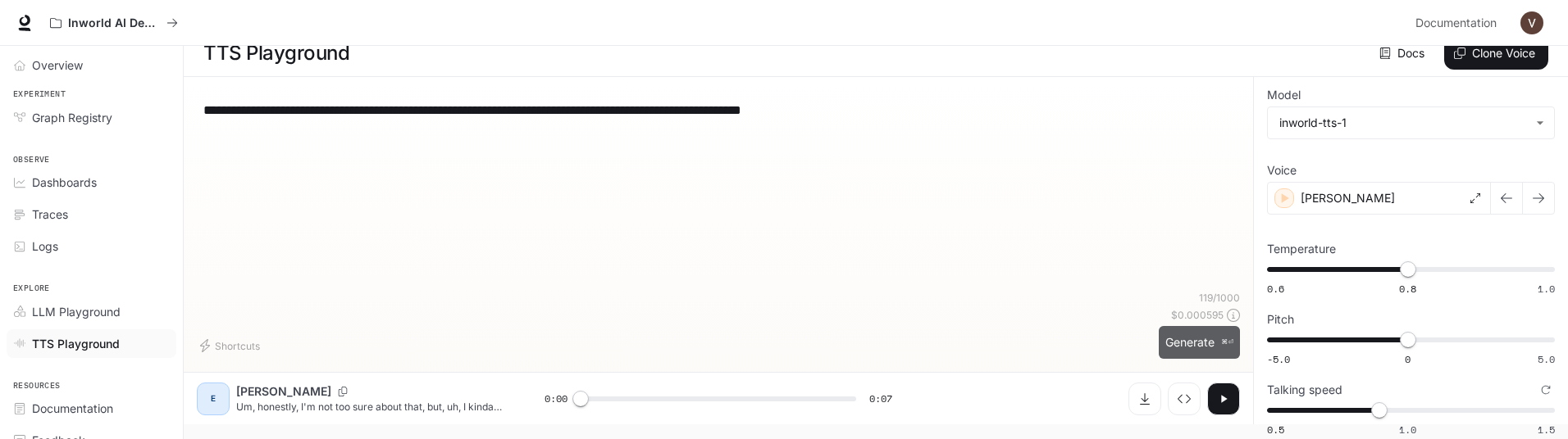
drag, startPoint x: 1198, startPoint y: 345, endPoint x: 1013, endPoint y: 294, distance: 191.9
click at [1198, 329] on button "Generate ⌘⏎" at bounding box center [1199, 342] width 82 height 34
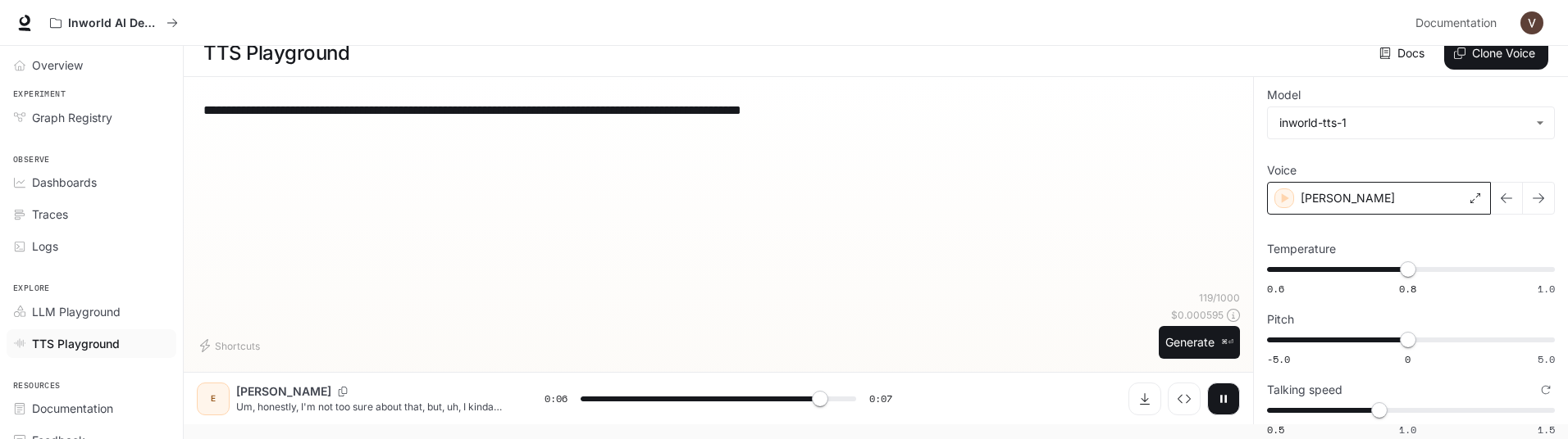
click at [1411, 195] on div "Elizabeth" at bounding box center [1379, 198] width 224 height 33
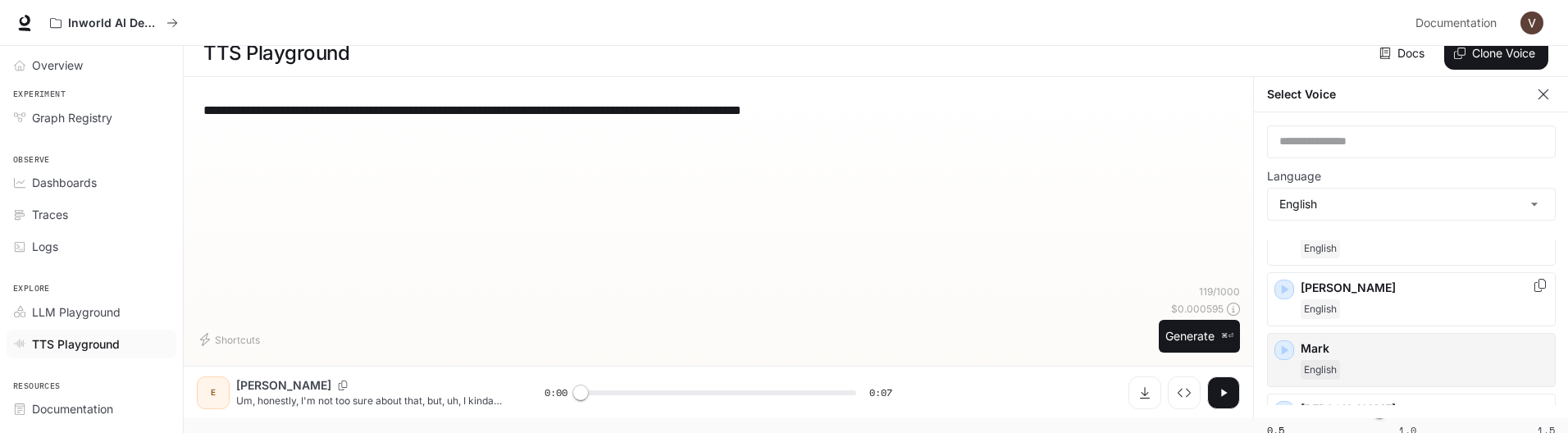
scroll to position [546, 0]
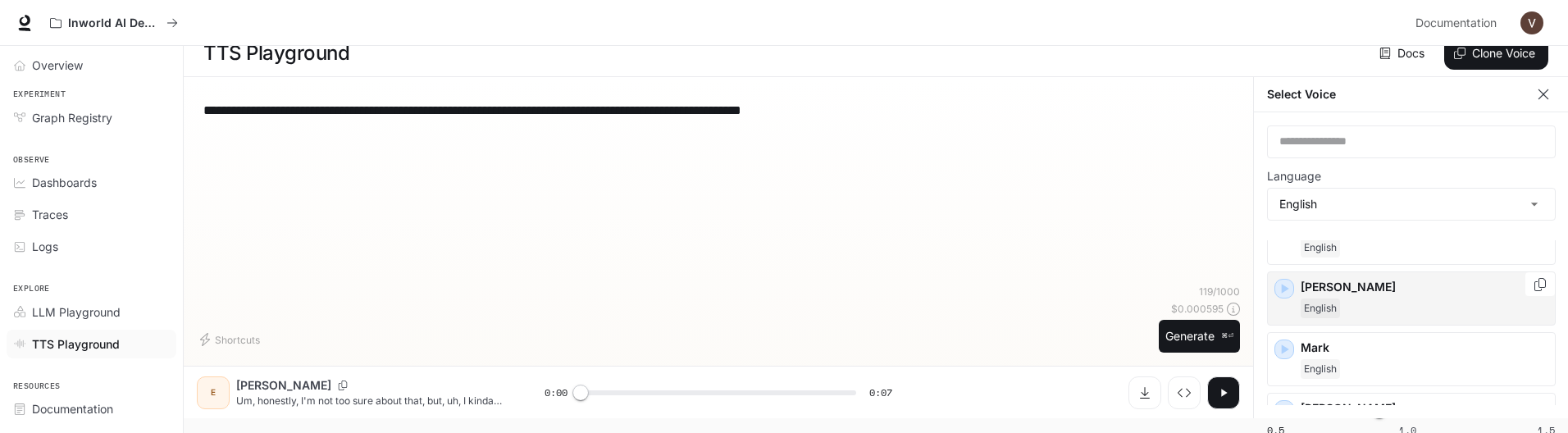
click at [1416, 306] on div "English" at bounding box center [1424, 308] width 248 height 19
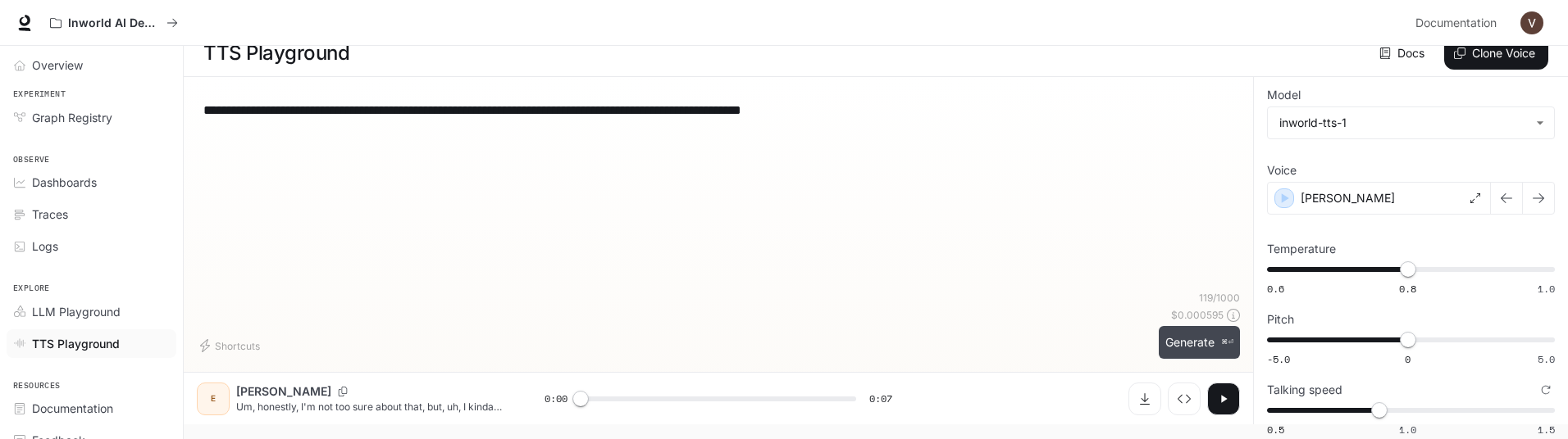
click at [1178, 329] on button "Generate ⌘⏎" at bounding box center [1199, 342] width 82 height 34
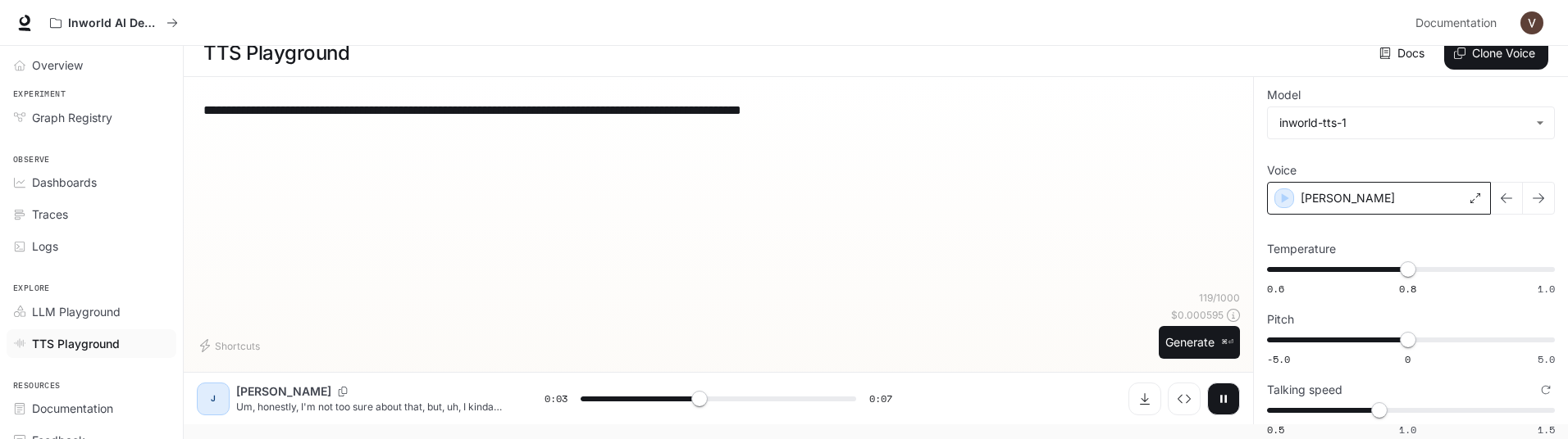
click at [1383, 202] on div "Julia" at bounding box center [1379, 198] width 224 height 33
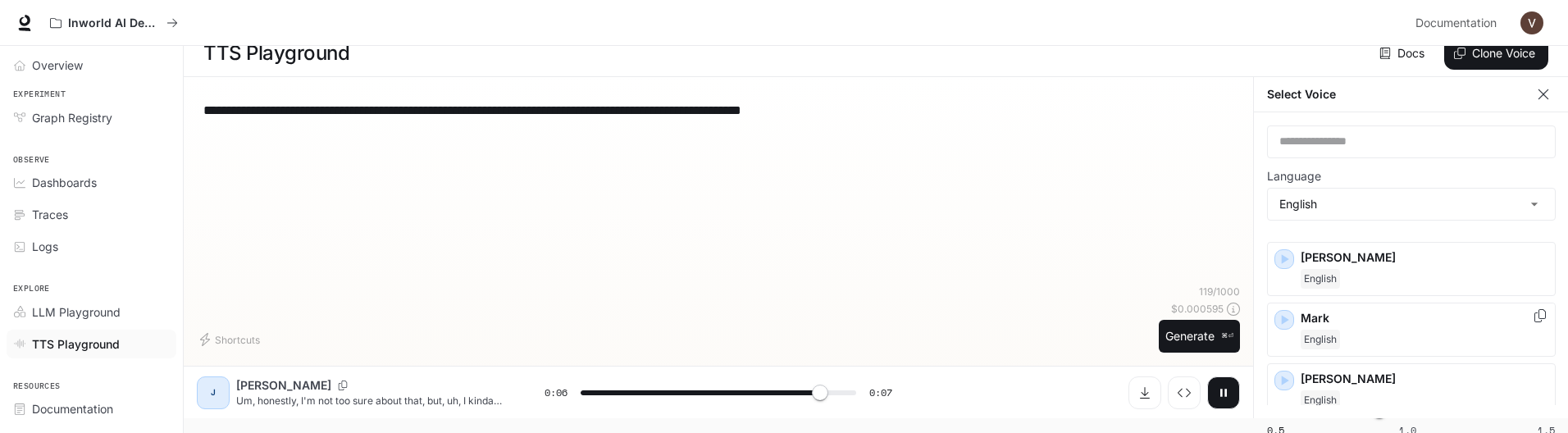
scroll to position [583, 0]
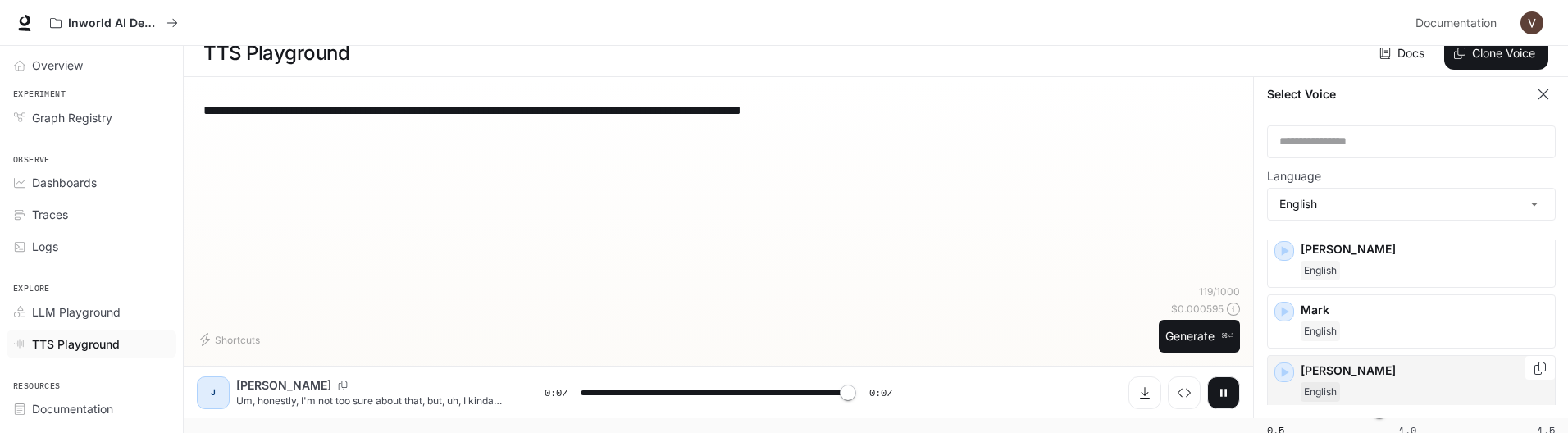
click at [1363, 330] on div "English" at bounding box center [1424, 392] width 248 height 19
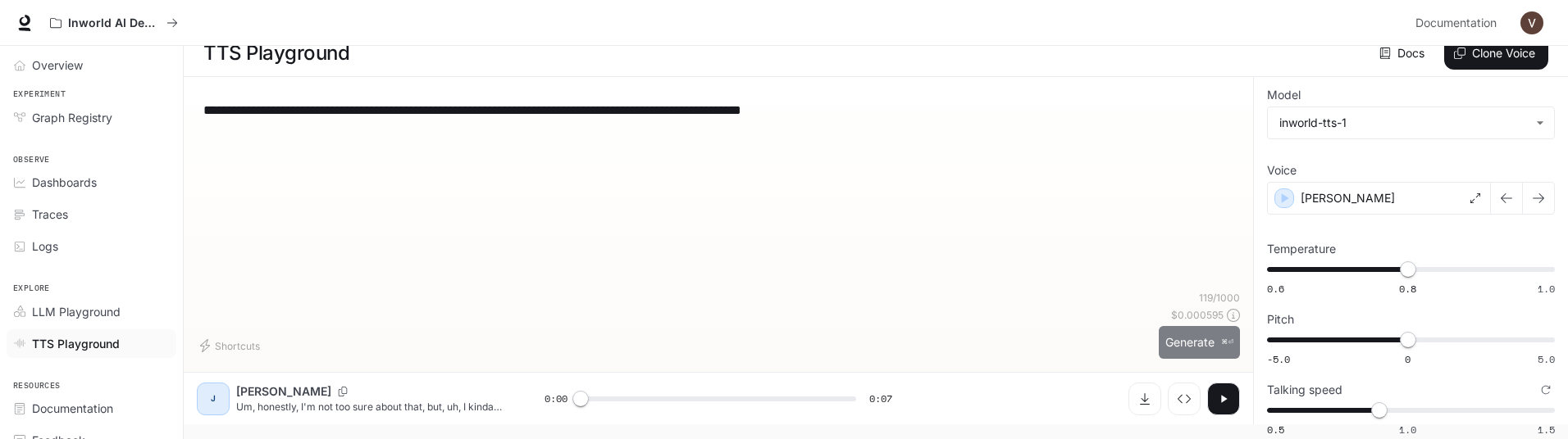
click at [1164, 329] on button "Generate ⌘⏎" at bounding box center [1199, 342] width 82 height 34
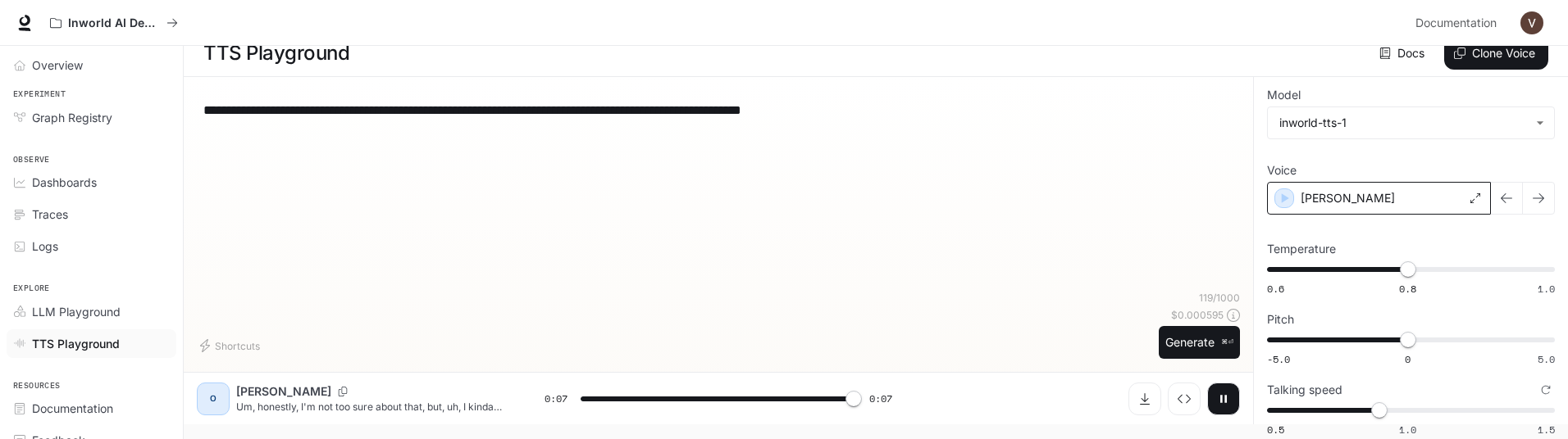
type input "*"
click at [1415, 198] on div "Olivia" at bounding box center [1379, 198] width 224 height 33
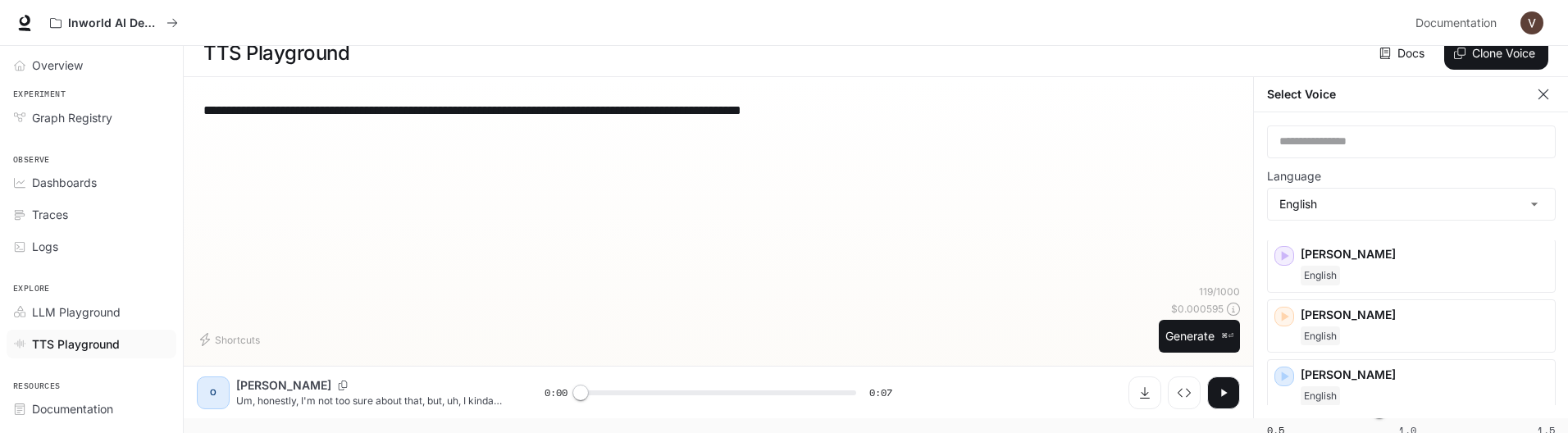
scroll to position [186, 0]
